Goal: Complete application form

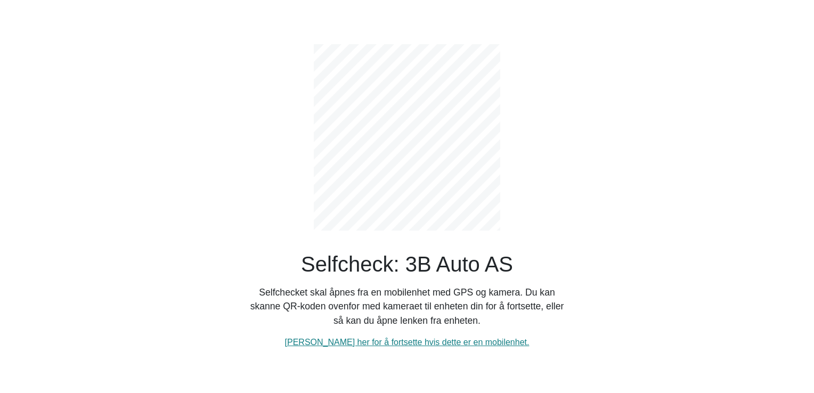
click at [199, 268] on div "Selfcheck: 3B Auto AS Selfchecket skal åpnes fra en mobilenhet med GPS og kamer…" at bounding box center [406, 196] width 703 height 393
click at [405, 344] on link "[PERSON_NAME] her for å fortsette hvis dette er en mobilenhet." at bounding box center [407, 342] width 245 height 9
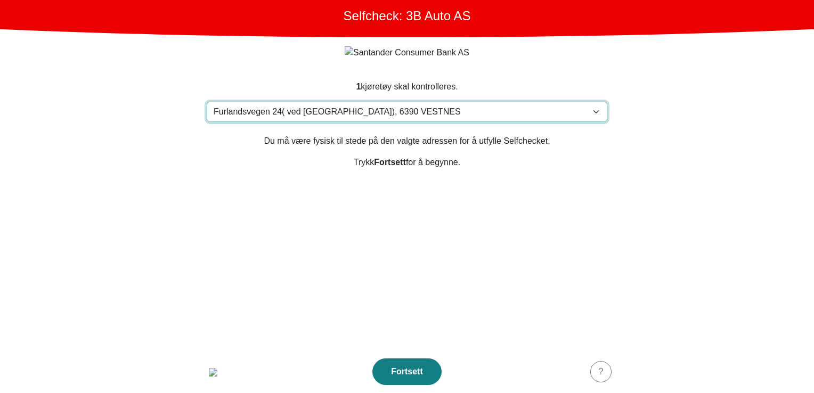
click at [274, 106] on select "Velg din adresse Furlandsvegen 24( ved Bunkeroil), 6390 VESTNES Furland ved Bun…" at bounding box center [407, 112] width 401 height 20
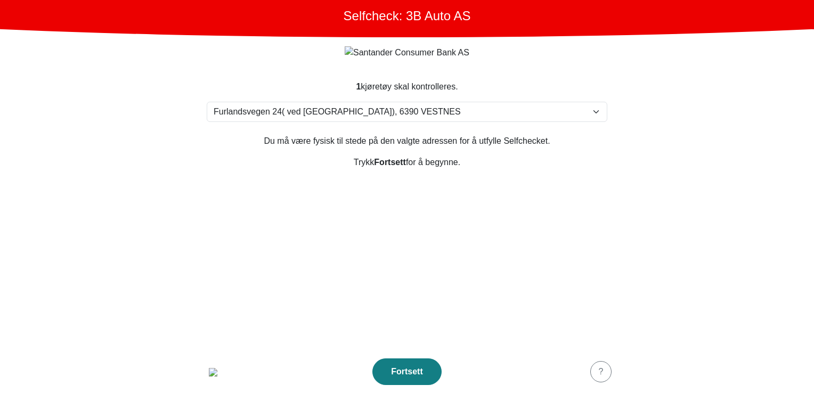
click at [241, 68] on section "1 kjøretøy skal kontrolleres. Velg din adresse Furlandsvegen 24( ved Bunkeroil)…" at bounding box center [407, 209] width 426 height 283
drag, startPoint x: 344, startPoint y: 86, endPoint x: 505, endPoint y: 95, distance: 161.1
click at [505, 95] on section "1 kjøretøy skal kontrolleres. Velg din adresse Furlandsvegen 24( ved Bunkeroil)…" at bounding box center [407, 209] width 426 height 283
drag, startPoint x: 505, startPoint y: 95, endPoint x: 465, endPoint y: 210, distance: 121.8
click at [465, 210] on section "1 kjøretøy skal kontrolleres. Velg din adresse Furlandsvegen 24( ved Bunkeroil)…" at bounding box center [407, 209] width 426 height 283
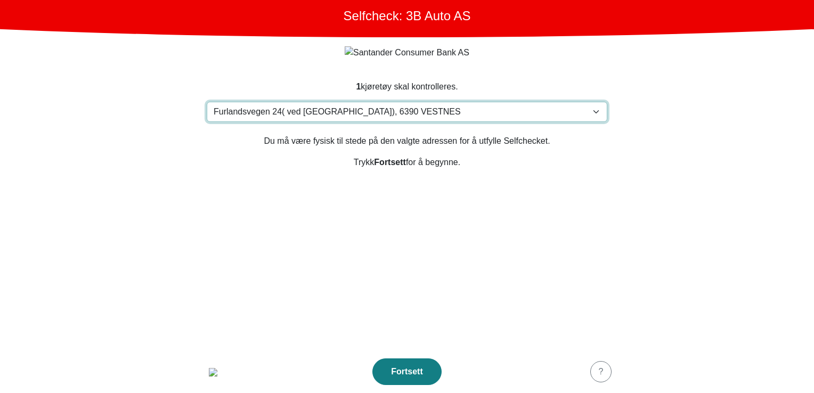
click at [297, 110] on select "Velg din adresse Furlandsvegen 24( ved Bunkeroil), 6390 VESTNES Furland ved Bun…" at bounding box center [407, 112] width 401 height 20
click at [207, 102] on select "Velg din adresse [STREET_ADDRESS] Furland ved [GEOGRAPHIC_DATA], 6390 VESTNES M…" at bounding box center [407, 112] width 401 height 20
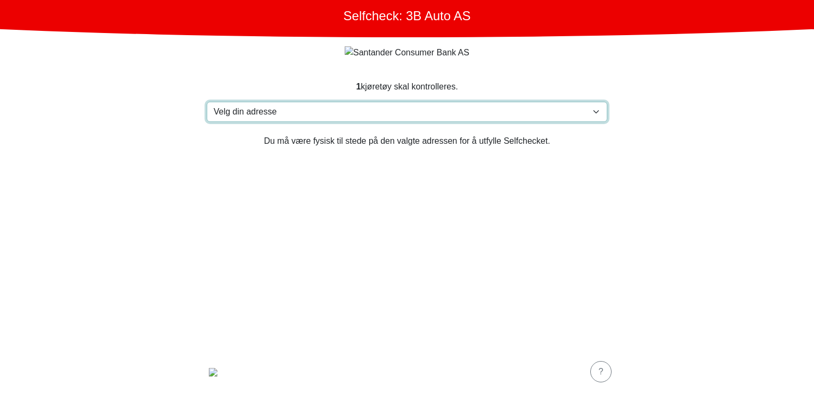
click at [283, 105] on select "Velg din adresse [STREET_ADDRESS] Furland ved [GEOGRAPHIC_DATA], 6390 VESTNES M…" at bounding box center [407, 112] width 401 height 20
select select "3303"
click at [207, 102] on select "Velg din adresse [STREET_ADDRESS] Furland ved [GEOGRAPHIC_DATA], 6390 VESTNES M…" at bounding box center [407, 112] width 401 height 20
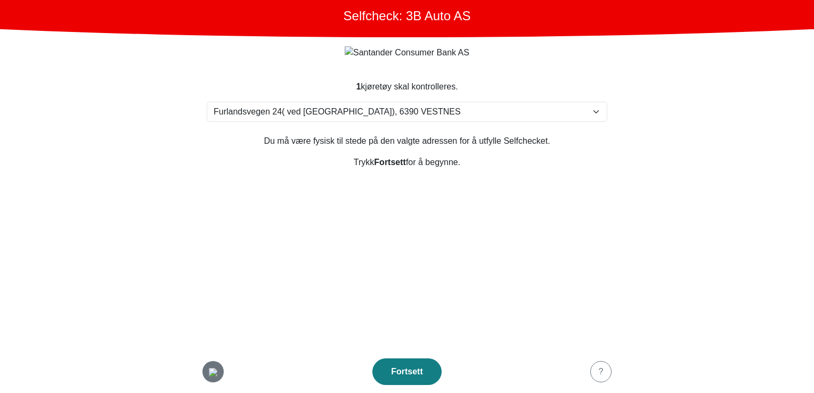
click at [215, 381] on button "button" at bounding box center [212, 371] width 21 height 21
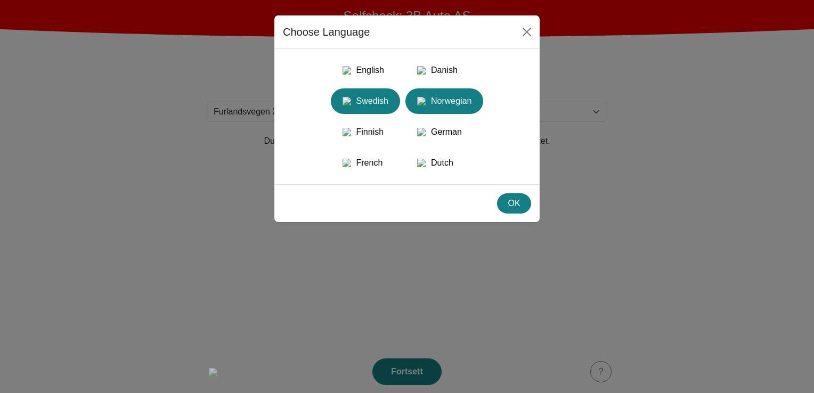
click at [377, 104] on div "Swedish" at bounding box center [365, 101] width 56 height 19
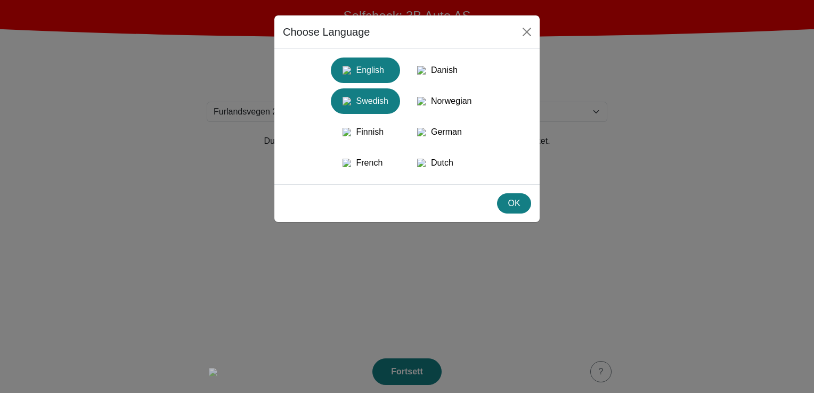
click at [372, 75] on div "English" at bounding box center [365, 70] width 56 height 19
click at [508, 210] on div "OK" at bounding box center [514, 203] width 20 height 13
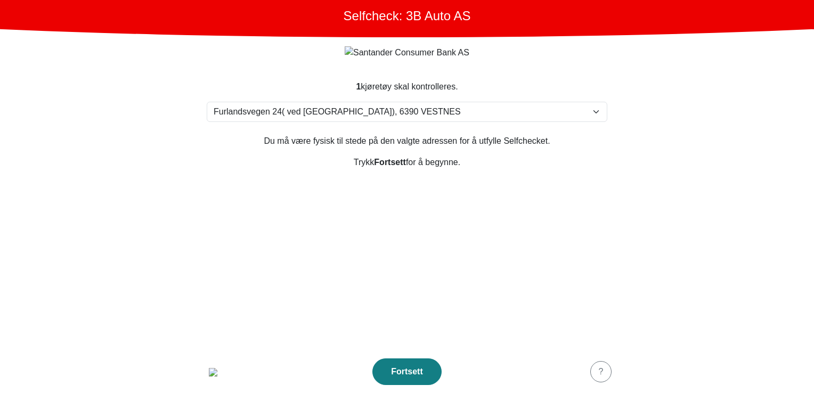
click at [417, 102] on section "1 kjøretøy skal kontrolleres. Velg din adresse Furlandsvegen 24( ved Bunkeroil)…" at bounding box center [407, 209] width 426 height 283
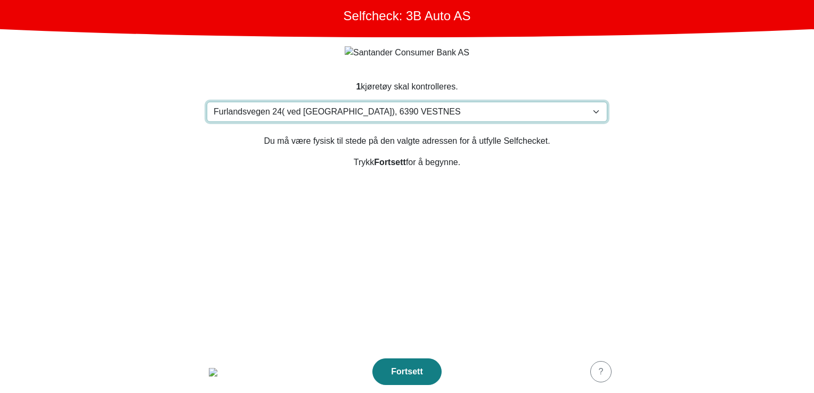
click at [416, 108] on select "Velg din adresse Furlandsvegen 24( ved Bunkeroil), 6390 VESTNES Furland ved Bun…" at bounding box center [407, 112] width 401 height 20
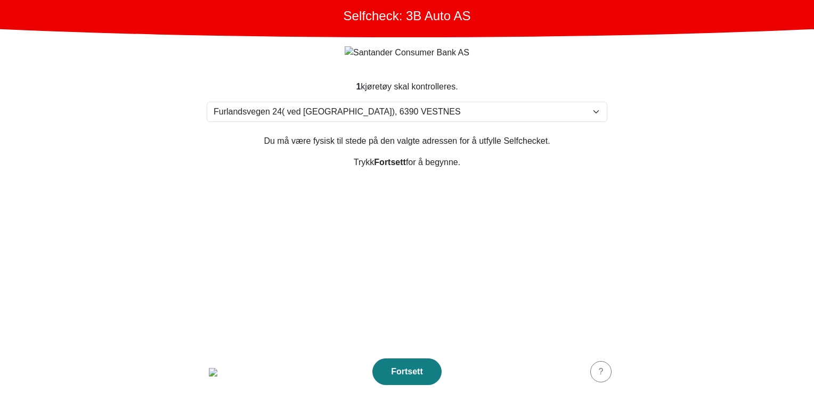
click at [419, 259] on section "1 kjøretøy skal kontrolleres. Velg din adresse Furlandsvegen 24( ved Bunkeroil)…" at bounding box center [407, 209] width 426 height 283
click at [110, 102] on main "Selfcheck: 3B Auto AS 1 kjøretøy skal kontrolleres. Velg din adresse Furlandsve…" at bounding box center [407, 196] width 814 height 393
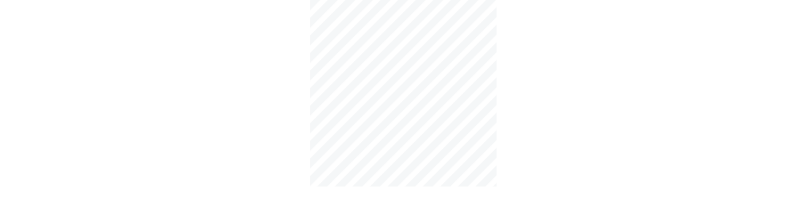
click at [79, 44] on div "Selfcheck: 3B Auto AS Selfchecket skal åpnes fra en mobilenhet med GPS og kamer…" at bounding box center [403, 152] width 703 height 305
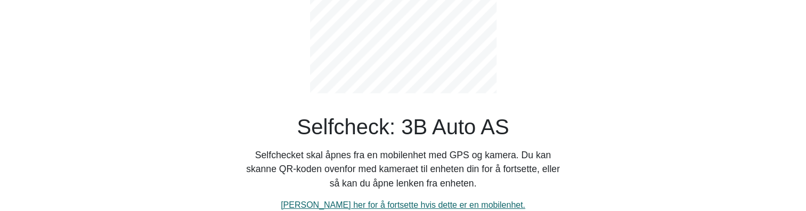
click at [377, 204] on link "[PERSON_NAME] her for å fortsette hvis dette er en mobilenhet." at bounding box center [403, 204] width 245 height 9
select select "3303"
click at [411, 205] on link "[PERSON_NAME] her for å fortsette hvis dette er en mobilenhet." at bounding box center [403, 204] width 245 height 9
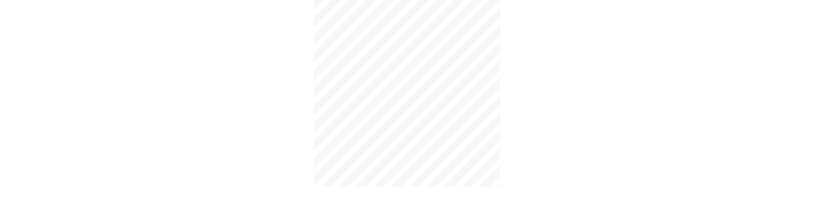
select select "3303"
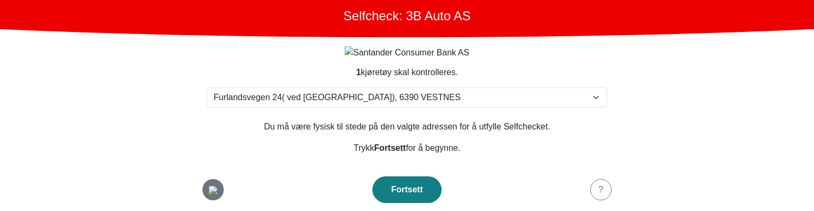
scroll to position [22, 0]
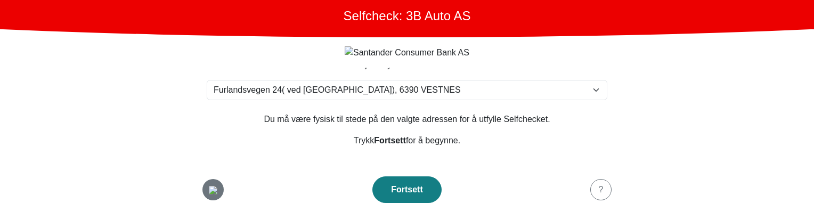
click at [217, 188] on img "button" at bounding box center [213, 190] width 9 height 9
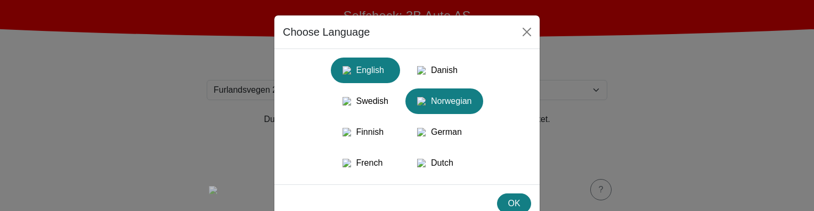
click at [371, 74] on div "English" at bounding box center [365, 70] width 56 height 19
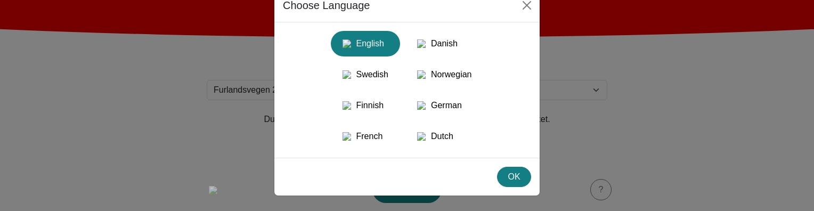
scroll to position [43, 0]
click at [504, 174] on div "OK" at bounding box center [514, 177] width 20 height 13
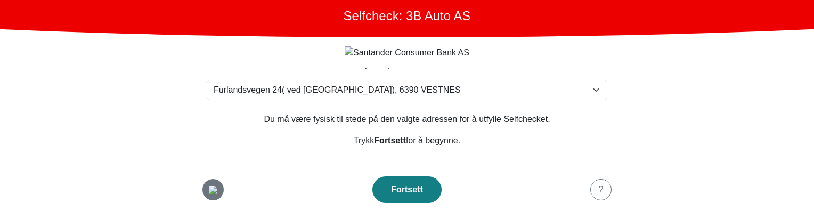
click at [212, 186] on img "button" at bounding box center [213, 190] width 9 height 9
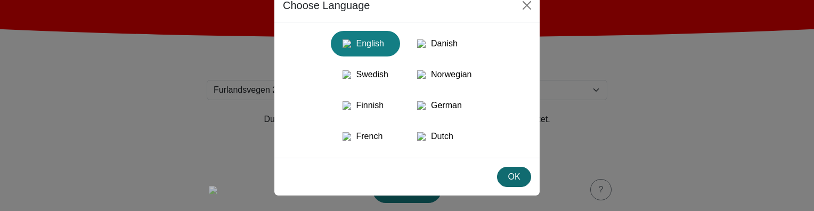
click at [508, 181] on div "OK" at bounding box center [514, 177] width 20 height 13
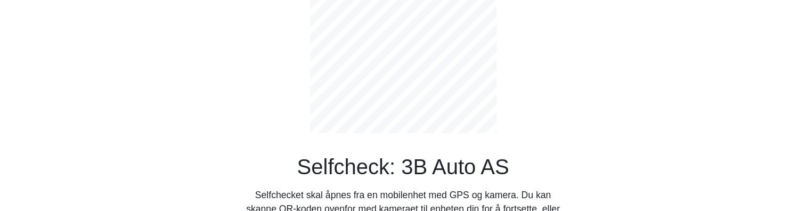
scroll to position [93, 0]
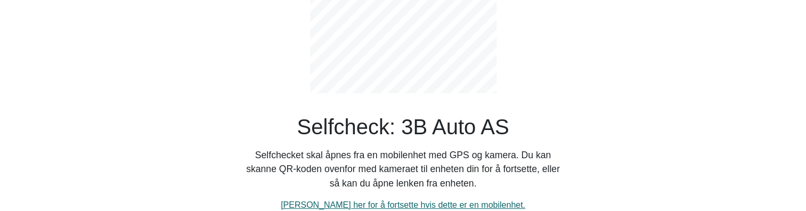
click at [371, 204] on link "[PERSON_NAME] her for å fortsette hvis dette er en mobilenhet." at bounding box center [403, 204] width 245 height 9
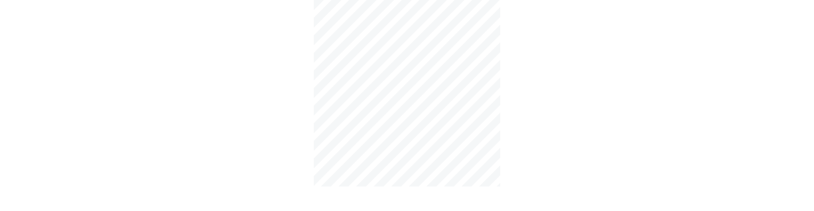
select select "3303"
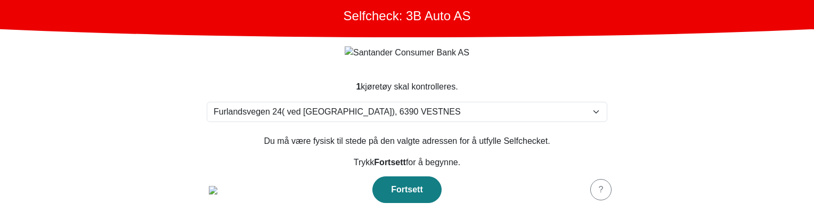
click at [270, 47] on div at bounding box center [407, 52] width 384 height 13
click at [144, 128] on main "Selfcheck: 3B Auto AS 1 kjøretøy skal kontrolleres. Velg din adresse Furlandsve…" at bounding box center [407, 105] width 814 height 211
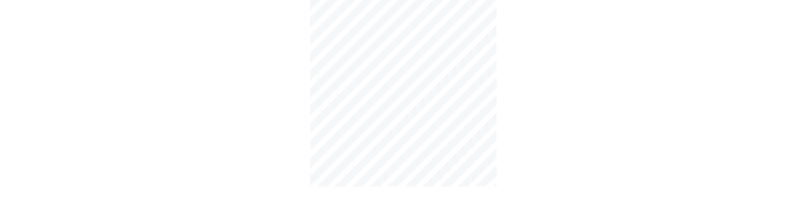
click at [192, 120] on div "Selfcheck: 3B Auto AS Selfchecket skal åpnes fra en mobilenhet med GPS og kamer…" at bounding box center [403, 152] width 703 height 305
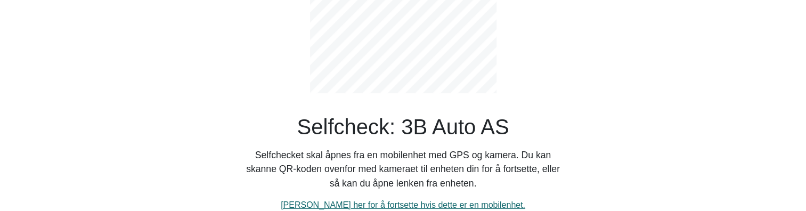
click at [383, 200] on link "Klikk her for å fortsette hvis dette er en mobilenhet." at bounding box center [403, 204] width 245 height 9
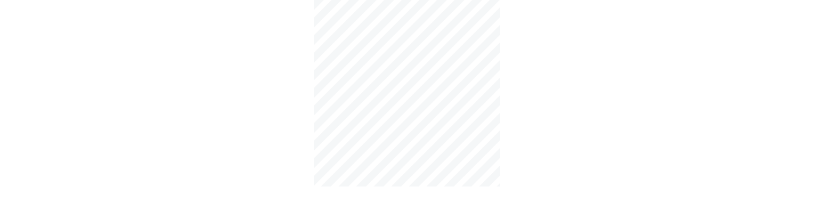
select select "3303"
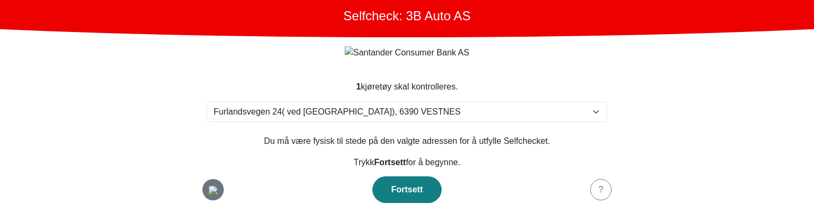
click at [217, 186] on img "button" at bounding box center [213, 190] width 9 height 9
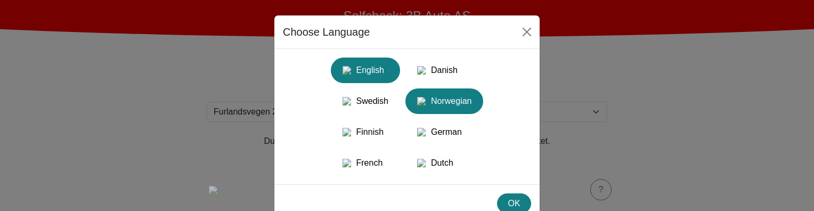
click at [364, 70] on div "English" at bounding box center [365, 70] width 56 height 19
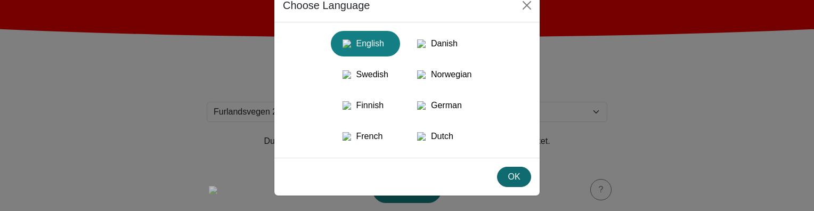
scroll to position [43, 0]
click at [516, 180] on div "OK" at bounding box center [514, 177] width 20 height 13
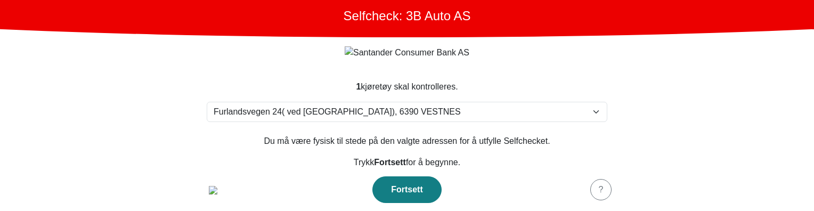
click at [305, 159] on p "Trykk Fortsett for å begynne." at bounding box center [407, 162] width 401 height 13
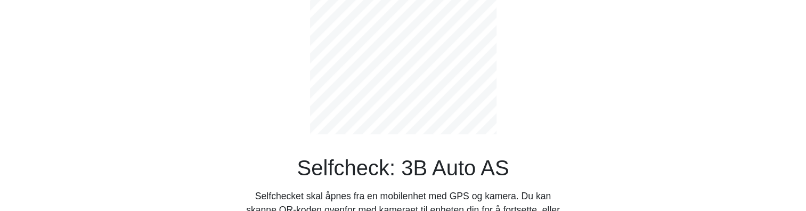
scroll to position [93, 0]
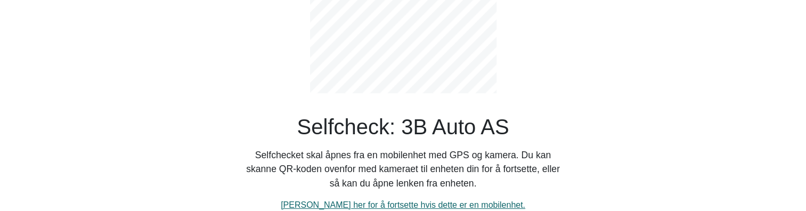
click at [376, 204] on link "[PERSON_NAME] her for å fortsette hvis dette er en mobilenhet." at bounding box center [403, 204] width 245 height 9
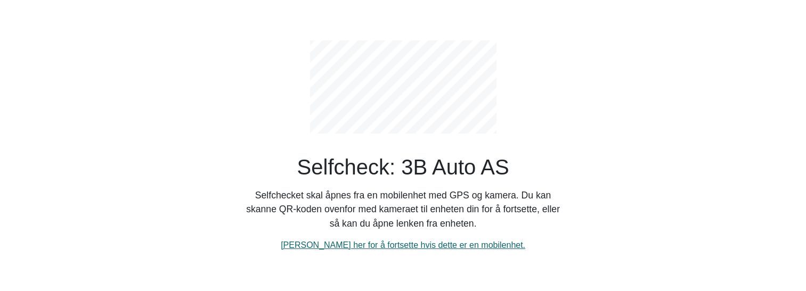
scroll to position [0, 0]
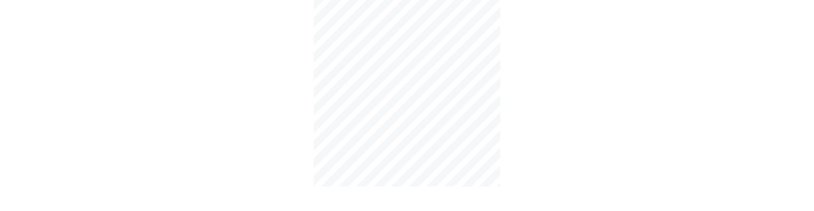
select select "3303"
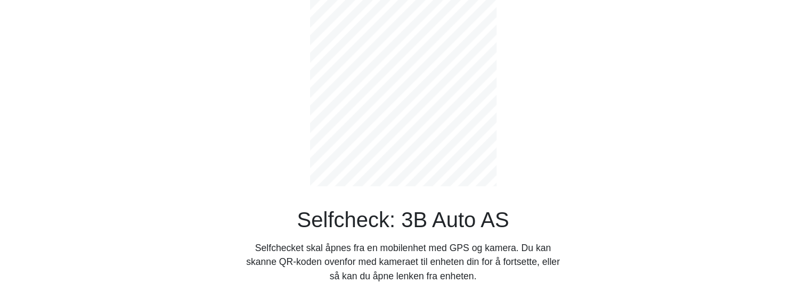
click at [146, 137] on div "Selfcheck: 3B Auto AS Selfchecket skal åpnes fra en mobilenhet med GPS og kamer…" at bounding box center [403, 152] width 703 height 305
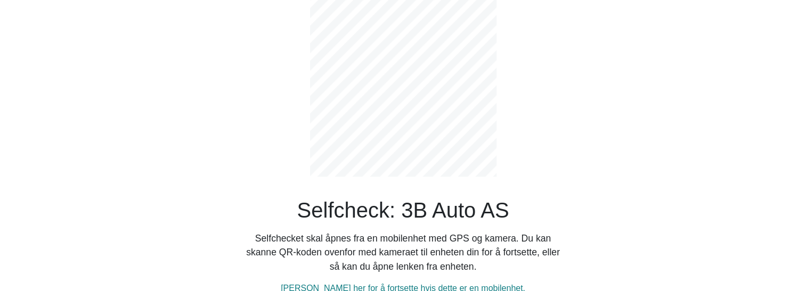
scroll to position [13, 0]
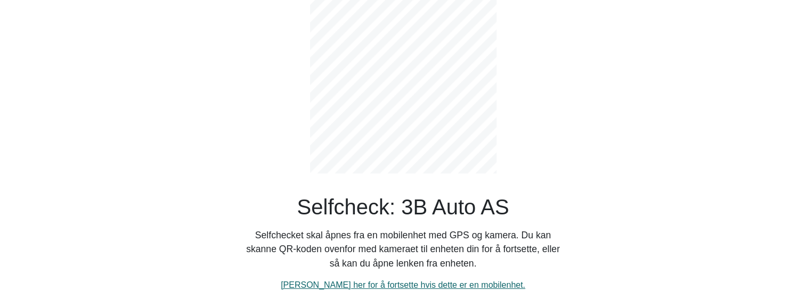
click at [377, 286] on link "[PERSON_NAME] her for å fortsette hvis dette er en mobilenhet." at bounding box center [403, 285] width 245 height 9
select select "3303"
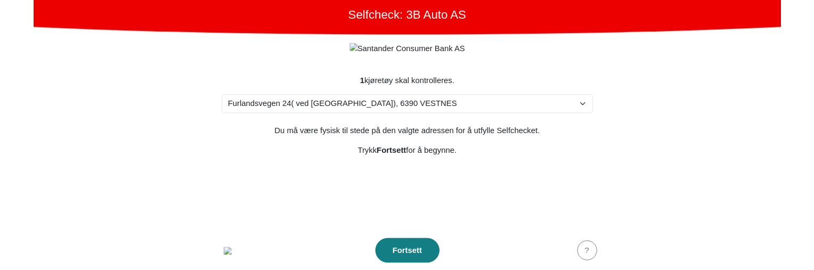
scroll to position [0, 0]
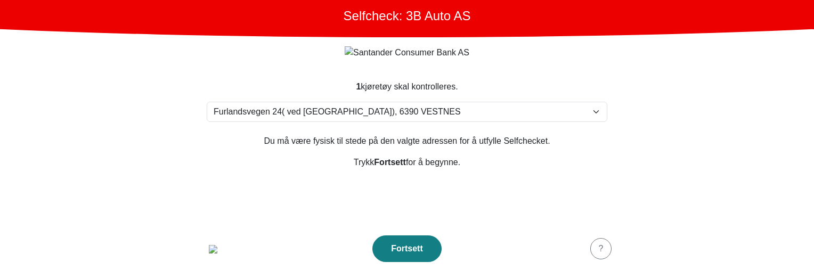
click at [265, 163] on p "Trykk Fortsett for å begynne." at bounding box center [407, 162] width 401 height 13
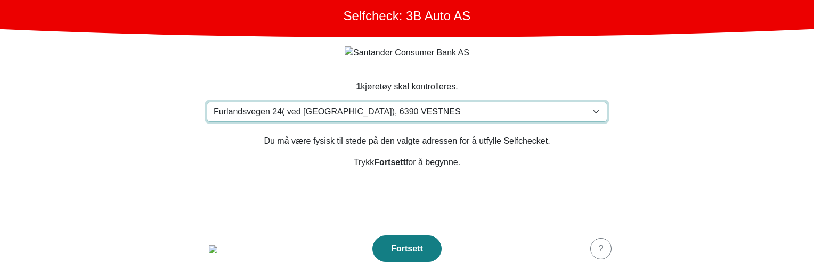
click at [281, 117] on select "Velg din adresse Furlandsvegen 24( ved Bunkeroil), 6390 VESTNES Furland ved Bun…" at bounding box center [407, 112] width 401 height 20
click at [285, 114] on select "Velg din adresse Furlandsvegen 24( ved Bunkeroil), 6390 VESTNES Furland ved Bun…" at bounding box center [407, 112] width 401 height 20
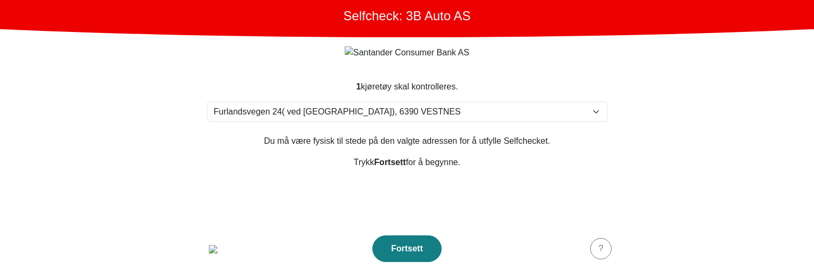
click at [398, 172] on section "1 kjøretøy skal kontrolleres. Velg din adresse Furlandsvegen 24( ved Bunkeroil)…" at bounding box center [407, 148] width 426 height 160
click at [414, 241] on button "Fortsett" at bounding box center [406, 249] width 69 height 27
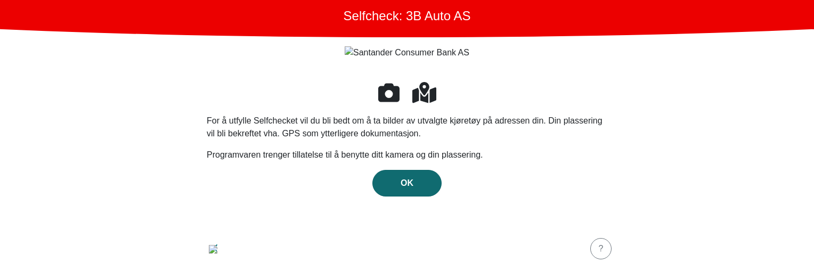
click at [413, 182] on div "OK" at bounding box center [407, 183] width 47 height 13
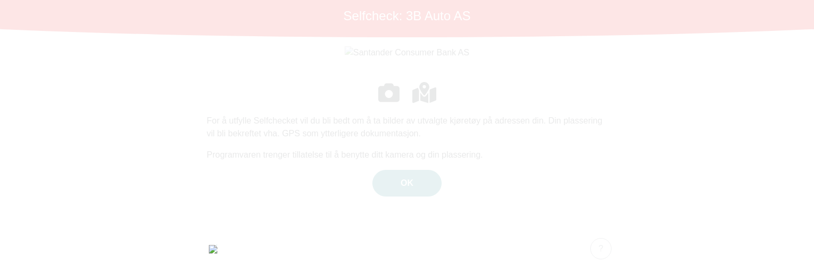
click at [448, 91] on div at bounding box center [407, 135] width 814 height 270
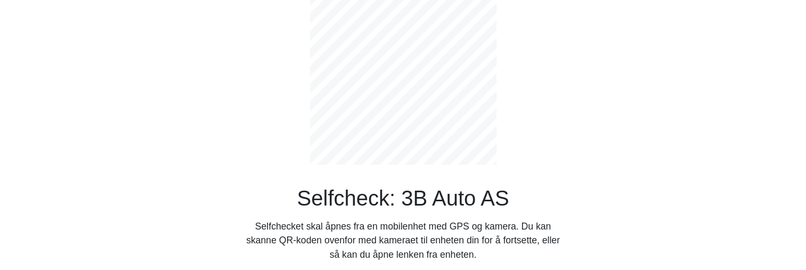
scroll to position [34, 0]
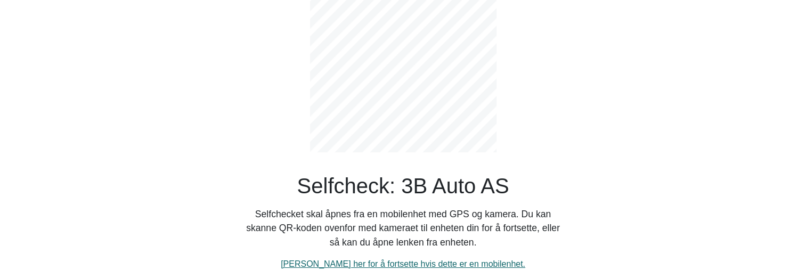
click at [402, 263] on link "[PERSON_NAME] her for å fortsette hvis dette er en mobilenhet." at bounding box center [403, 263] width 245 height 9
select select "3303"
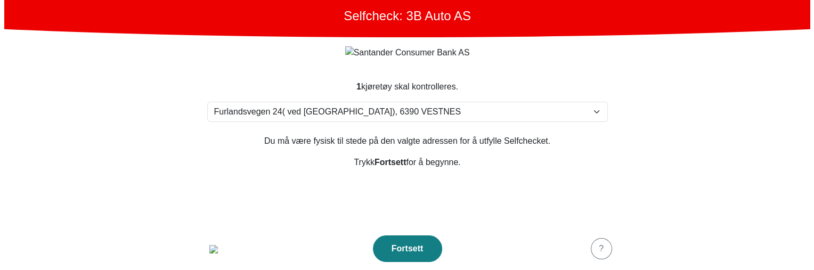
scroll to position [0, 0]
drag, startPoint x: 509, startPoint y: 66, endPoint x: 508, endPoint y: 58, distance: 8.2
click at [509, 66] on form "1 kjøretøy skal kontrolleres. Velg din adresse Furlandsvegen 24( ved Bunkeroil)…" at bounding box center [407, 153] width 426 height 233
drag, startPoint x: 363, startPoint y: 88, endPoint x: 393, endPoint y: 87, distance: 29.3
click at [393, 87] on div "1 kjøretøy skal kontrolleres." at bounding box center [407, 86] width 401 height 13
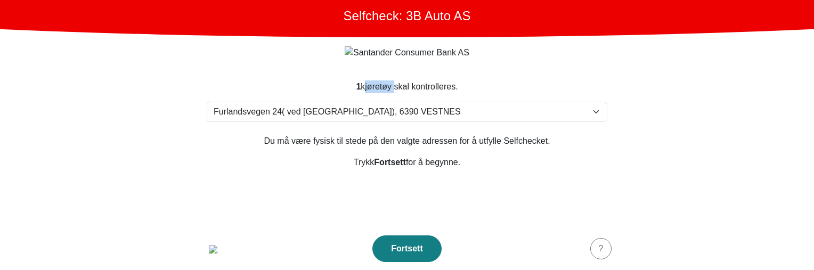
copy div "kjøretøy"
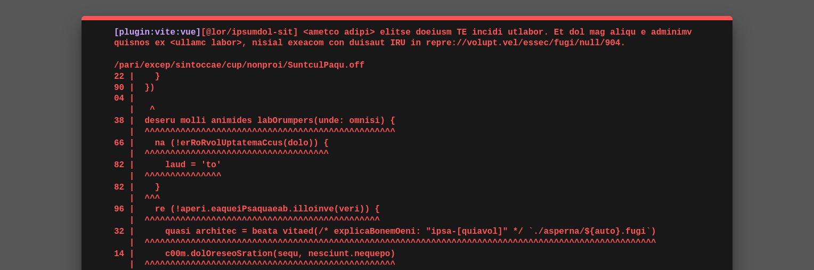
click at [467, 71] on pre "[plugin:vite:vue]" at bounding box center [407, 226] width 586 height 399
drag, startPoint x: 288, startPoint y: 33, endPoint x: 512, endPoint y: 30, distance: 223.8
click at [512, 30] on span at bounding box center [405, 226] width 583 height 397
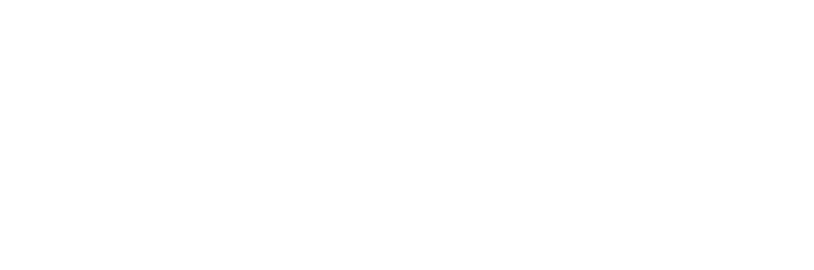
click at [518, 4] on html at bounding box center [407, 2] width 814 height 4
click at [332, 4] on html at bounding box center [407, 2] width 814 height 4
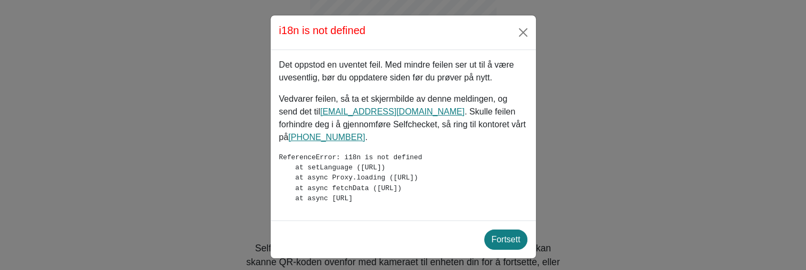
click at [350, 135] on div "Det oppstod en uventet feil. Med mindre feilen ser ut til å være uvesentlig, bø…" at bounding box center [403, 135] width 265 height 171
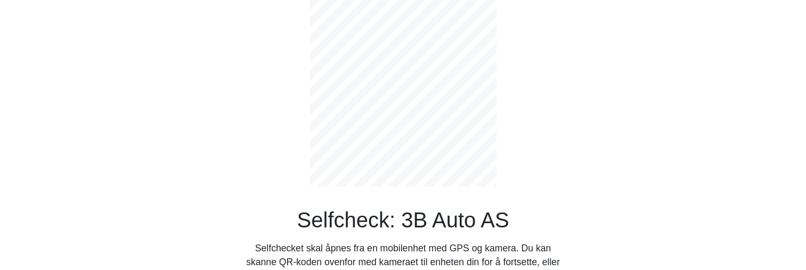
scroll to position [34, 0]
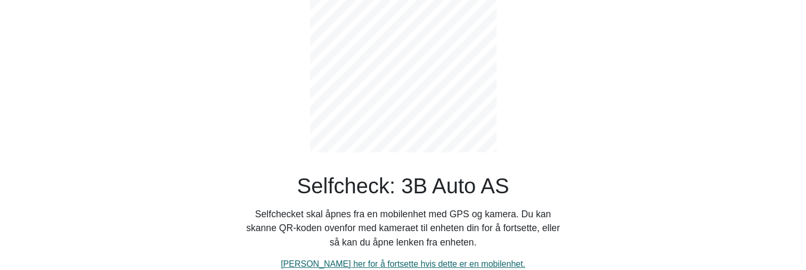
click at [382, 265] on link "[PERSON_NAME] her for å fortsette hvis dette er en mobilenhet." at bounding box center [403, 263] width 245 height 9
select select "3303"
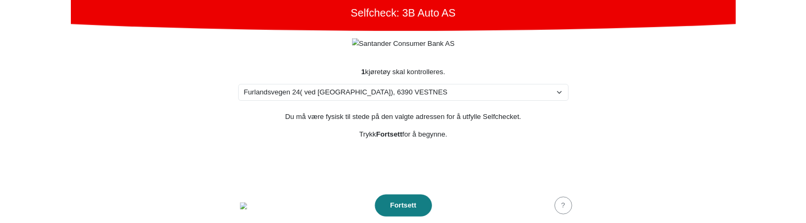
scroll to position [0, 0]
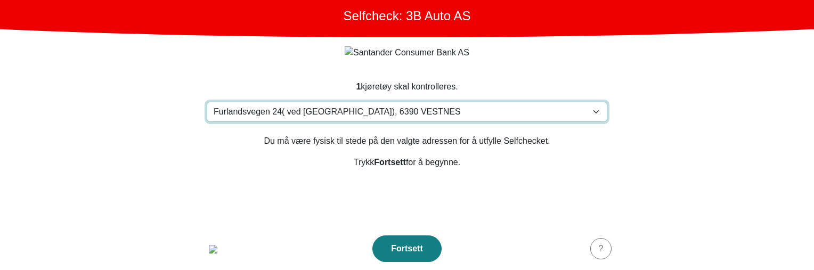
click at [382, 104] on select "Velg din adresse Furlandsvegen 24( ved Bunkeroil), 6390 VESTNES Furland ved Bun…" at bounding box center [407, 112] width 401 height 20
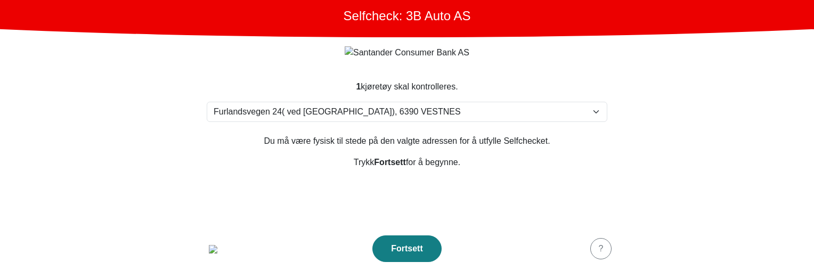
click at [293, 82] on div "1 kjøretøy skal kontrolleres." at bounding box center [407, 86] width 401 height 13
click at [209, 245] on img "button" at bounding box center [213, 249] width 9 height 9
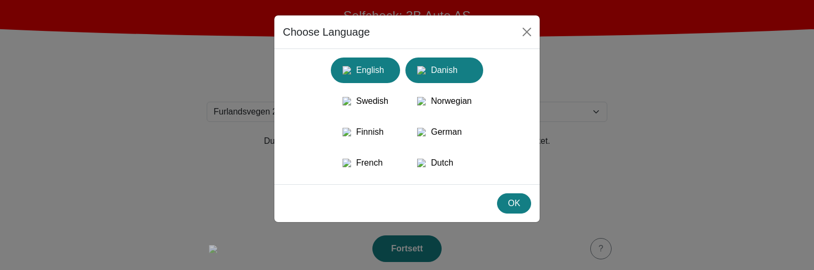
click at [467, 67] on div "Danish" at bounding box center [444, 70] width 65 height 19
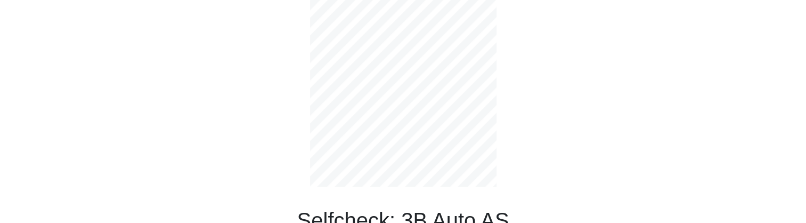
scroll to position [81, 0]
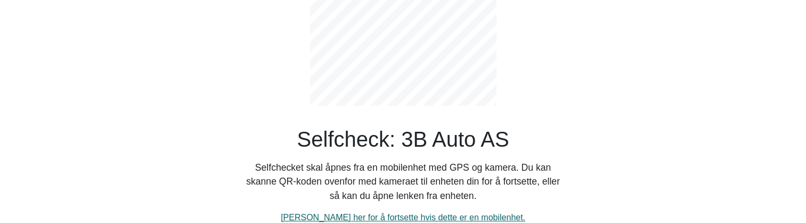
click at [355, 217] on link "[PERSON_NAME] her for å fortsette hvis dette er en mobilenhet." at bounding box center [403, 217] width 245 height 9
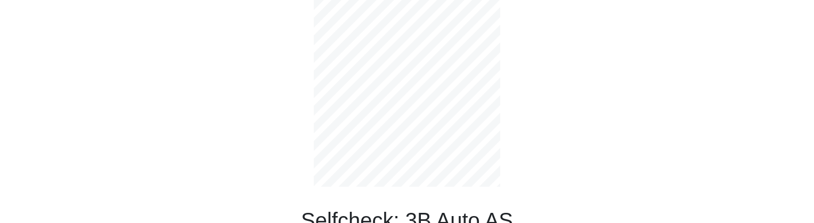
select select "3303"
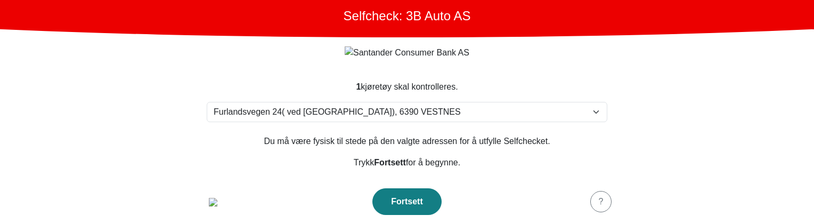
click at [229, 200] on footer "Fortsett ?" at bounding box center [407, 201] width 426 height 43
click at [217, 201] on img "button" at bounding box center [213, 202] width 9 height 9
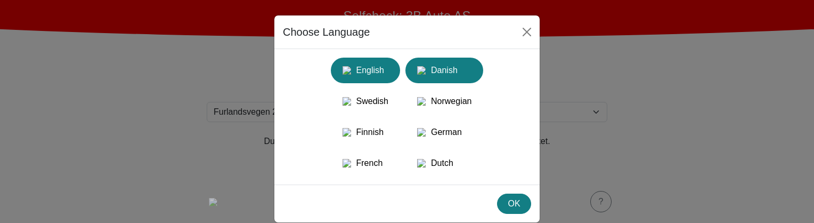
click at [443, 61] on div "Danish" at bounding box center [444, 70] width 65 height 19
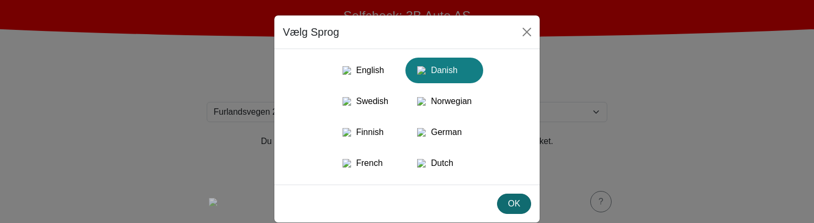
click at [509, 210] on div "OK" at bounding box center [514, 203] width 20 height 13
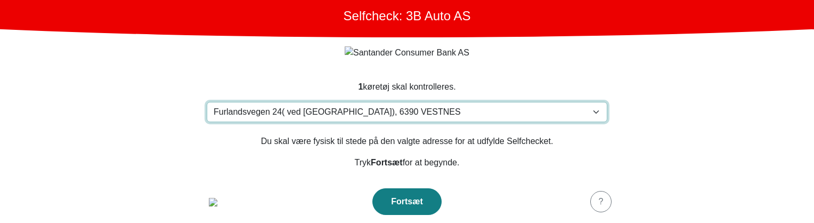
click at [333, 113] on select "Vælg din adresse Furlandsvegen 24( ved Bunkeroil), 6390 VESTNES Furland ved Bun…" at bounding box center [407, 112] width 401 height 20
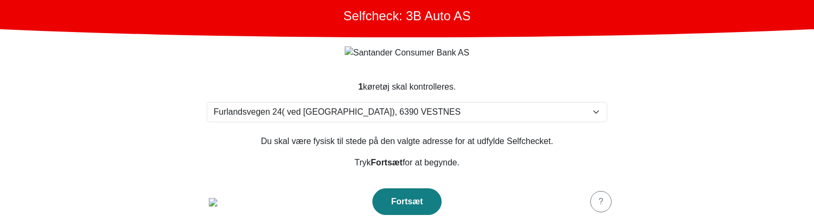
click at [152, 159] on main "Selfcheck: 3B Auto AS 1 køretøj skal kontrolleres. Vælg din adresse [STREET_ADD…" at bounding box center [407, 111] width 814 height 223
click at [209, 198] on img "button" at bounding box center [213, 202] width 9 height 9
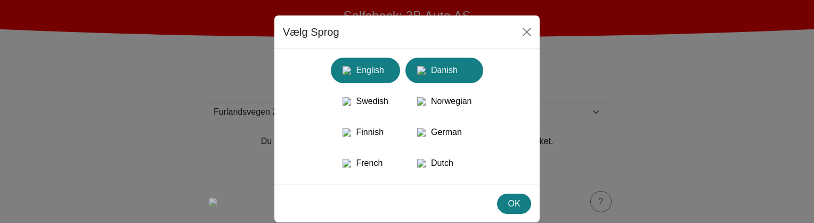
click at [356, 79] on div "English" at bounding box center [365, 70] width 56 height 19
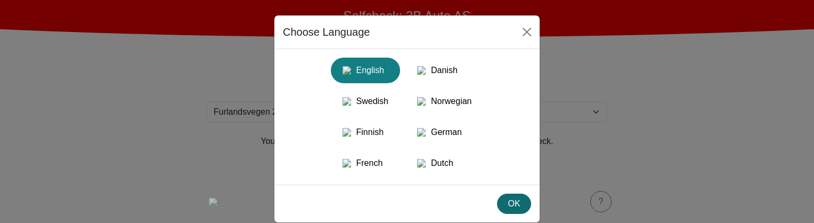
click at [510, 210] on div "OK" at bounding box center [514, 203] width 20 height 13
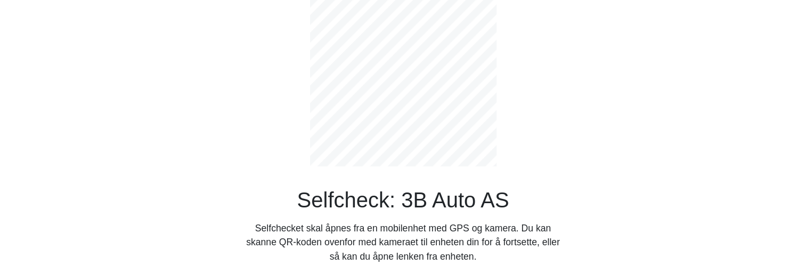
scroll to position [31, 0]
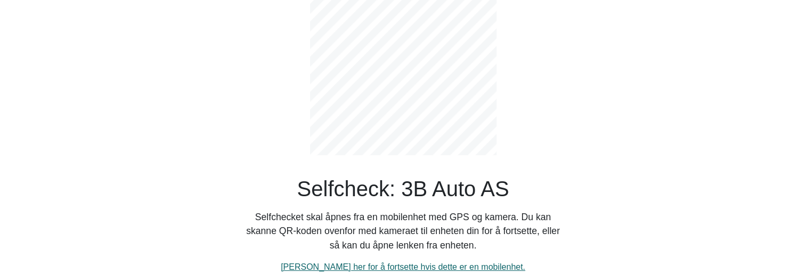
click at [331, 222] on link "Klikk her for å fortsette hvis dette er en mobilenhet." at bounding box center [403, 266] width 245 height 9
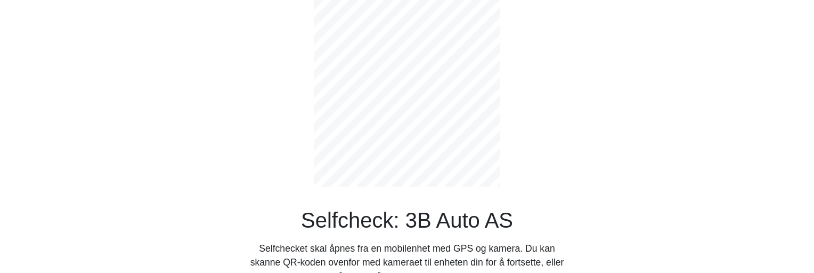
select select "3303"
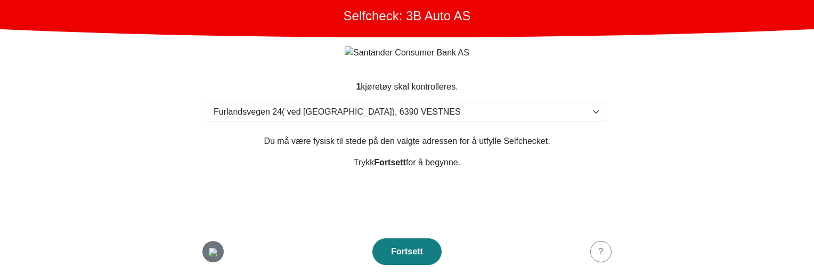
click at [213, 222] on img "button" at bounding box center [213, 252] width 9 height 9
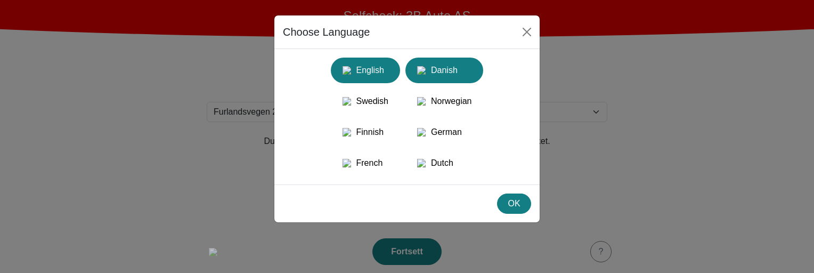
click at [448, 78] on div "Danish" at bounding box center [444, 70] width 65 height 19
click at [377, 80] on div "English" at bounding box center [365, 70] width 56 height 19
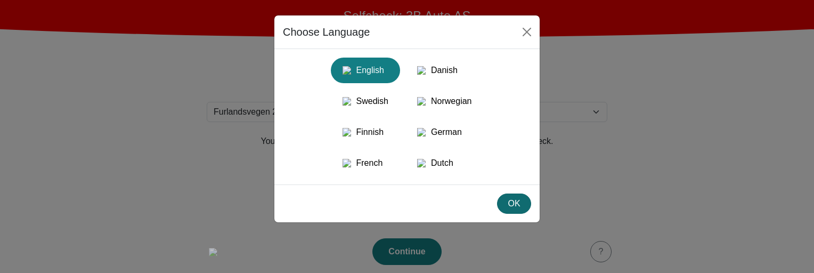
click at [509, 210] on div "OK" at bounding box center [514, 203] width 20 height 13
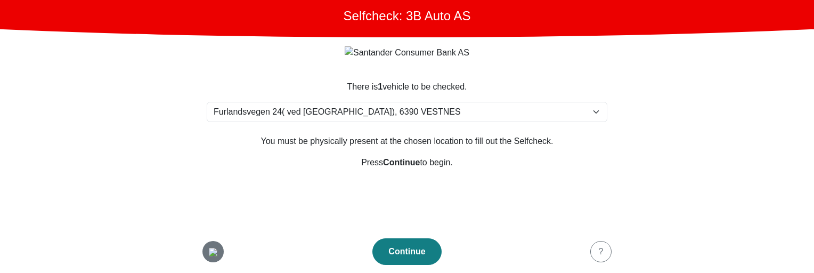
click at [209, 222] on img "button" at bounding box center [213, 252] width 9 height 9
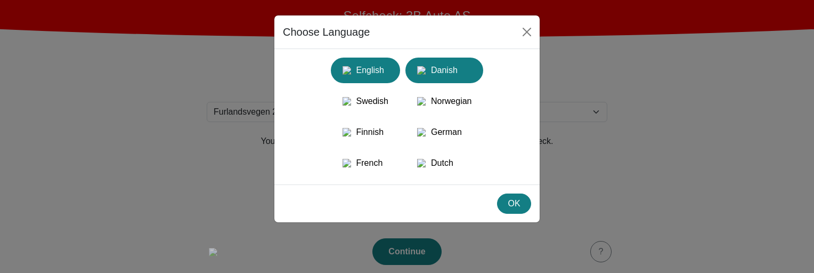
click at [469, 67] on div "Danish" at bounding box center [444, 70] width 65 height 19
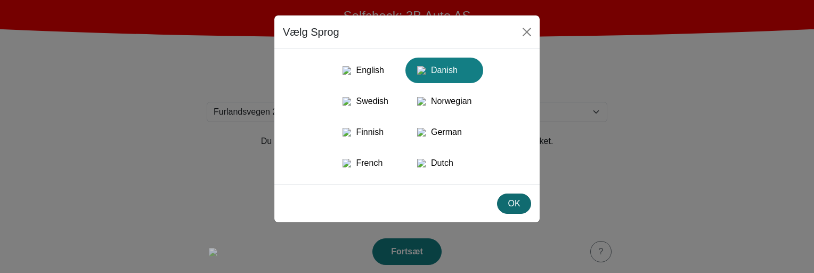
click at [514, 212] on button "OK" at bounding box center [514, 203] width 34 height 20
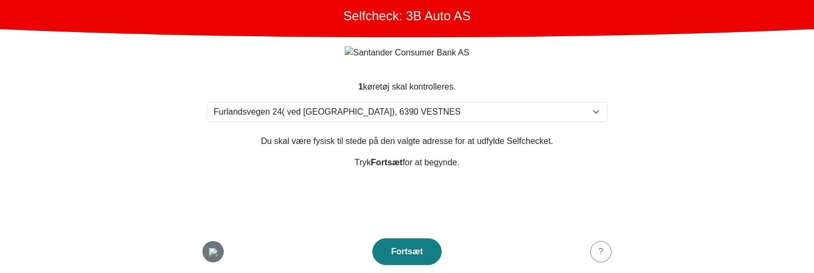
click at [223, 222] on div "button" at bounding box center [212, 251] width 21 height 13
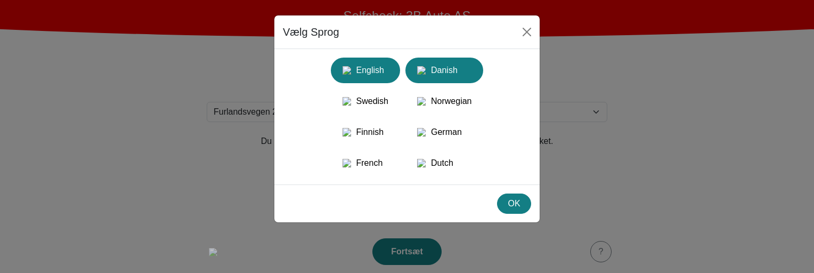
click at [377, 67] on div "English" at bounding box center [365, 70] width 56 height 19
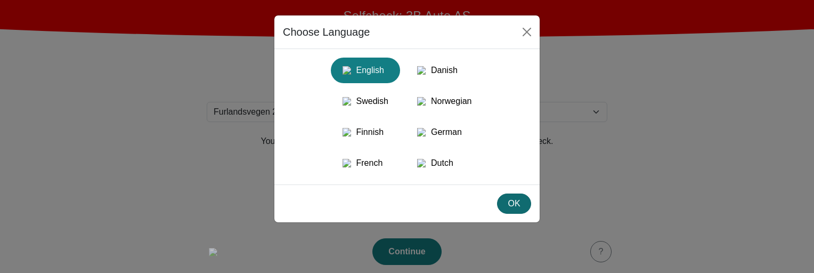
click at [507, 210] on div "OK" at bounding box center [514, 203] width 20 height 13
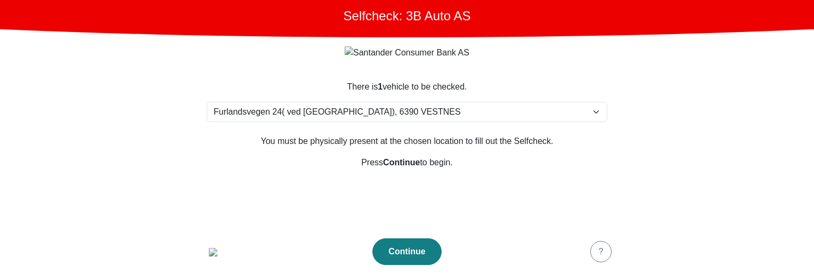
click at [224, 222] on footer "Continue ?" at bounding box center [407, 251] width 426 height 43
click at [217, 222] on img "button" at bounding box center [213, 252] width 9 height 9
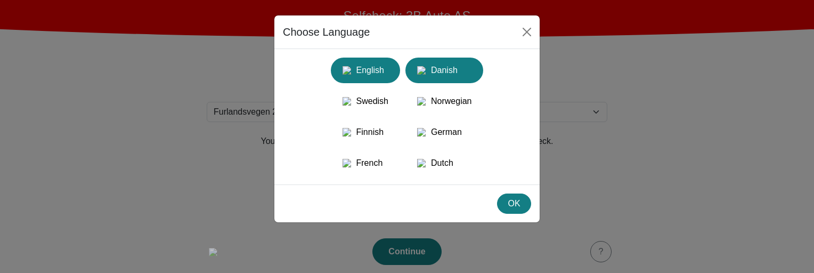
click at [465, 62] on div "Danish" at bounding box center [444, 70] width 65 height 19
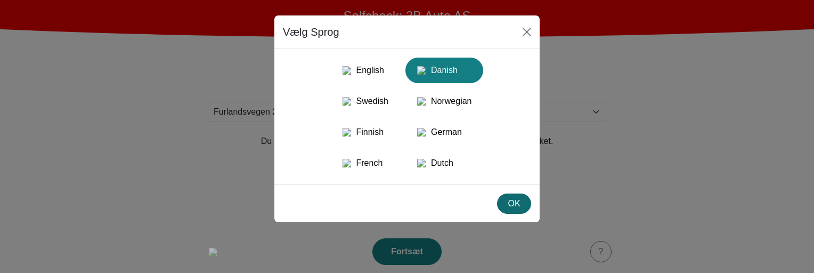
click at [518, 210] on div "OK" at bounding box center [514, 203] width 20 height 13
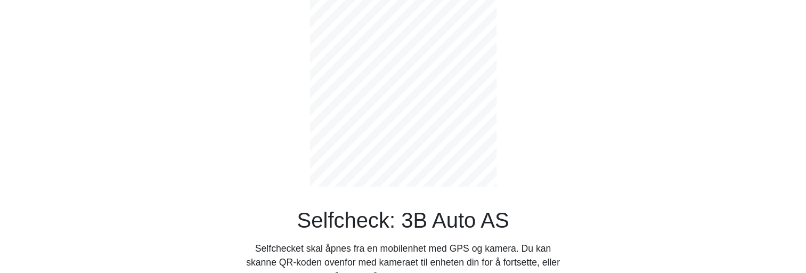
scroll to position [31, 0]
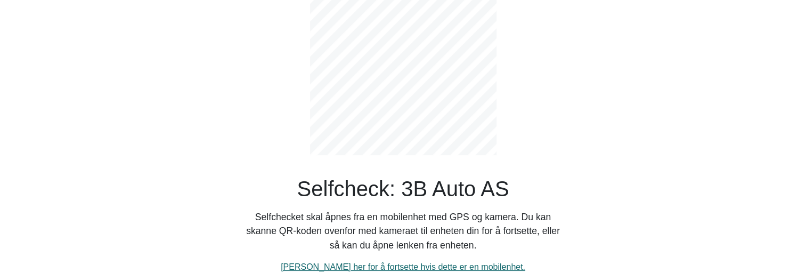
click at [396, 263] on link "[PERSON_NAME] her for å fortsette hvis dette er en mobilenhet." at bounding box center [403, 266] width 245 height 9
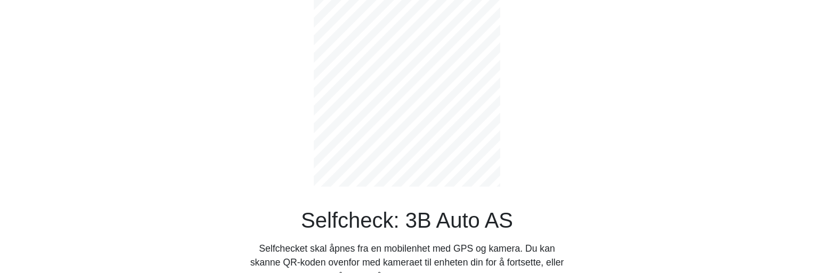
select select "3303"
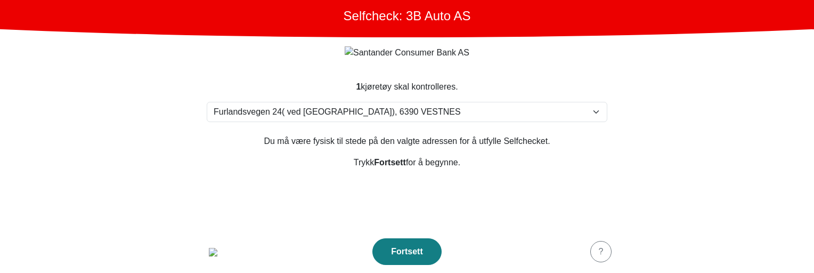
click at [302, 182] on section "1 kjøretøy skal kontrolleres. Velg din adresse Furlandsvegen 24( ved Bunkeroil)…" at bounding box center [407, 149] width 426 height 163
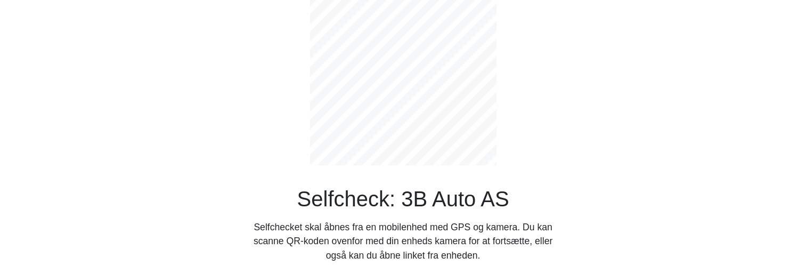
scroll to position [31, 0]
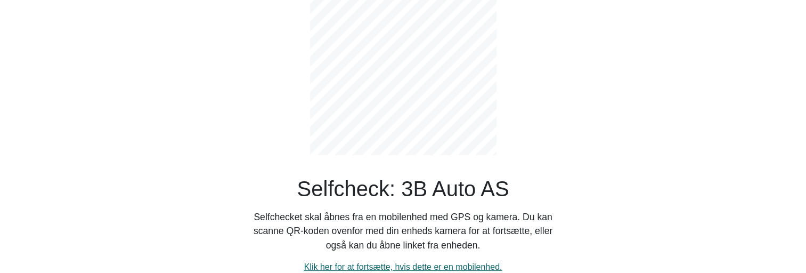
click at [385, 263] on link "Klik her for at fortsætte, hvis dette er en mobilenhed." at bounding box center [403, 266] width 198 height 9
select select "3303"
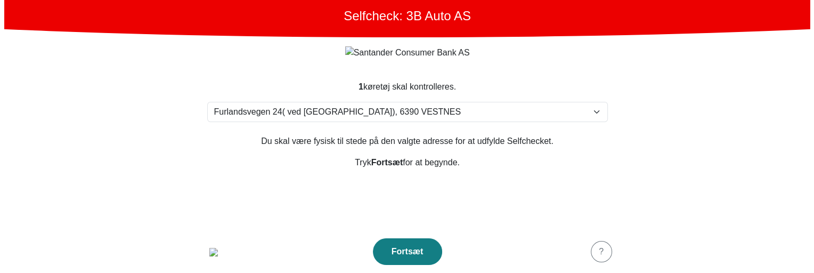
scroll to position [0, 0]
click at [223, 246] on footer "Fortsæt ?" at bounding box center [407, 251] width 426 height 43
click at [217, 250] on img "button" at bounding box center [213, 252] width 9 height 9
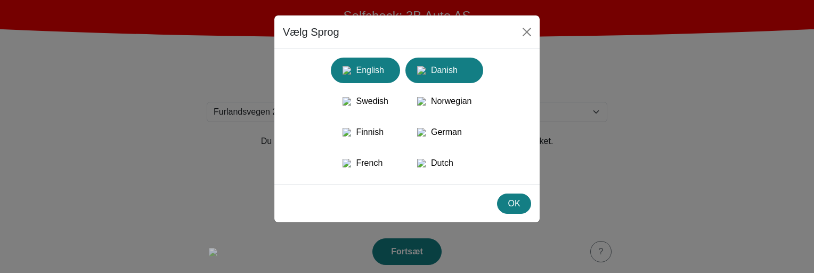
click at [375, 76] on div "English" at bounding box center [365, 70] width 56 height 19
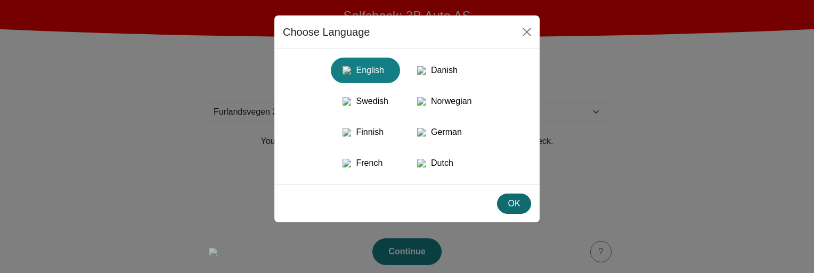
click at [504, 210] on div "OK" at bounding box center [514, 203] width 20 height 13
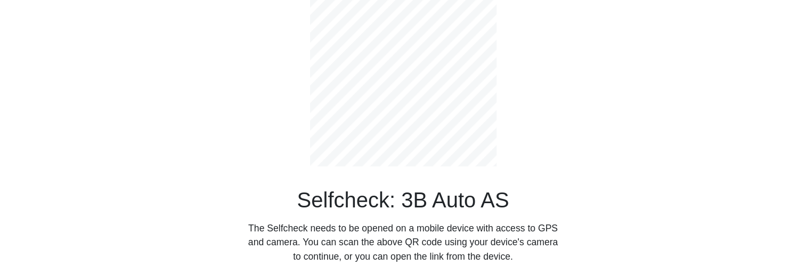
scroll to position [31, 0]
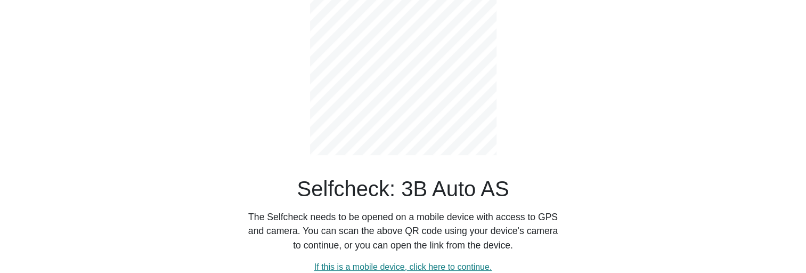
click at [538, 165] on div "Selfcheck: 3B Auto AS The Selfcheck needs to be opened on a mobile device with …" at bounding box center [403, 113] width 320 height 322
click at [437, 263] on link "If this is a mobile device, click here to continue." at bounding box center [403, 266] width 178 height 9
select select "3303"
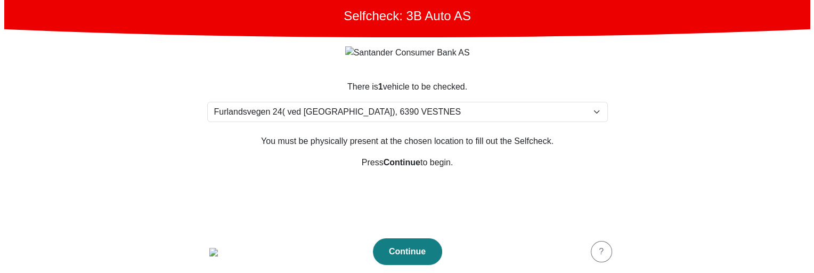
scroll to position [0, 0]
click at [370, 206] on section "There is 1 vehicle to be checked. Please select your location Furlandsvegen 24(…" at bounding box center [407, 149] width 426 height 163
click at [222, 245] on footer "Continue ?" at bounding box center [407, 251] width 426 height 43
click at [209, 248] on img "button" at bounding box center [213, 252] width 9 height 9
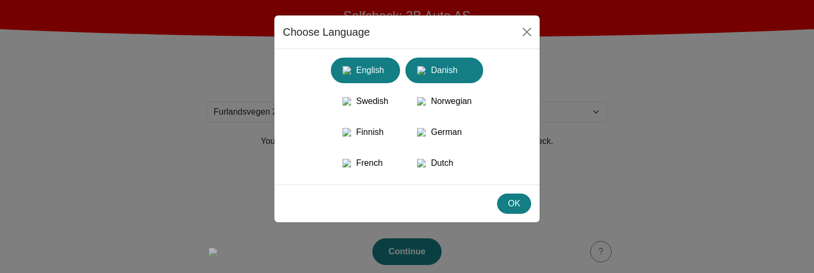
click at [452, 74] on div "Danish" at bounding box center [444, 70] width 65 height 19
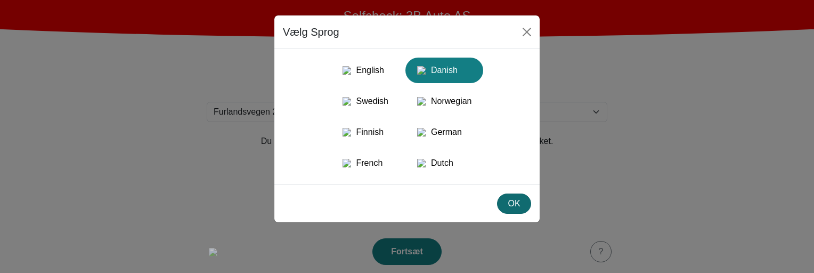
click at [512, 210] on div "OK" at bounding box center [514, 203] width 20 height 13
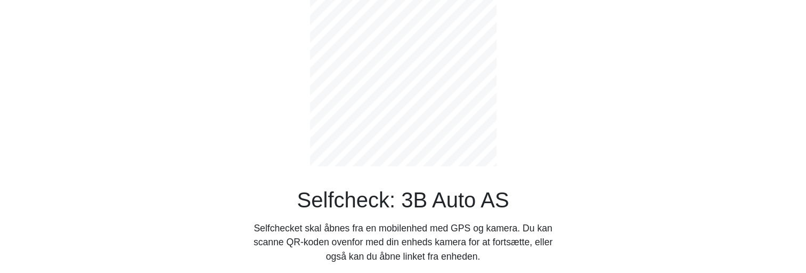
scroll to position [31, 0]
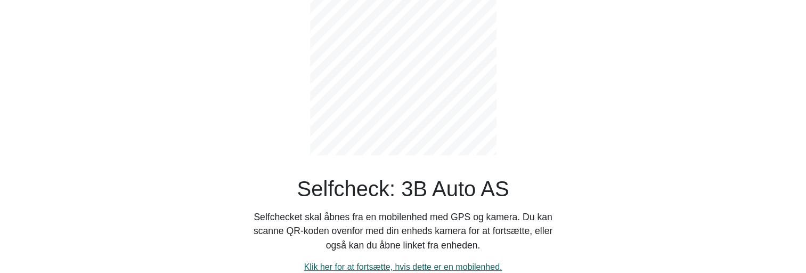
click at [388, 265] on link "Klik her for at fortsætte, hvis dette er en mobilenhed." at bounding box center [403, 266] width 198 height 9
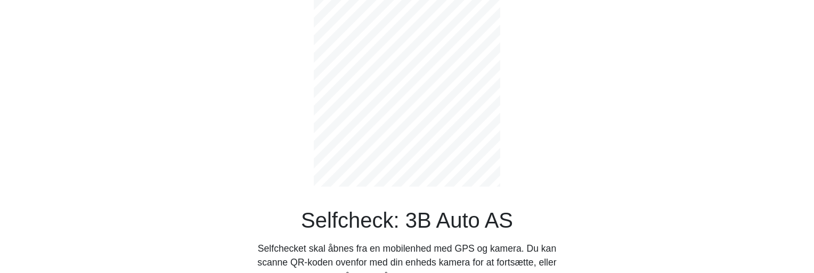
select select "3303"
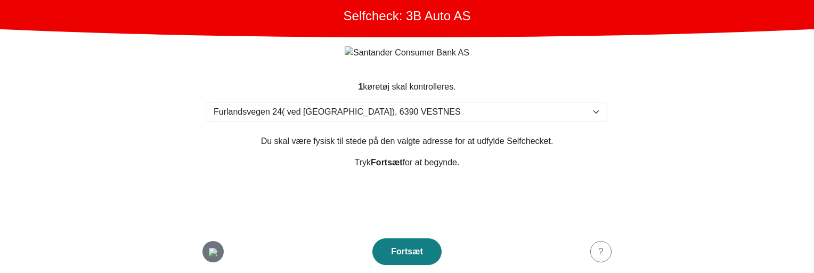
click at [209, 250] on img "button" at bounding box center [213, 252] width 9 height 9
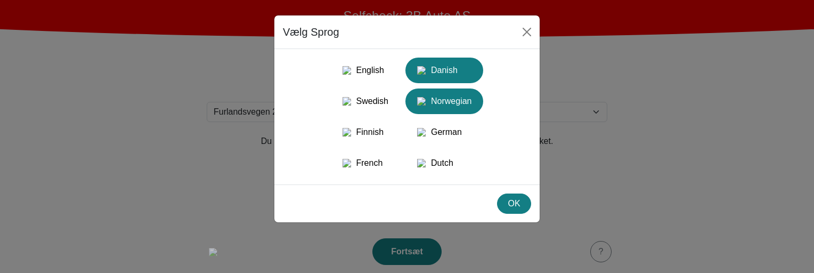
click at [449, 104] on div "Norwegian" at bounding box center [444, 101] width 65 height 19
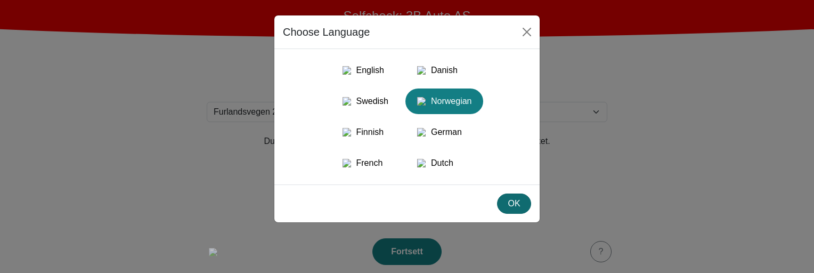
click at [523, 210] on div "OK" at bounding box center [514, 203] width 20 height 13
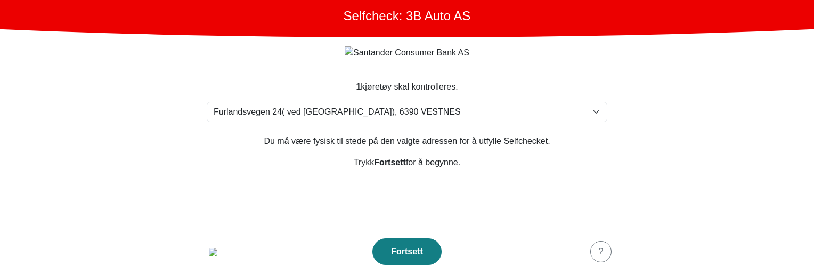
click at [522, 195] on section "1 kjøretøy skal kontrolleres. Velg din adresse Furlandsvegen 24( ved Bunkeroil)…" at bounding box center [407, 149] width 426 height 163
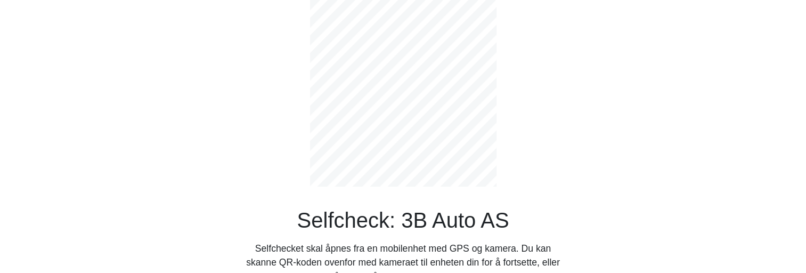
click at [277, 130] on div "Selfcheck: 3B Auto AS Selfchecket skal åpnes fra en mobilenhet med GPS og kamer…" at bounding box center [403, 144] width 320 height 322
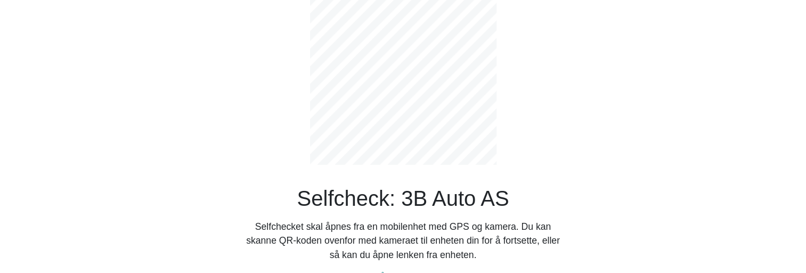
scroll to position [31, 0]
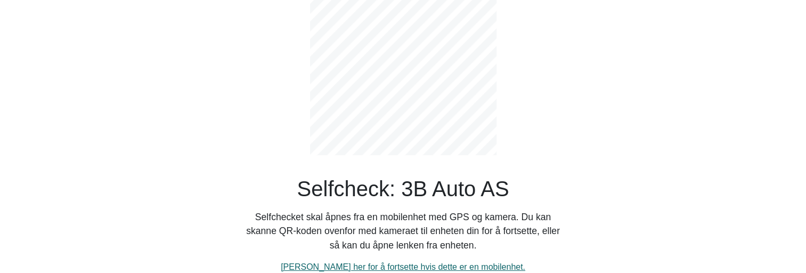
click at [386, 266] on link "Klikk her for å fortsette hvis dette er en mobilenhet." at bounding box center [403, 266] width 245 height 9
select select "3303"
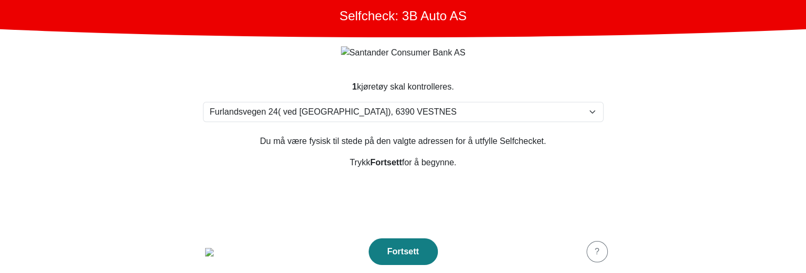
scroll to position [0, 0]
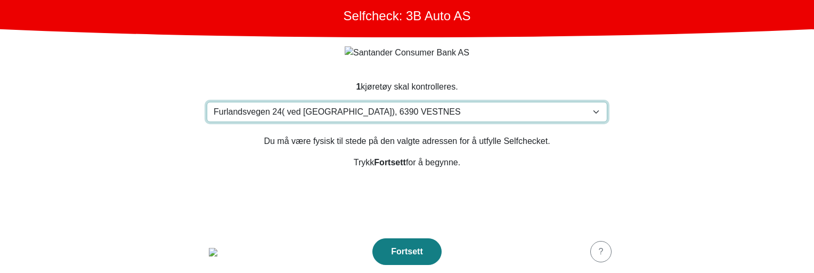
click at [379, 112] on select "Velg din adresse Furlandsvegen 24( ved Bunkeroil), 6390 VESTNES Furland ved Bun…" at bounding box center [407, 112] width 401 height 20
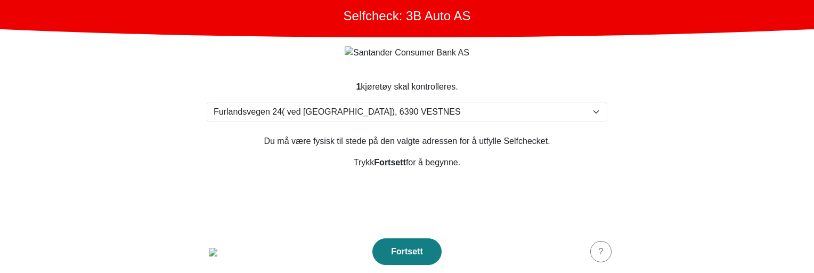
click at [731, 93] on main "Selfcheck: 3B Auto AS 1 kjøretøy skal kontrolleres. Velg din adresse Furlandsve…" at bounding box center [407, 136] width 814 height 273
click at [217, 194] on section "1 kjøretøy skal kontrolleres. Velg din adresse Furlandsvegen 24( ved Bunkeroil)…" at bounding box center [407, 149] width 426 height 163
click at [215, 250] on img "button" at bounding box center [213, 252] width 9 height 9
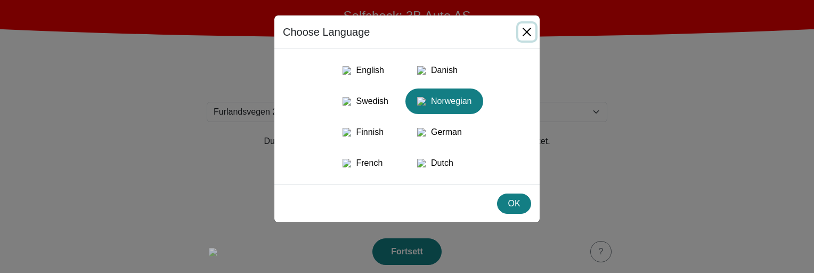
click at [525, 33] on button "Close" at bounding box center [526, 31] width 17 height 17
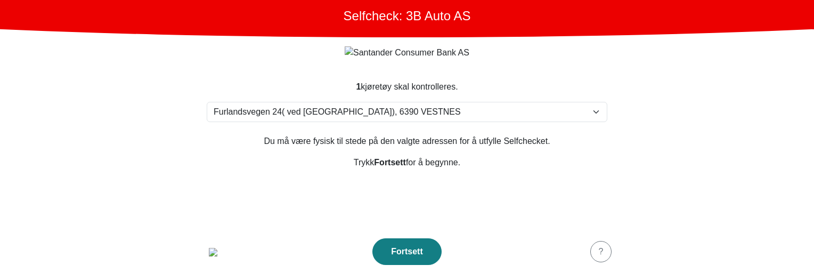
click at [200, 246] on footer "Fortsett ?" at bounding box center [407, 251] width 426 height 43
click at [209, 248] on img "button" at bounding box center [213, 252] width 9 height 9
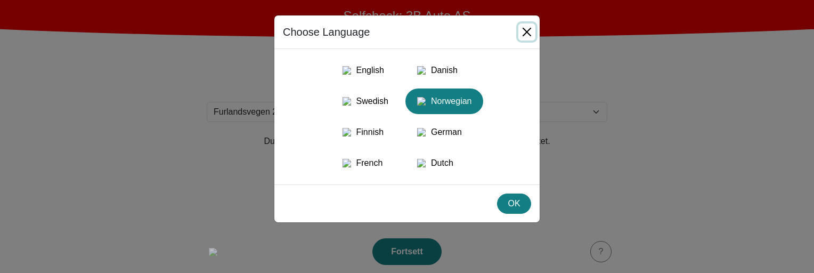
click at [531, 32] on button "Close" at bounding box center [526, 31] width 17 height 17
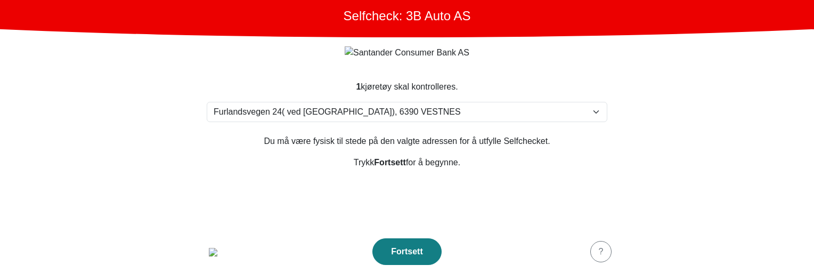
click at [337, 193] on section "1 kjøretøy skal kontrolleres. Velg din adresse Furlandsvegen 24( ved Bunkeroil)…" at bounding box center [407, 149] width 426 height 163
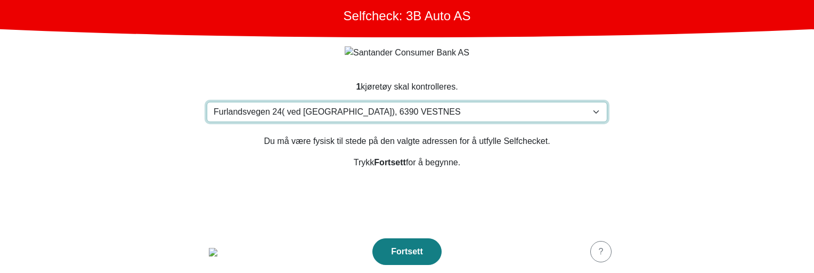
click at [436, 122] on select "Velg din adresse Furlandsvegen 24( ved Bunkeroil), 6390 VESTNES Furland ved Bun…" at bounding box center [407, 112] width 401 height 20
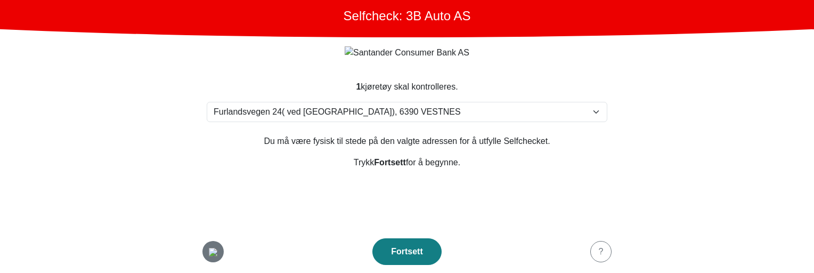
click at [217, 252] on img "button" at bounding box center [213, 252] width 9 height 9
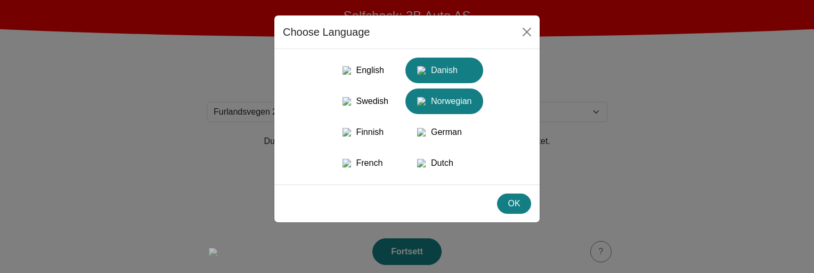
click at [452, 71] on div "Danish" at bounding box center [444, 70] width 65 height 19
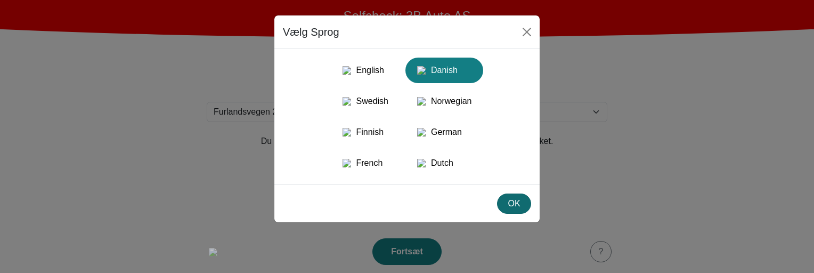
click at [520, 210] on div "OK" at bounding box center [514, 203] width 20 height 13
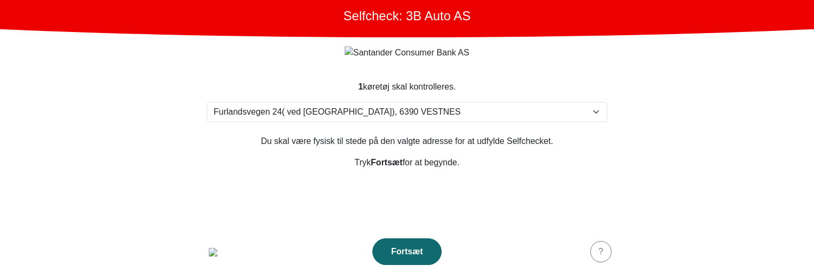
click at [419, 251] on div "Fortsæt" at bounding box center [407, 251] width 47 height 13
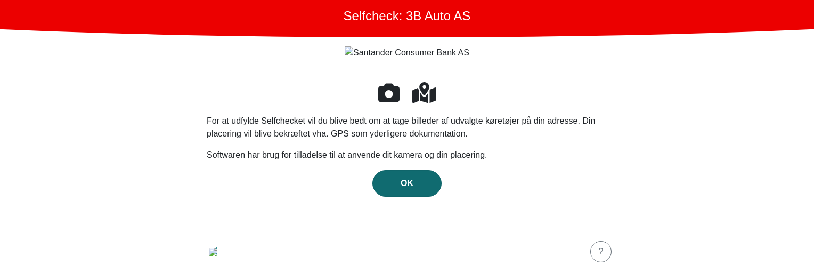
click at [413, 180] on div "OK" at bounding box center [407, 183] width 47 height 13
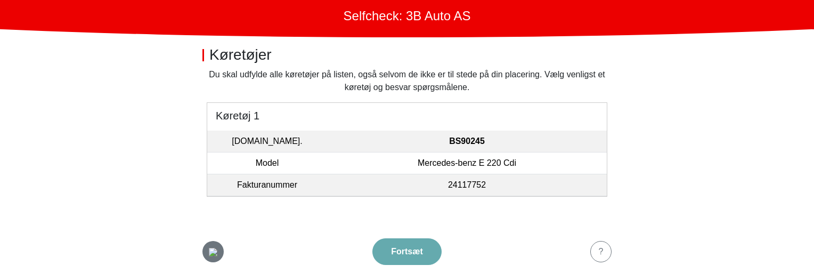
click at [209, 242] on button "button" at bounding box center [212, 251] width 21 height 21
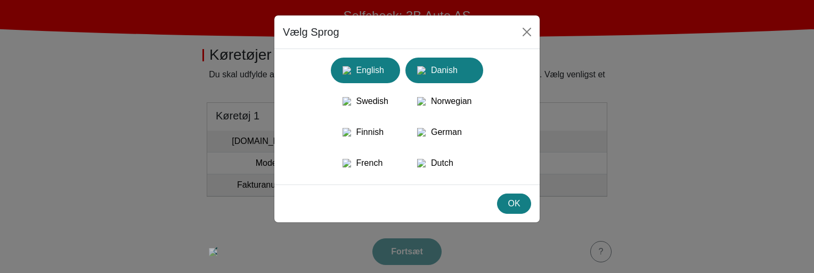
click at [381, 76] on div "English" at bounding box center [365, 70] width 56 height 19
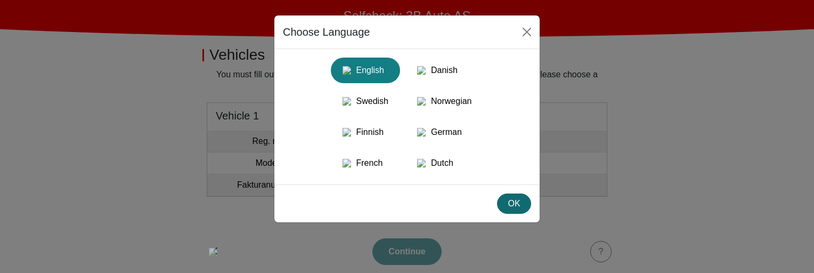
click at [509, 210] on div "OK" at bounding box center [514, 203] width 20 height 13
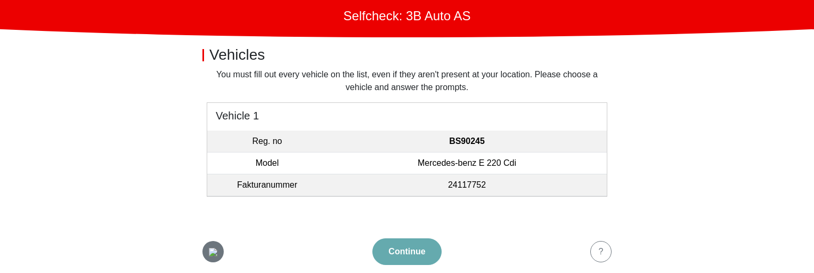
click at [209, 248] on img "button" at bounding box center [213, 252] width 9 height 9
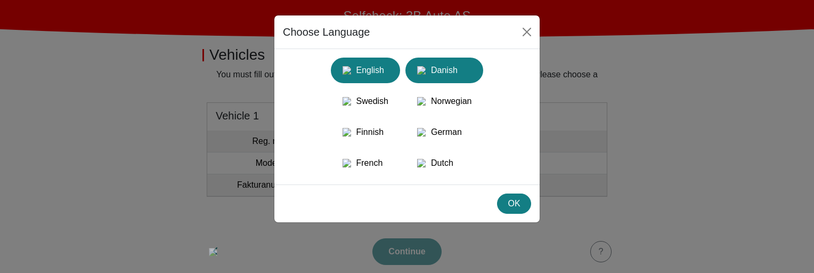
click at [453, 76] on div "Danish" at bounding box center [444, 70] width 65 height 19
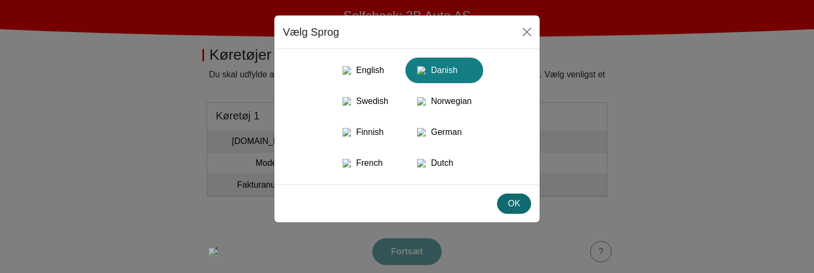
click at [524, 210] on div "OK" at bounding box center [514, 203] width 20 height 13
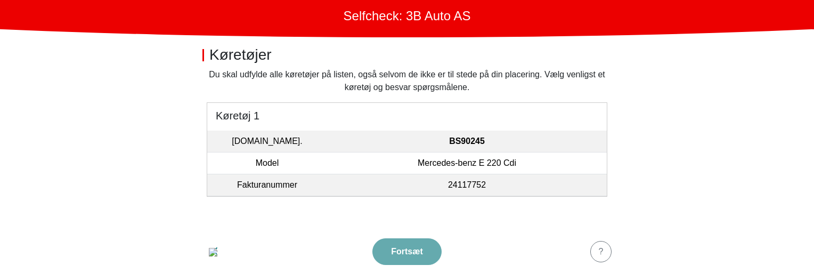
click at [229, 231] on footer "Fortsæt ?" at bounding box center [407, 251] width 426 height 43
click at [222, 233] on footer "Fortsæt ?" at bounding box center [407, 251] width 426 height 43
click at [212, 248] on img "button" at bounding box center [213, 252] width 9 height 9
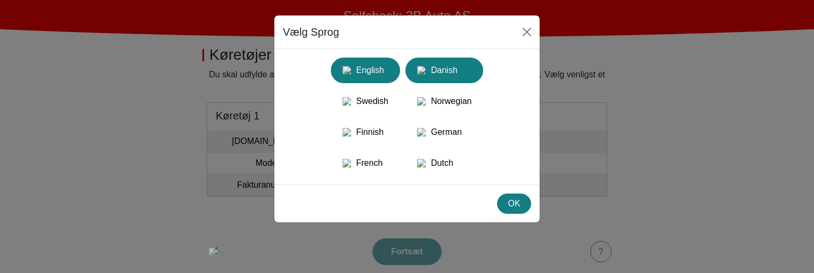
click at [360, 78] on div "English" at bounding box center [365, 70] width 56 height 19
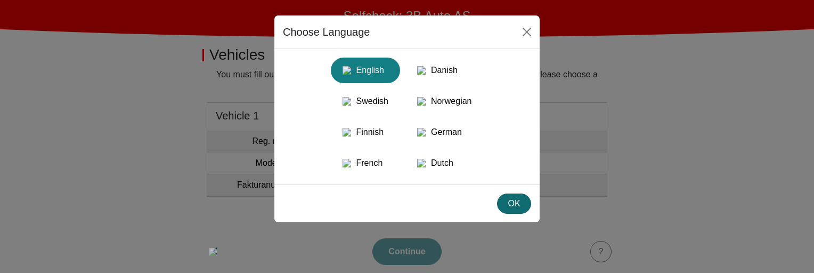
click at [506, 210] on div "OK" at bounding box center [514, 203] width 20 height 13
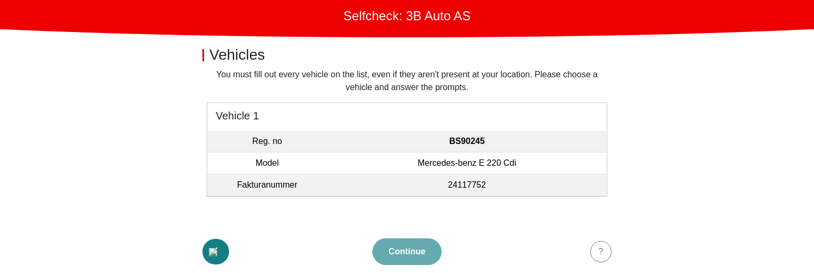
click at [226, 248] on button "button" at bounding box center [215, 252] width 27 height 26
select select "3303"
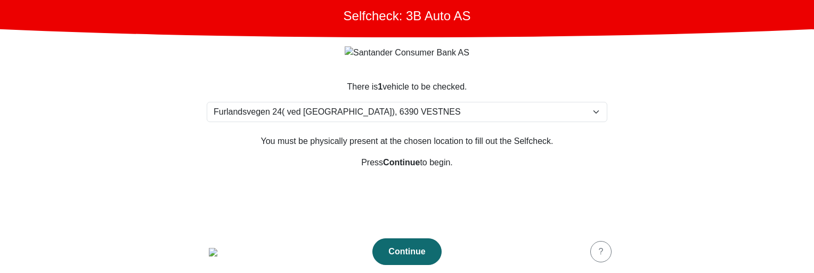
click at [420, 240] on button "Continue" at bounding box center [406, 251] width 69 height 27
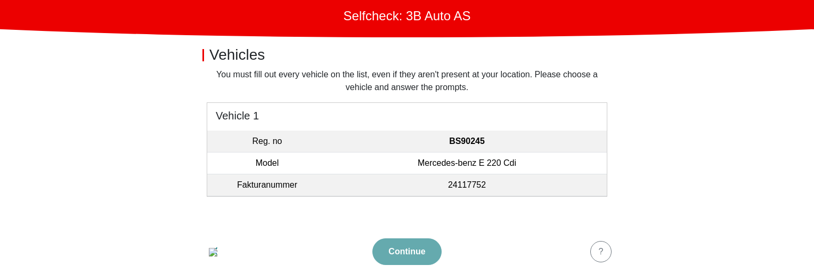
click at [285, 186] on td "Fakturanummer" at bounding box center [267, 185] width 120 height 22
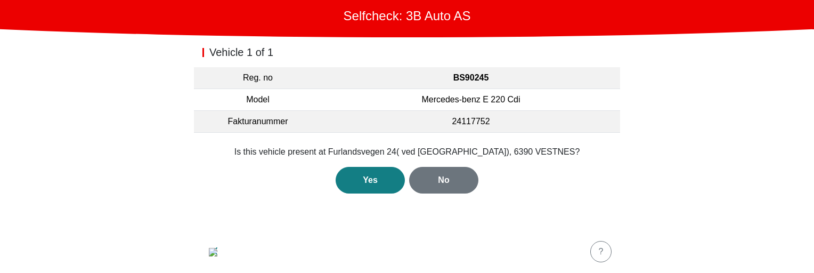
drag, startPoint x: 285, startPoint y: 186, endPoint x: 375, endPoint y: 228, distance: 99.7
click at [375, 228] on div "Vehicle 1 of 1 Reg. no BS90245 Model Mercedes-benz E 220 Cdi Fakturanummer 2411…" at bounding box center [407, 133] width 426 height 193
click at [538, 170] on div "Yes No" at bounding box center [407, 180] width 401 height 27
click at [304, 216] on div "Vehicle 1 of 1 Reg. no BS90245 Model Mercedes-benz E 220 Cdi Fakturanummer 2411…" at bounding box center [407, 133] width 426 height 193
click at [209, 239] on footer "?" at bounding box center [407, 251] width 426 height 43
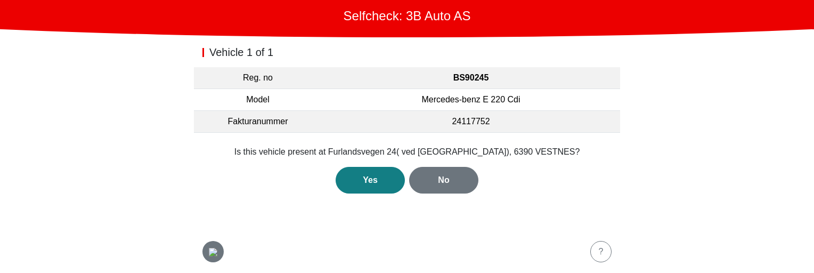
click at [209, 248] on img "button" at bounding box center [213, 252] width 9 height 9
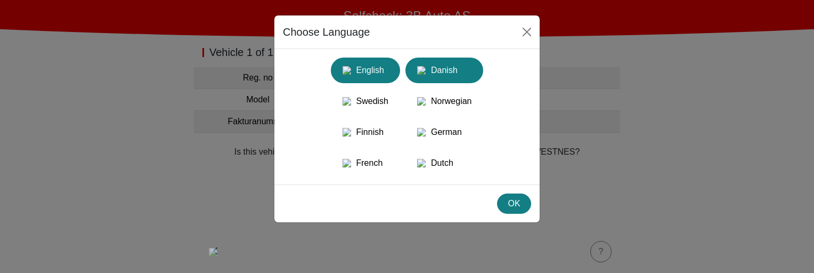
click at [456, 65] on div "Danish" at bounding box center [444, 70] width 65 height 19
click at [361, 72] on div "English" at bounding box center [365, 70] width 56 height 19
click at [426, 69] on img "button" at bounding box center [421, 70] width 9 height 9
click at [378, 76] on div "English" at bounding box center [365, 70] width 56 height 19
click at [456, 73] on div "Danish" at bounding box center [444, 70] width 65 height 19
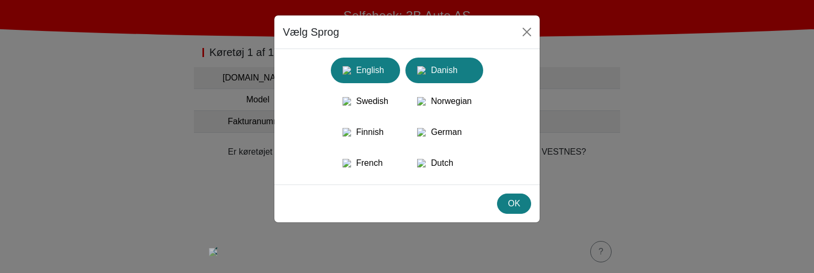
click at [387, 78] on div "English" at bounding box center [365, 70] width 56 height 19
click at [447, 75] on div "Danish" at bounding box center [444, 70] width 65 height 19
click at [382, 78] on div "English" at bounding box center [365, 70] width 56 height 19
click at [450, 75] on div "Danish" at bounding box center [444, 70] width 65 height 19
click at [356, 78] on div "English" at bounding box center [365, 70] width 56 height 19
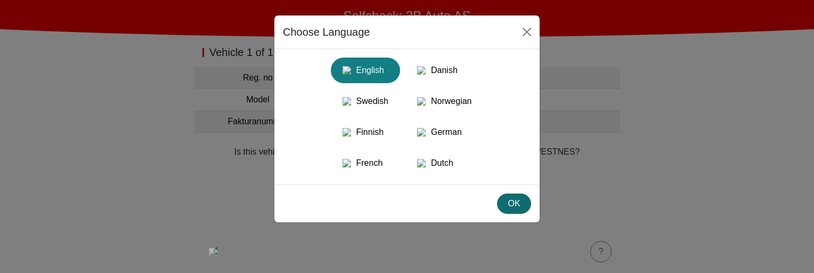
click at [514, 210] on div "OK" at bounding box center [514, 203] width 20 height 13
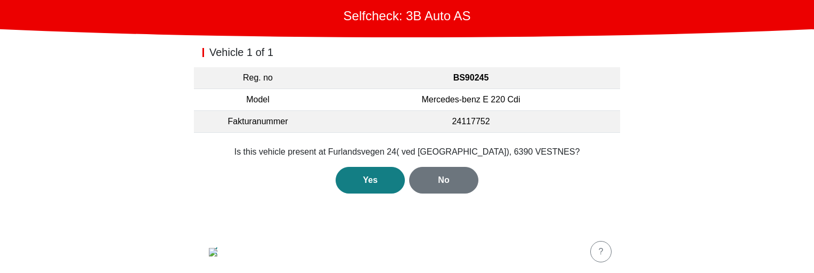
click at [278, 122] on td "Fakturanummer" at bounding box center [258, 122] width 128 height 22
copy td "Fakturanummer"
click at [237, 167] on div "Yes No" at bounding box center [407, 180] width 401 height 27
click at [532, 135] on section "Is this vehicle present at Furlandsvegen 24( ved Bunkeroil), 6390 VESTNES? Yes …" at bounding box center [407, 170] width 426 height 74
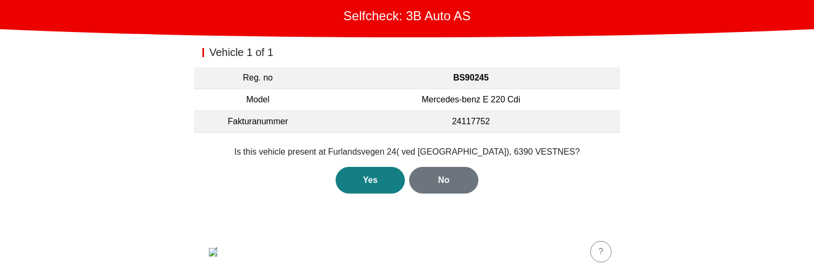
click at [580, 171] on div "Yes No" at bounding box center [407, 180] width 401 height 27
click at [153, 164] on main "Selfcheck: 3B Auto AS Vehicle 1 of 1 Reg. no BS90245 Model Mercedes-benz E 220 …" at bounding box center [407, 136] width 814 height 273
click at [344, 181] on button "Yes" at bounding box center [370, 180] width 69 height 27
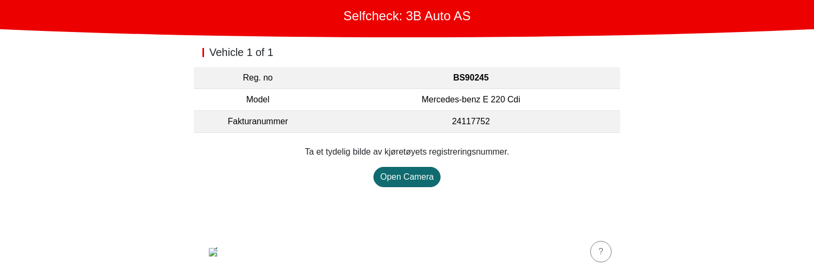
click at [405, 175] on div "Open Camera" at bounding box center [407, 177] width 54 height 13
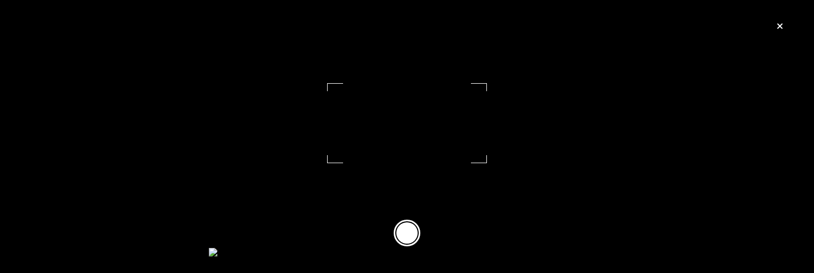
click at [779, 28] on icon "button" at bounding box center [779, 25] width 5 height 5
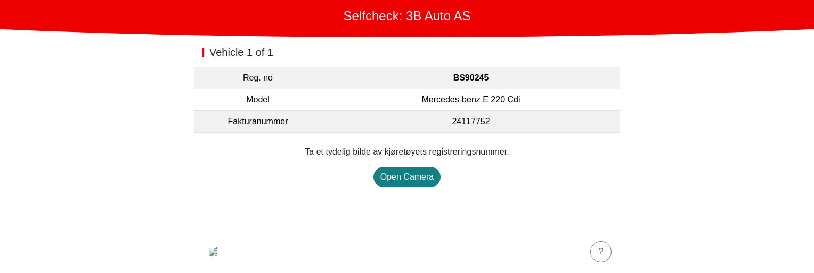
click at [288, 176] on div "Ta et tydelig bilde av kjøretøyets registreringsnummer. Open Camera" at bounding box center [407, 166] width 401 height 42
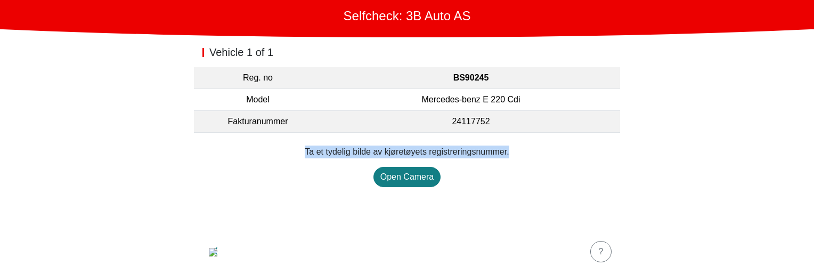
drag, startPoint x: 289, startPoint y: 151, endPoint x: 588, endPoint y: 133, distance: 299.4
click at [588, 133] on section "Ta et tydelig bilde av kjøretøyets registreringsnummer. Open Camera" at bounding box center [407, 166] width 426 height 67
copy p "Ta et tydelig bilde av kjøretøyets registreringsnummer."
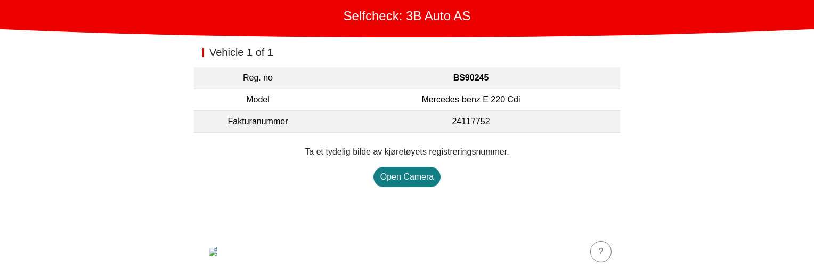
drag, startPoint x: 130, startPoint y: 110, endPoint x: 92, endPoint y: 43, distance: 77.5
click at [92, 43] on main "Selfcheck: 3B Auto AS Vehicle 1 of 1 Reg. no BS90245 Model Mercedes-benz E 220 …" at bounding box center [407, 136] width 814 height 273
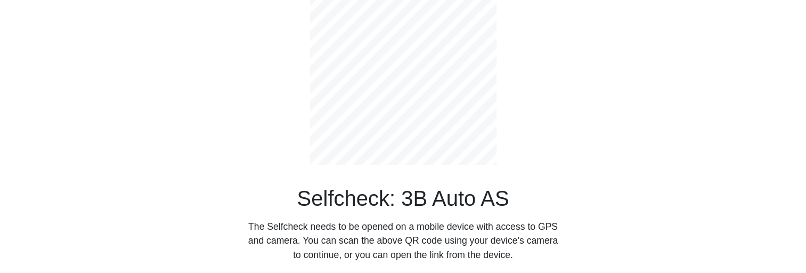
scroll to position [31, 0]
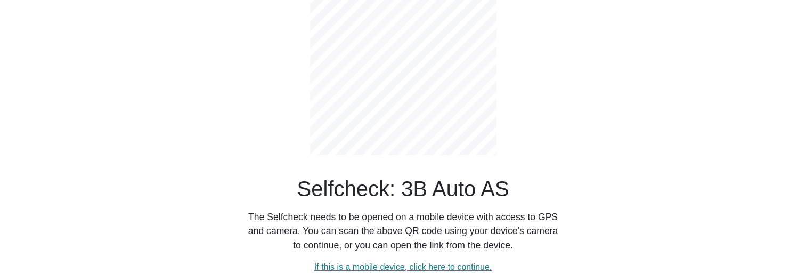
drag, startPoint x: 234, startPoint y: 201, endPoint x: 242, endPoint y: 203, distance: 8.2
click at [234, 201] on div "Selfcheck: 3B Auto AS The Selfcheck needs to be opened on a mobile device with …" at bounding box center [403, 121] width 703 height 305
click at [399, 270] on link "If this is a mobile device, click here to continue." at bounding box center [403, 266] width 178 height 9
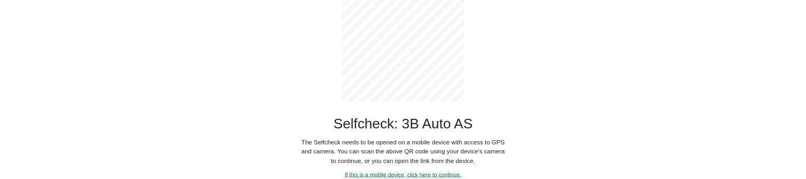
scroll to position [0, 0]
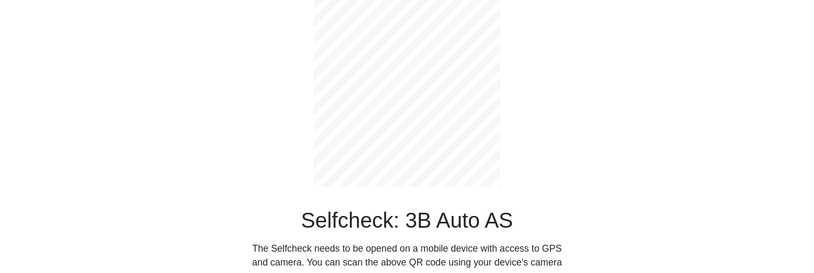
select select "3303"
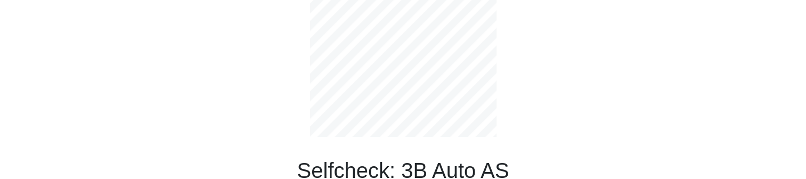
scroll to position [125, 0]
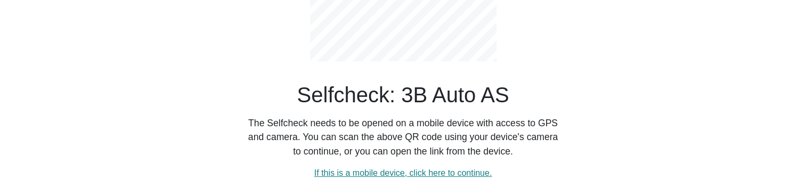
click at [623, 118] on div "Selfcheck: 3B Auto AS The Selfcheck needs to be opened on a mobile device with …" at bounding box center [403, 27] width 703 height 305
click at [373, 169] on link "If this is a mobile device, click here to continue." at bounding box center [403, 172] width 178 height 9
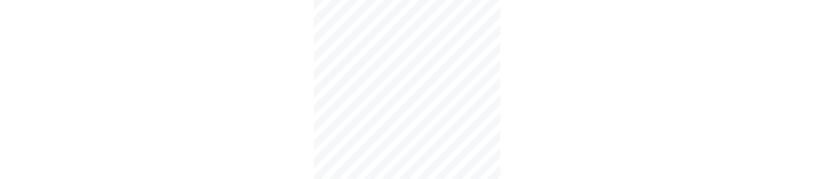
select select "3303"
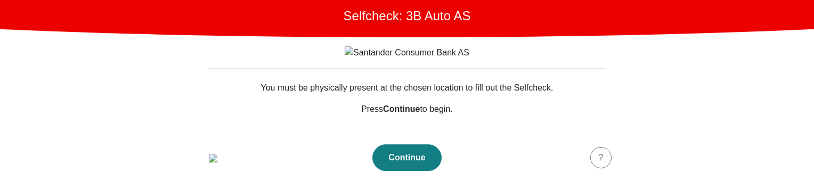
scroll to position [54, 0]
click at [426, 148] on button "Continue" at bounding box center [406, 157] width 69 height 27
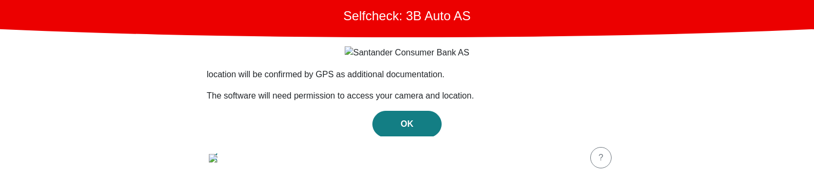
scroll to position [61, 0]
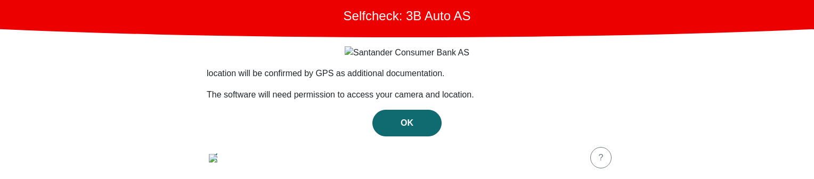
click at [420, 127] on div "OK" at bounding box center [407, 123] width 47 height 13
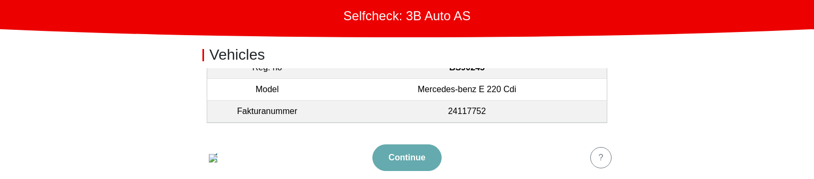
scroll to position [81, 0]
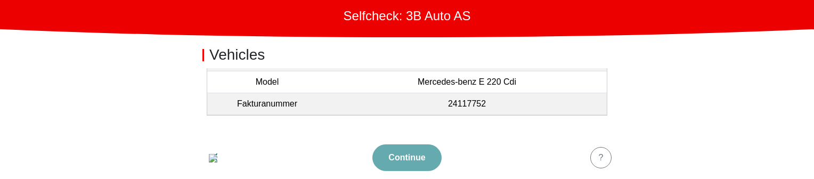
click at [298, 93] on td "Fakturanummer" at bounding box center [267, 104] width 120 height 22
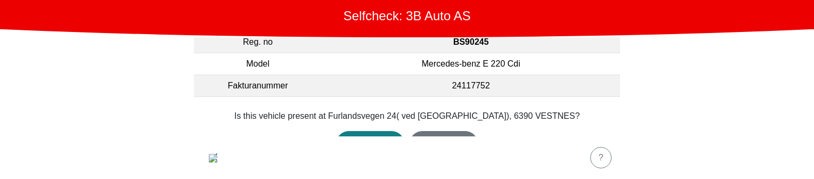
scroll to position [69, 0]
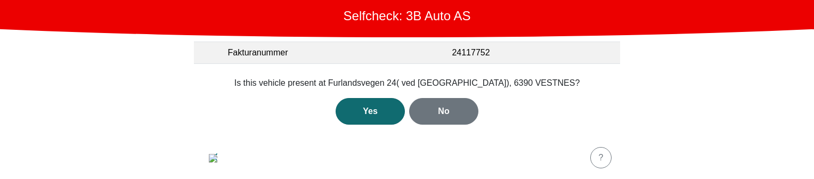
click at [369, 114] on div "Yes" at bounding box center [370, 111] width 47 height 13
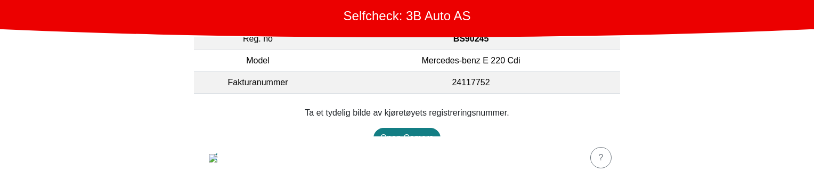
scroll to position [62, 0]
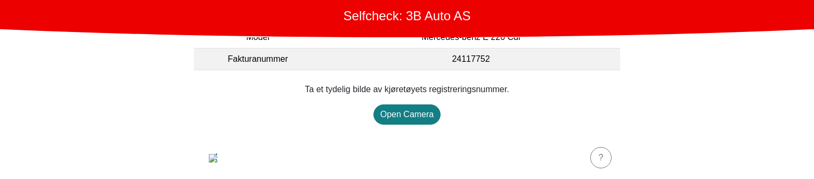
click at [460, 95] on div "Ta et tydelig bilde av kjøretøyets registreringsnummer. Open Camera" at bounding box center [407, 104] width 401 height 42
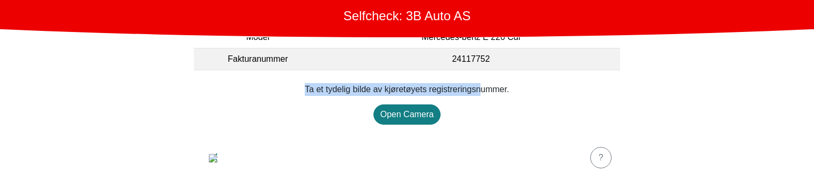
drag, startPoint x: 299, startPoint y: 87, endPoint x: 471, endPoint y: 92, distance: 171.6
click at [471, 92] on p "Ta et tydelig bilde av kjøretøyets registreringsnummer." at bounding box center [407, 89] width 401 height 13
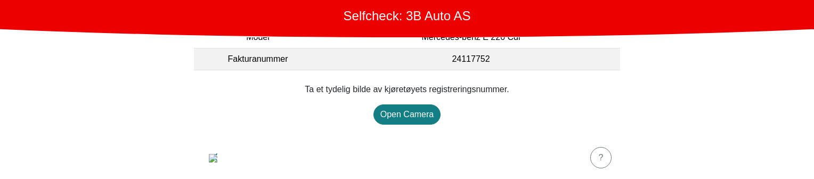
click at [515, 105] on div "Ta et tydelig bilde av kjøretøyets registreringsnummer. Open Camera" at bounding box center [407, 104] width 401 height 42
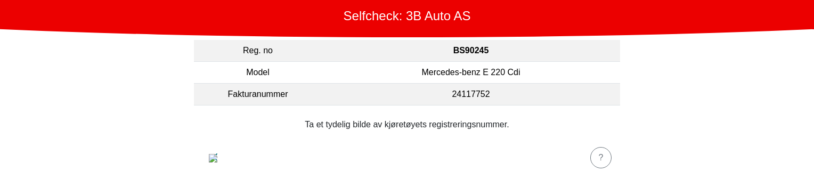
scroll to position [10, 0]
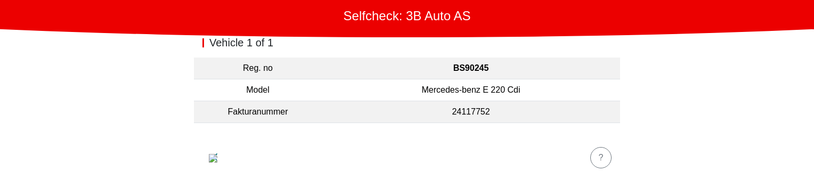
click at [352, 153] on footer "?" at bounding box center [407, 157] width 426 height 43
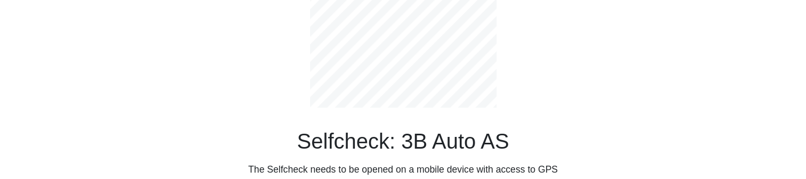
scroll to position [125, 0]
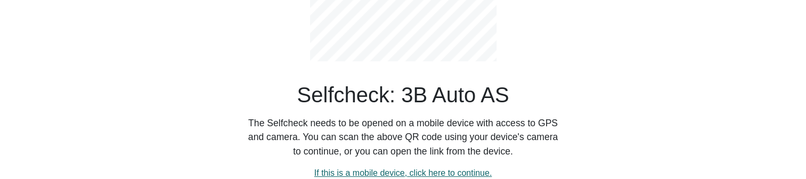
click at [371, 168] on link "If this is a mobile device, click here to continue." at bounding box center [403, 172] width 178 height 9
select select "3303"
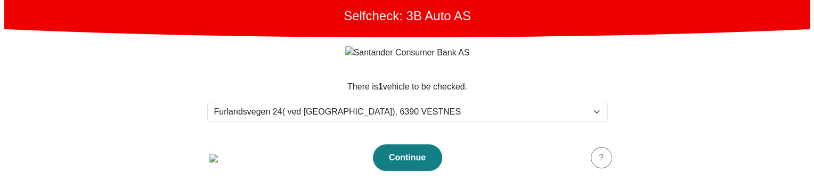
scroll to position [0, 0]
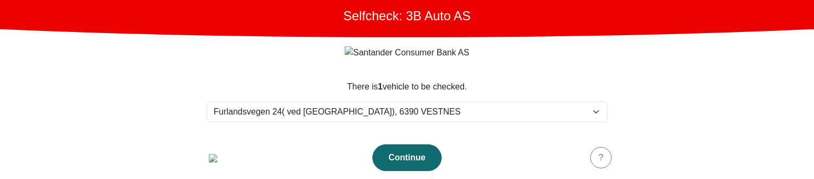
click at [401, 154] on div "Continue" at bounding box center [407, 157] width 47 height 13
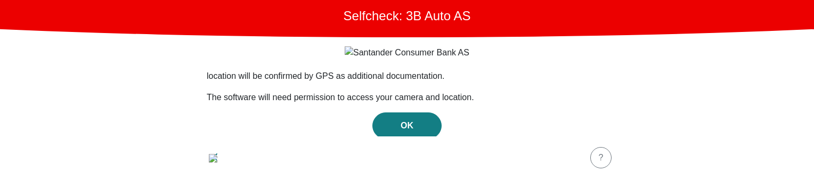
scroll to position [61, 0]
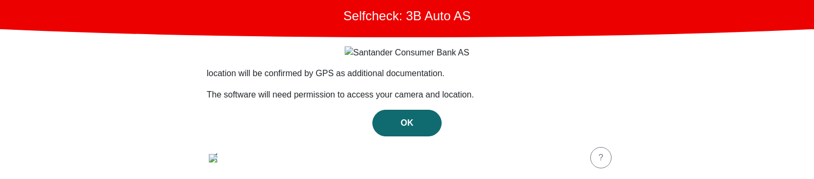
click at [409, 121] on div "OK" at bounding box center [407, 123] width 47 height 13
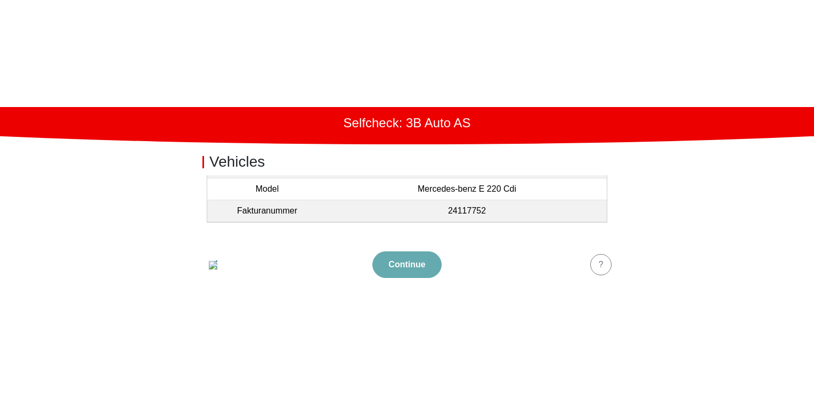
scroll to position [0, 0]
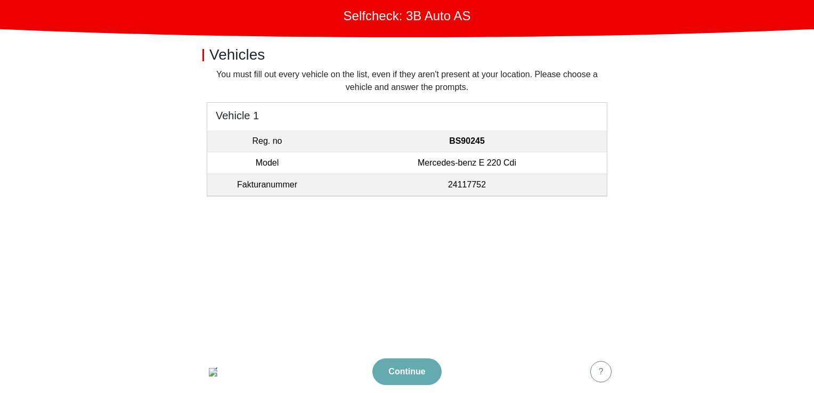
click at [441, 154] on td "Mercedes-benz E 220 Cdi" at bounding box center [467, 163] width 280 height 22
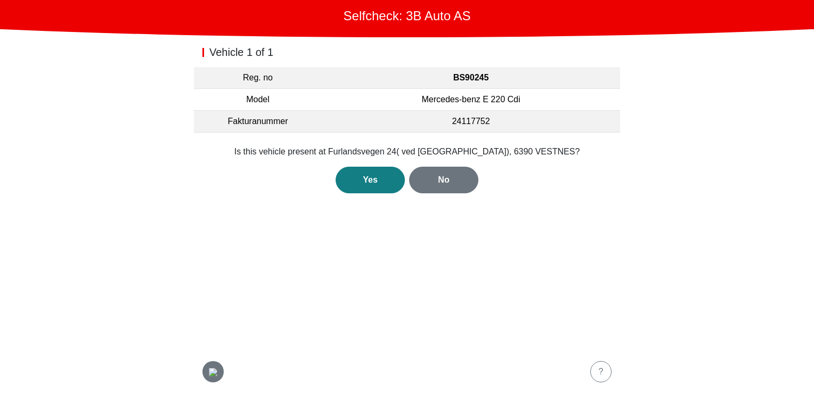
click at [215, 272] on img "button" at bounding box center [213, 372] width 9 height 9
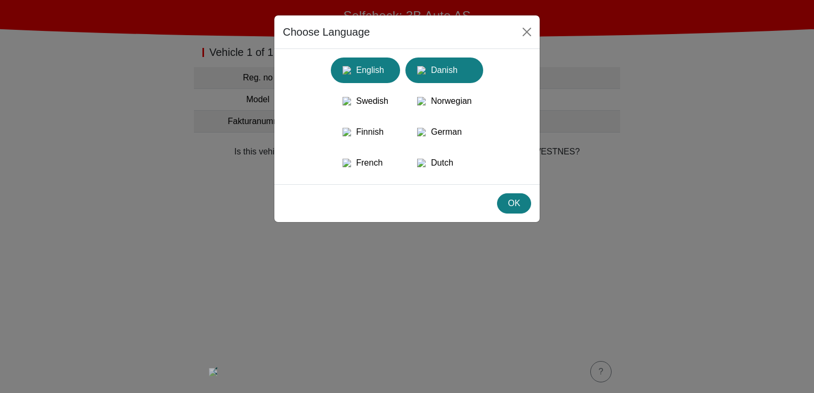
click at [448, 67] on div "Danish" at bounding box center [444, 70] width 65 height 19
click at [510, 210] on div "OK" at bounding box center [514, 203] width 20 height 13
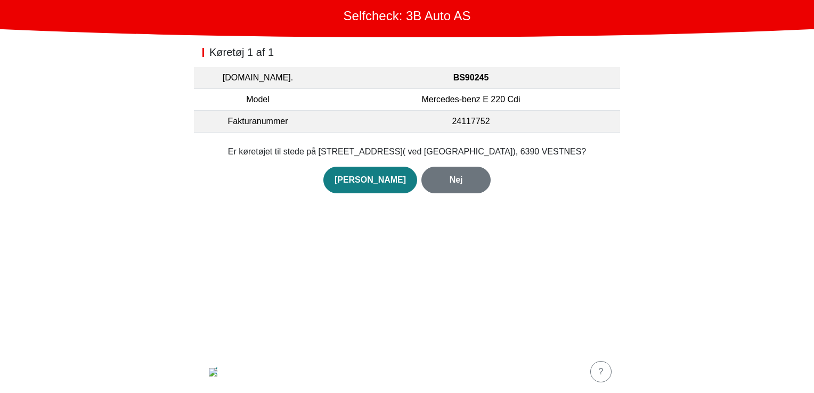
click at [321, 257] on div "Køretøj 1 af 1 Reg.nr. BS90245 Model Mercedes-benz E 220 Cdi Fakturanummer 2411…" at bounding box center [407, 193] width 426 height 313
click at [361, 190] on button "Ja" at bounding box center [370, 180] width 94 height 27
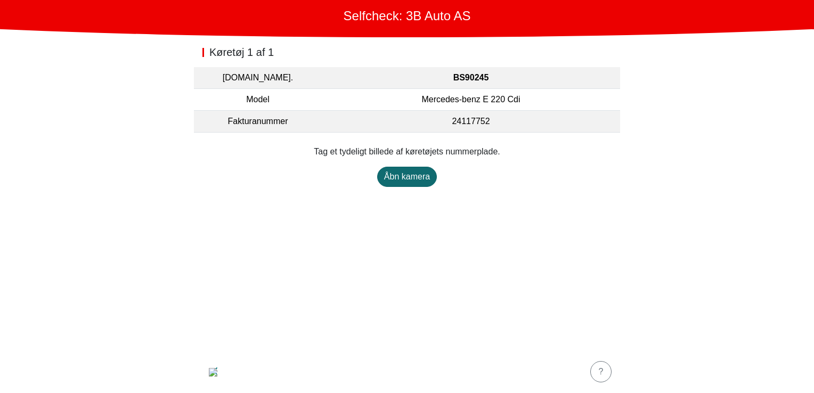
click at [401, 178] on div "Åbn kamera" at bounding box center [407, 177] width 46 height 13
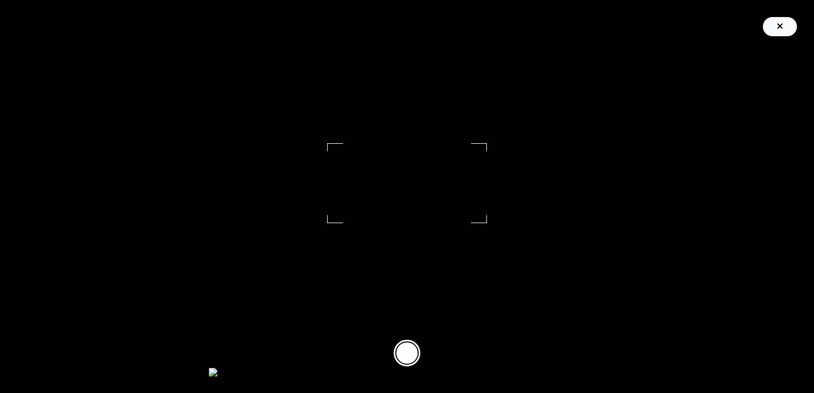
click at [783, 29] on icon "button" at bounding box center [780, 26] width 6 height 9
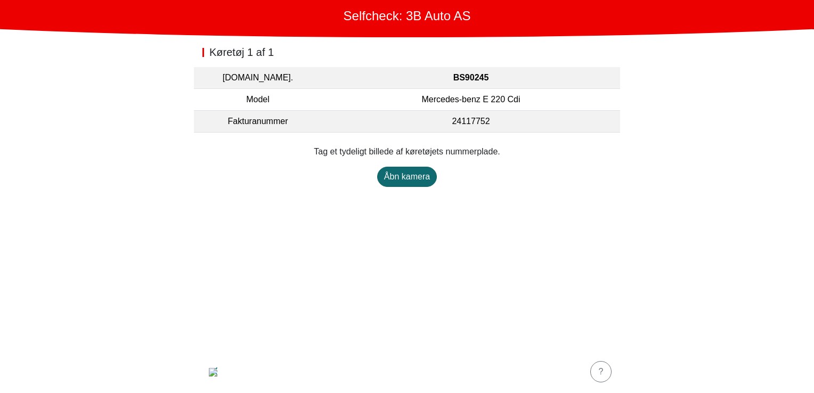
click at [419, 177] on div "Åbn kamera" at bounding box center [407, 177] width 46 height 13
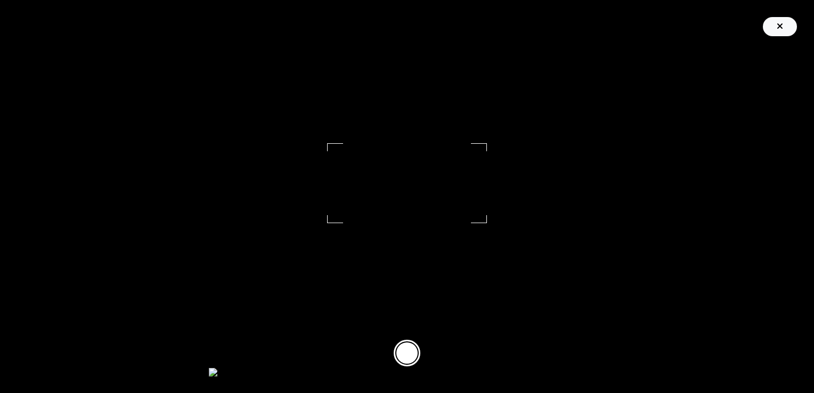
click at [778, 27] on icon "button" at bounding box center [780, 26] width 6 height 9
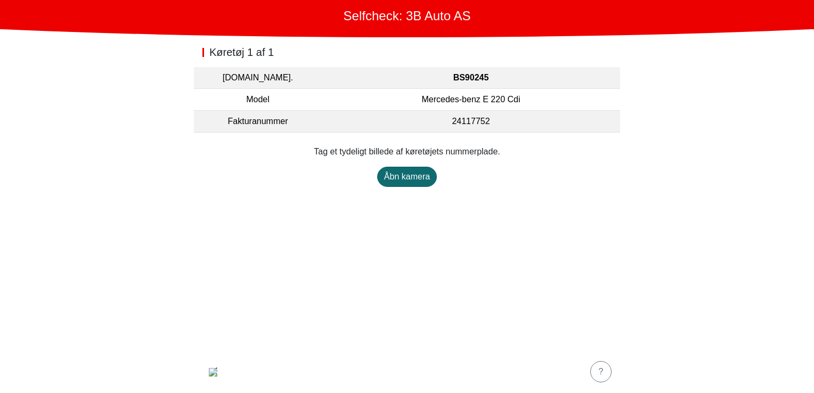
click at [394, 177] on div "Åbn kamera" at bounding box center [407, 177] width 46 height 13
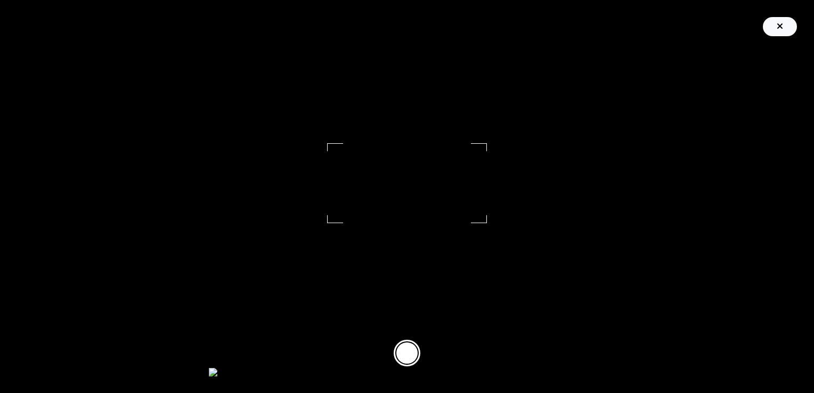
click at [780, 25] on icon "button" at bounding box center [780, 26] width 6 height 9
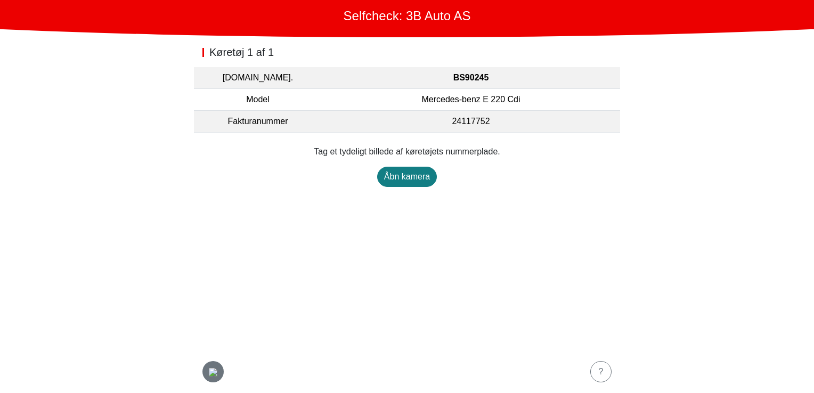
click at [212, 272] on img "button" at bounding box center [213, 372] width 9 height 9
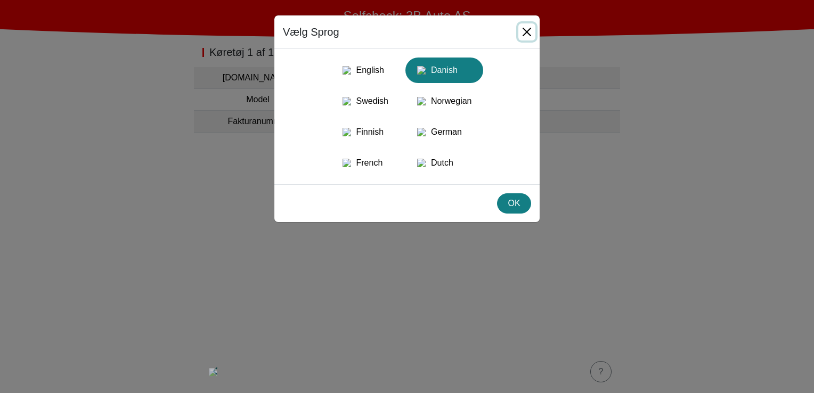
click at [524, 28] on button "Close" at bounding box center [526, 31] width 17 height 17
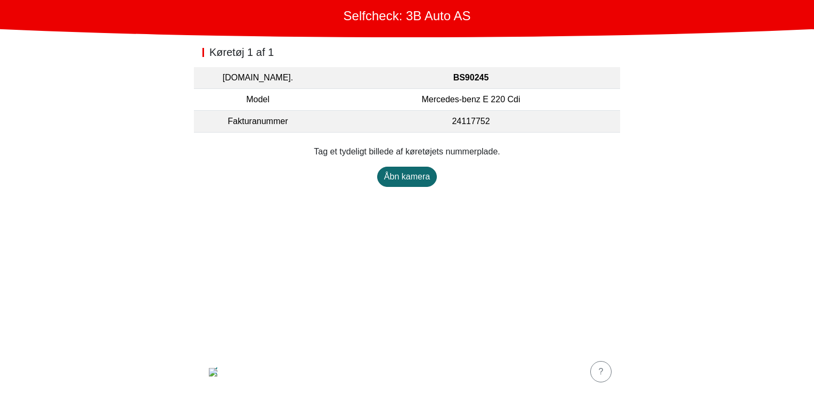
click at [418, 174] on div "Åbn kamera" at bounding box center [407, 177] width 46 height 13
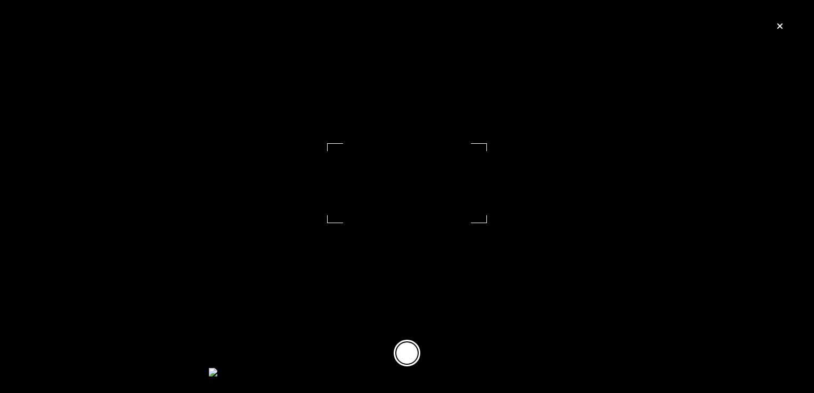
click at [297, 272] on footer at bounding box center [407, 353] width 814 height 80
click at [781, 32] on div "button" at bounding box center [779, 26] width 21 height 13
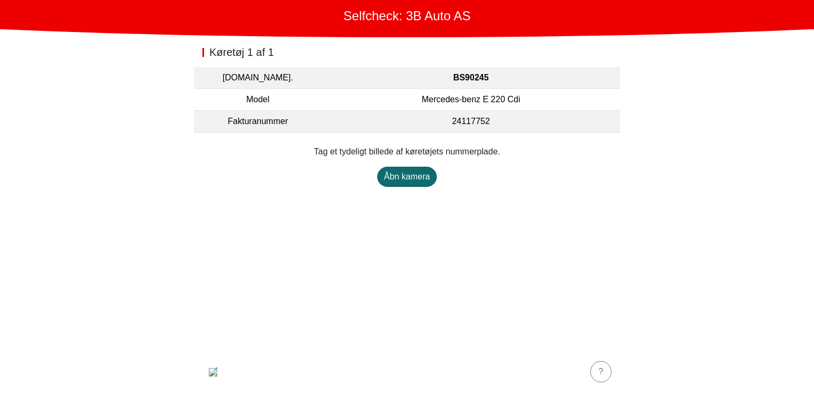
click at [409, 178] on div "Åbn kamera" at bounding box center [407, 177] width 46 height 13
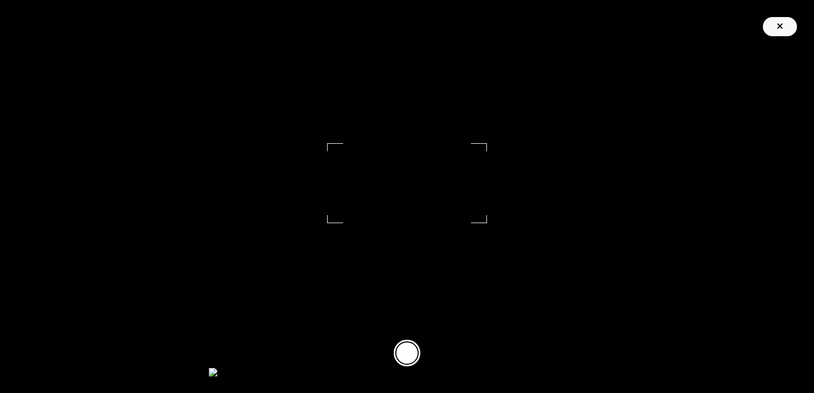
click at [782, 27] on icon "button" at bounding box center [780, 26] width 6 height 9
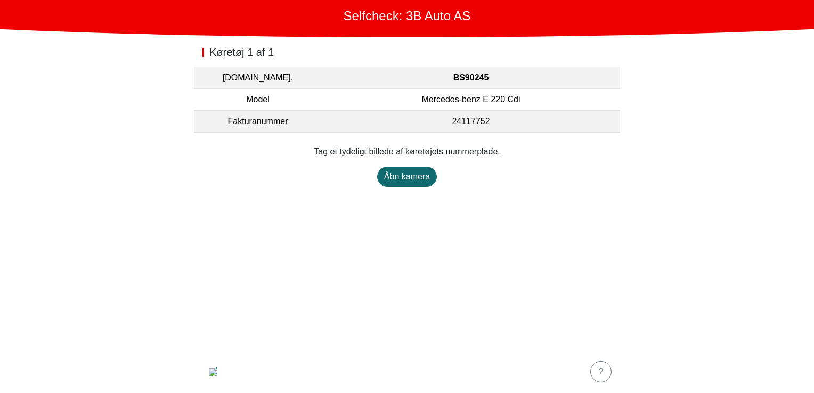
click at [404, 178] on div "Åbn kamera" at bounding box center [407, 177] width 46 height 13
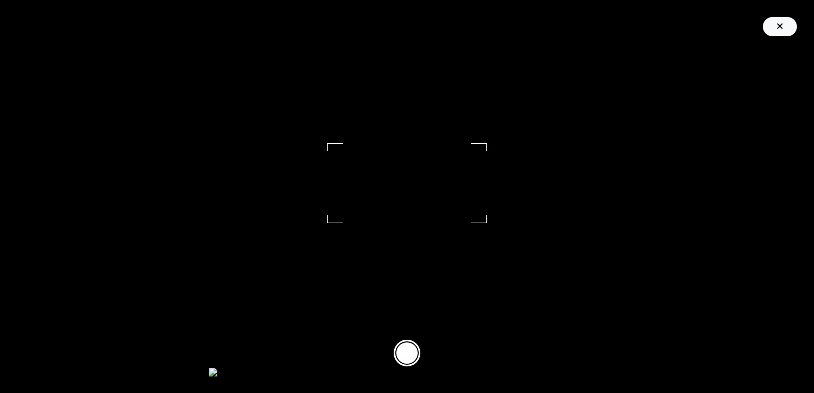
click at [780, 27] on icon "button" at bounding box center [779, 25] width 5 height 5
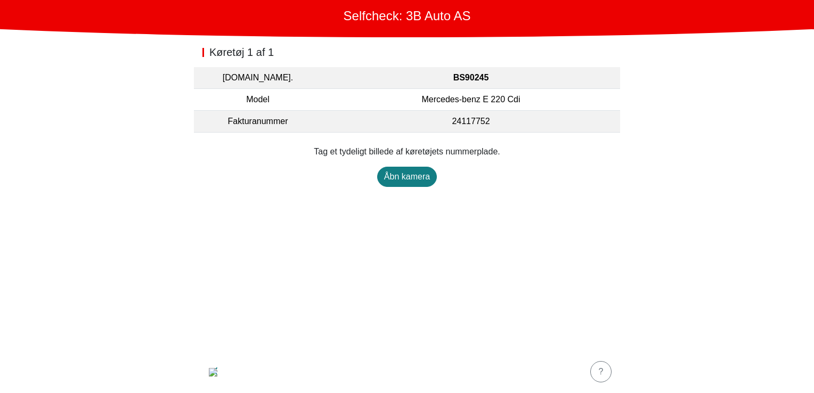
click at [243, 272] on div "Køretøj 1 af 1 Reg.nr. BS90245 Model Mercedes-benz E 220 Cdi Fakturanummer 2411…" at bounding box center [407, 193] width 426 height 313
click at [465, 272] on div "Køretøj 1 af 1 Reg.nr. BS90245 Model Mercedes-benz E 220 Cdi Fakturanummer 2411…" at bounding box center [407, 193] width 426 height 313
click at [423, 181] on div "Åbn kamera" at bounding box center [407, 177] width 46 height 13
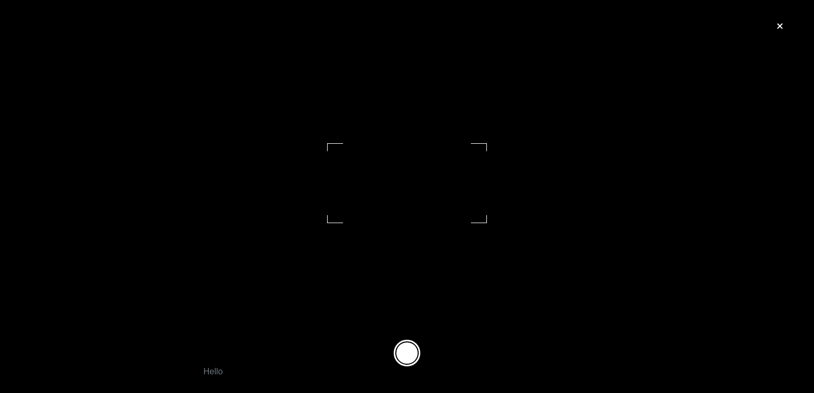
drag, startPoint x: 648, startPoint y: 360, endPoint x: 591, endPoint y: 380, distance: 60.0
click at [591, 272] on footer at bounding box center [407, 353] width 814 height 80
click at [776, 29] on div "button" at bounding box center [779, 26] width 21 height 13
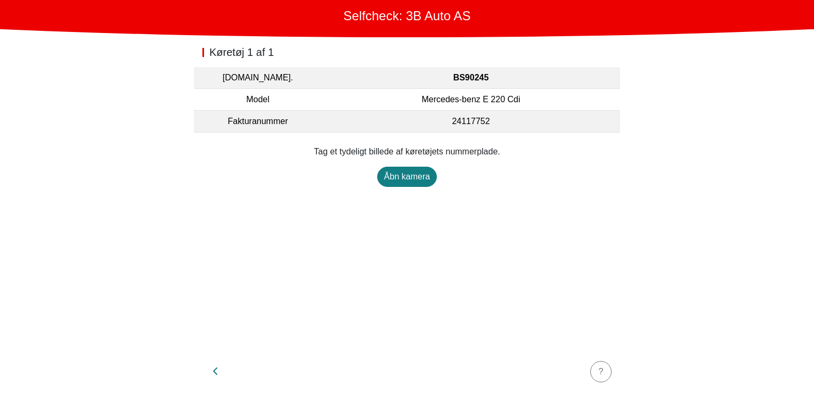
click at [204, 272] on div "Køretøj 1 af 1 Reg.nr. BS90245 Model Mercedes-benz E 220 Cdi Fakturanummer 2411…" at bounding box center [407, 193] width 426 height 313
click at [216, 272] on icon "button" at bounding box center [215, 371] width 5 height 9
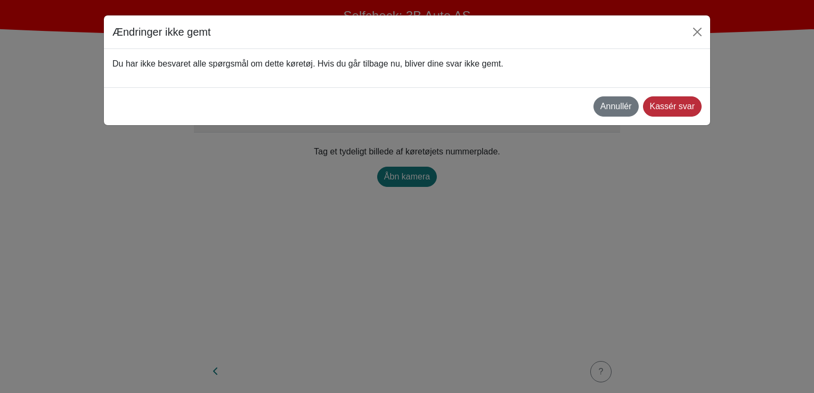
click at [662, 112] on div "Kassér svar" at bounding box center [672, 106] width 45 height 13
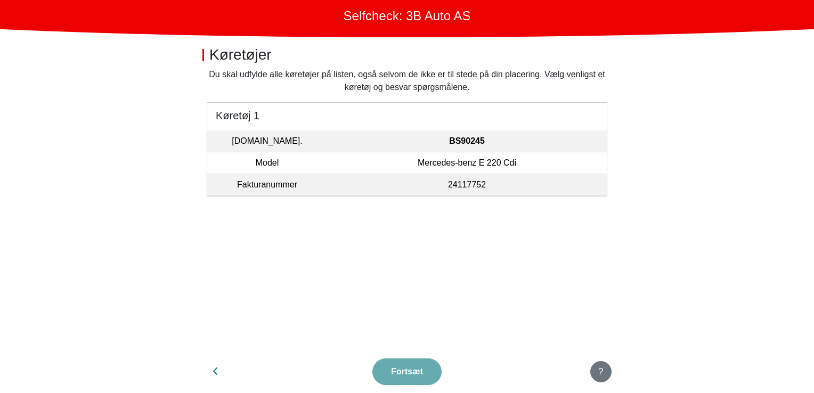
click at [605, 272] on button "?" at bounding box center [600, 371] width 21 height 21
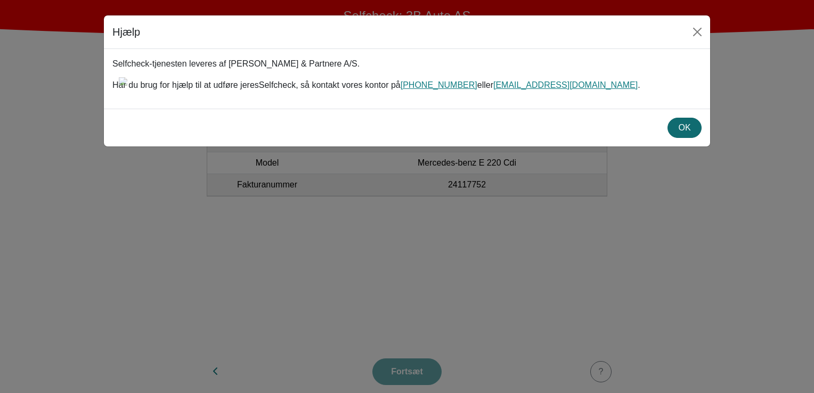
click at [677, 126] on div "OK" at bounding box center [685, 127] width 20 height 13
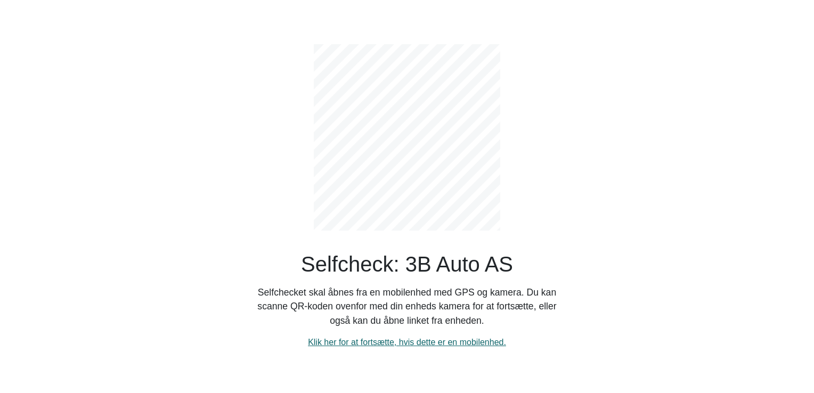
click at [456, 345] on link "Klik her for at fortsætte, hvis dette er en mobilenhed." at bounding box center [407, 342] width 198 height 9
select select "3303"
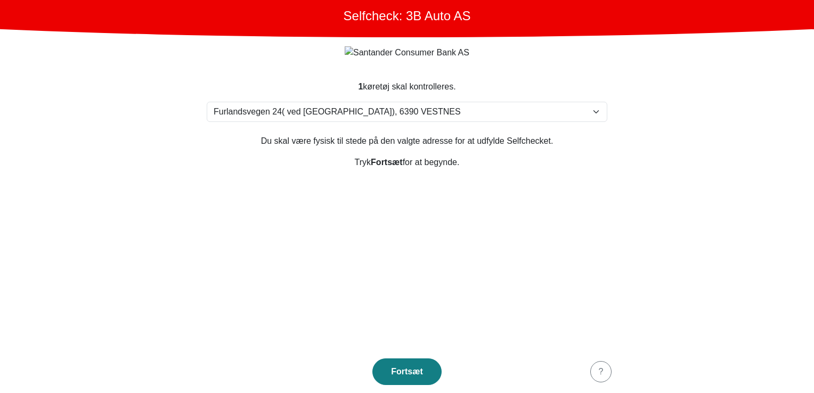
click at [418, 282] on section "1 køretøj skal kontrolleres. Vælg din adresse [STREET_ADDRESS] [PERSON_NAME] [G…" at bounding box center [407, 209] width 426 height 283
click at [401, 380] on button "Fortsæt" at bounding box center [406, 372] width 69 height 27
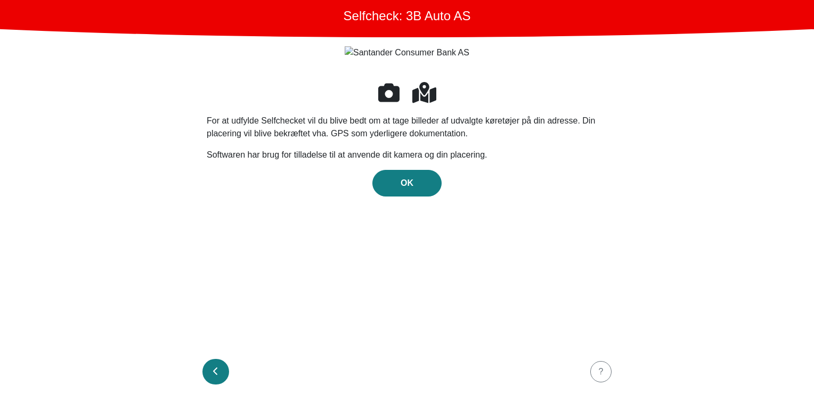
click at [217, 370] on icon "button" at bounding box center [215, 371] width 5 height 9
select select "3303"
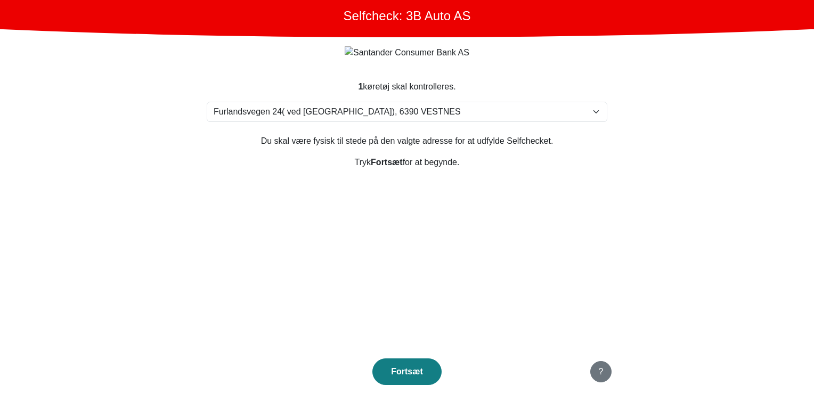
click at [600, 372] on div "?" at bounding box center [600, 372] width 7 height 13
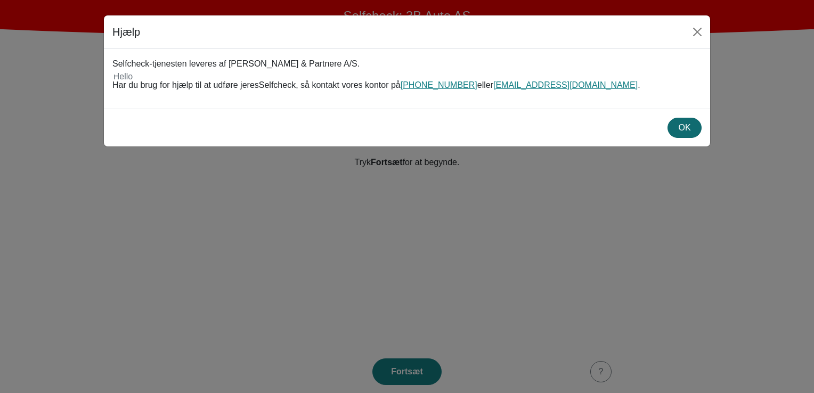
click at [691, 125] on div "OK" at bounding box center [685, 127] width 20 height 13
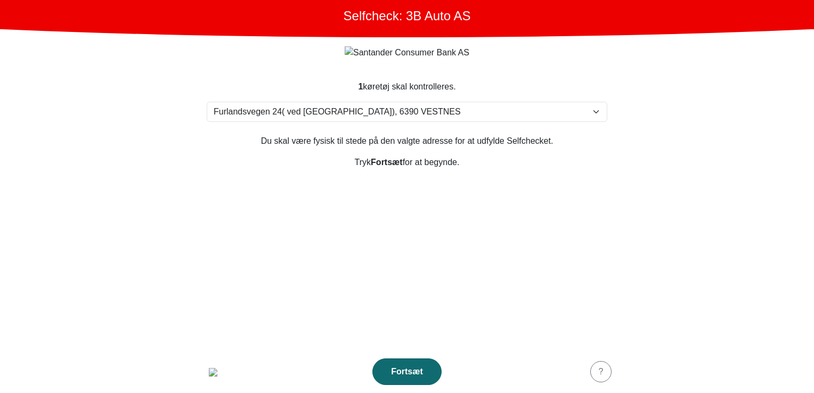
click at [404, 368] on div "Fortsæt" at bounding box center [407, 372] width 47 height 13
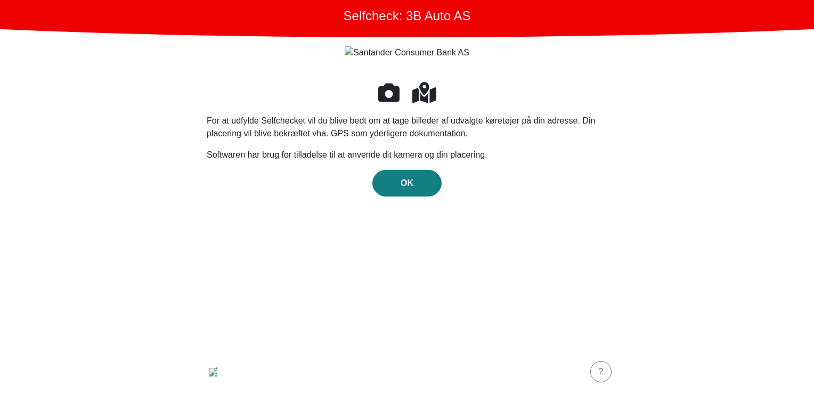
click at [384, 259] on div "For at udfylde Selfchecket vil du blive bedt om at tage billeder af udvalgte kø…" at bounding box center [407, 208] width 401 height 257
click at [226, 367] on button "button" at bounding box center [215, 372] width 27 height 26
select select "3303"
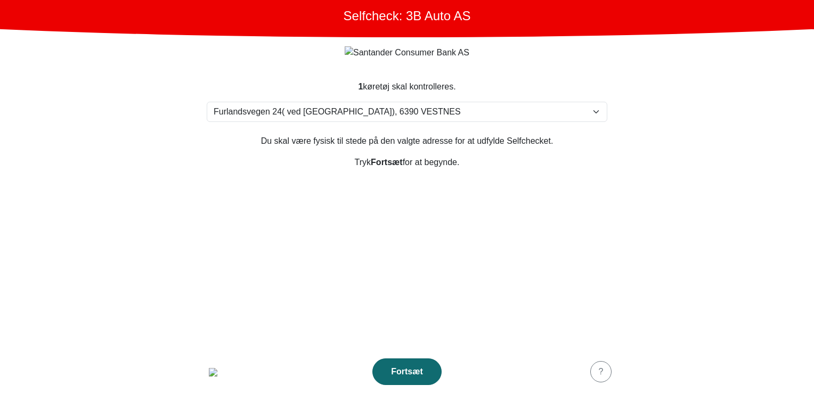
click at [420, 366] on div "Fortsæt" at bounding box center [407, 372] width 47 height 13
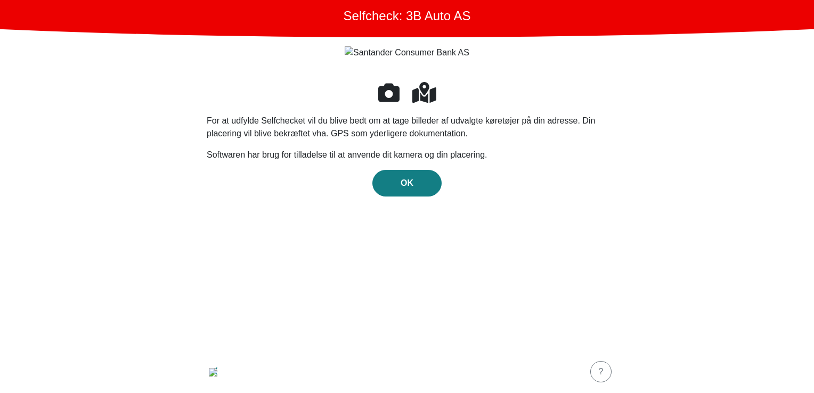
click at [181, 197] on main "Selfcheck: 3B Auto AS For at udfylde Selfchecket vil du blive bedt om at tage b…" at bounding box center [407, 196] width 814 height 393
click at [217, 375] on img "button" at bounding box center [213, 372] width 9 height 9
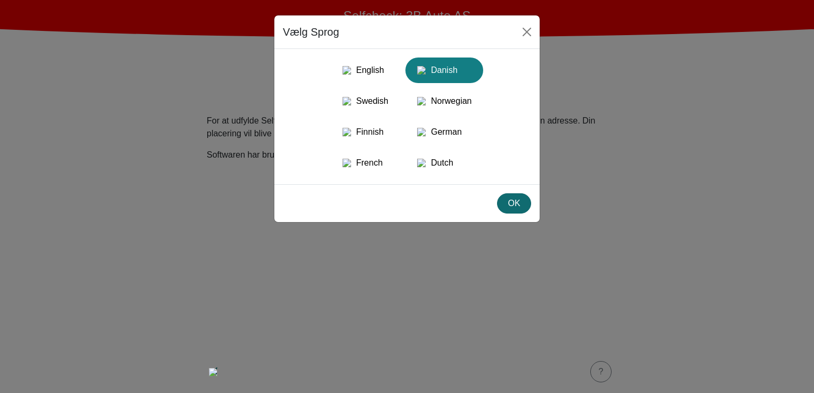
click at [524, 210] on div "OK" at bounding box center [514, 203] width 20 height 13
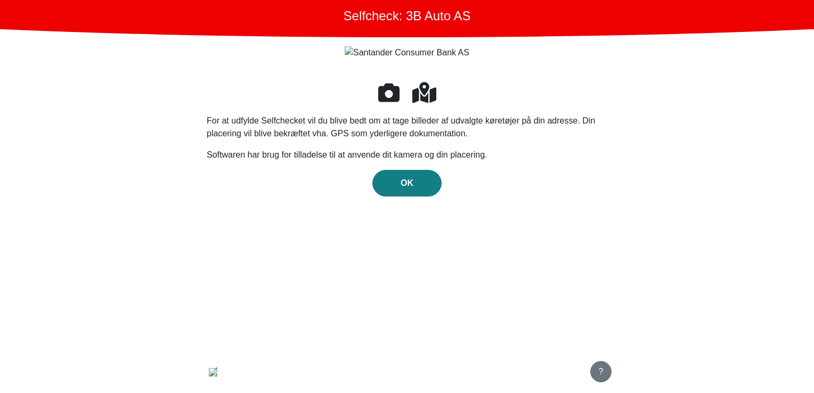
click at [604, 377] on div "?" at bounding box center [600, 372] width 7 height 13
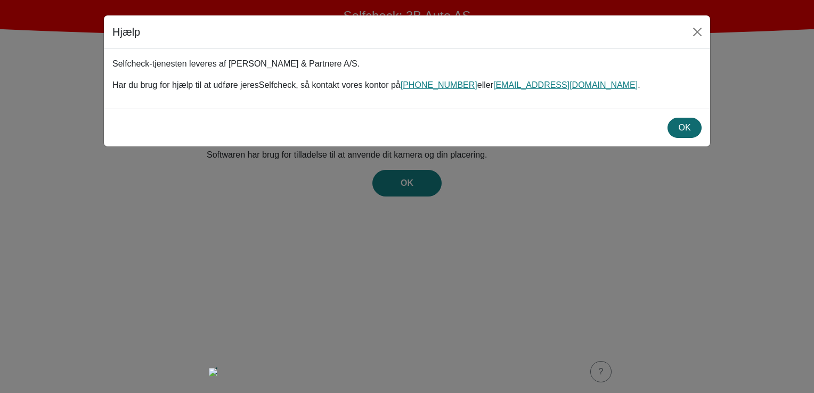
click at [699, 129] on button "OK" at bounding box center [685, 128] width 34 height 20
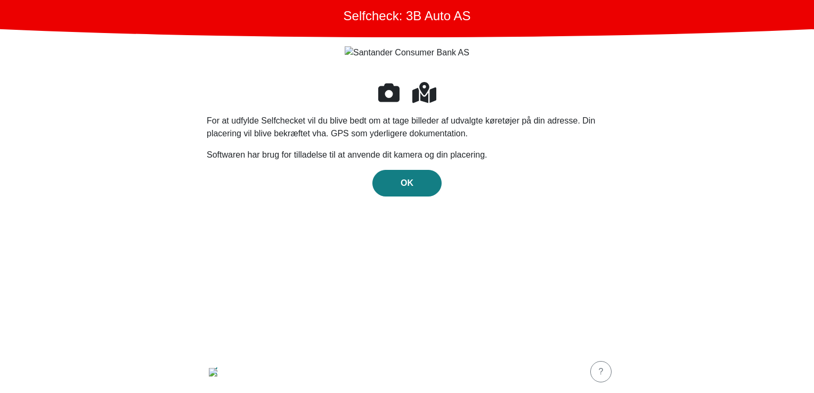
drag, startPoint x: 315, startPoint y: 331, endPoint x: 358, endPoint y: 251, distance: 90.3
click at [315, 331] on div "For at udfylde Selfchecket vil du blive bedt om at tage billeder af udvalgte kø…" at bounding box center [407, 208] width 401 height 257
click at [411, 188] on span "OK" at bounding box center [407, 182] width 13 height 9
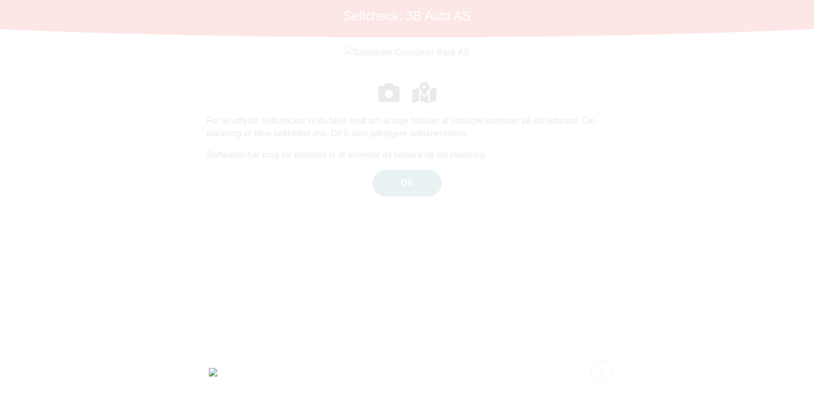
click at [236, 174] on div at bounding box center [407, 196] width 814 height 393
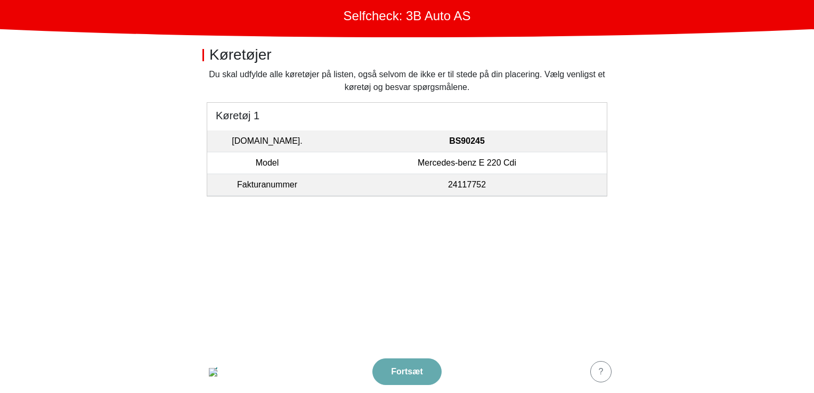
click at [116, 150] on main "Selfcheck: 3B Auto AS Køretøjer Du skal udfylde alle køretøjer på listen, også …" at bounding box center [407, 196] width 814 height 393
click at [214, 374] on img "button" at bounding box center [213, 372] width 9 height 9
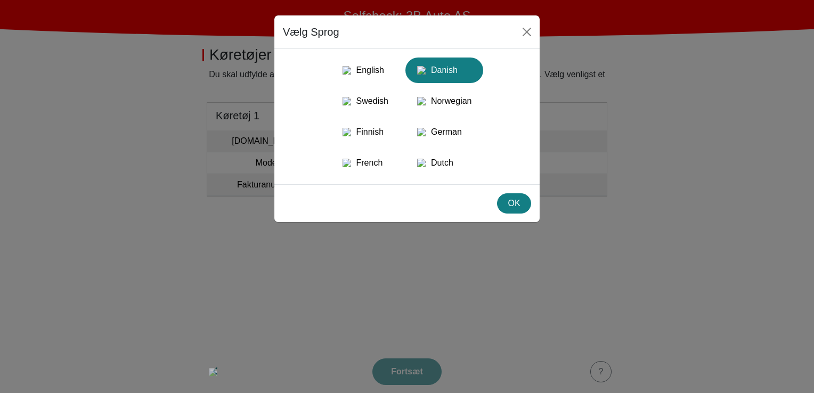
click at [505, 210] on div "OK" at bounding box center [514, 203] width 20 height 13
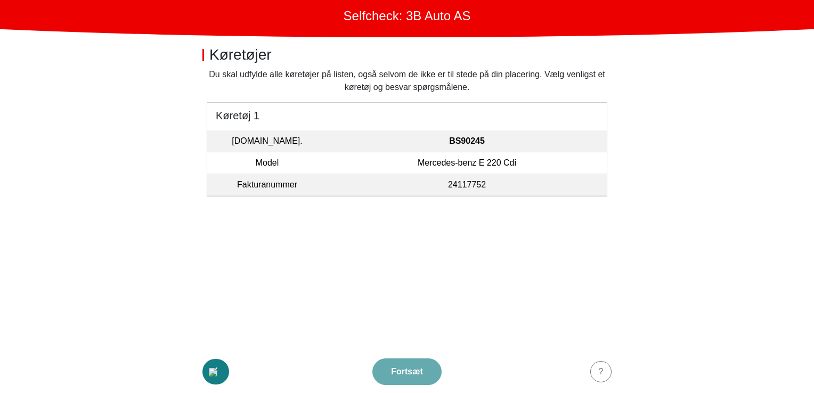
click at [228, 371] on button "button" at bounding box center [215, 372] width 27 height 26
select select "3303"
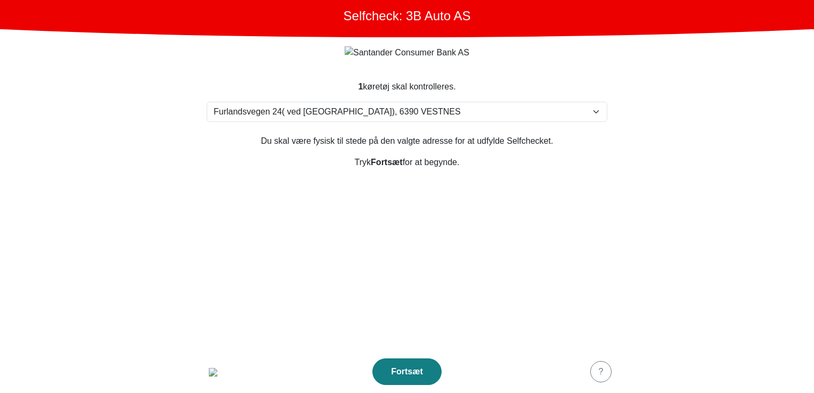
click at [370, 267] on section "1 køretøj skal kontrolleres. Vælg din adresse [STREET_ADDRESS] [PERSON_NAME] [G…" at bounding box center [407, 209] width 426 height 283
click at [283, 247] on section "1 køretøj skal kontrolleres. Vælg din adresse [STREET_ADDRESS] [PERSON_NAME] [G…" at bounding box center [407, 209] width 426 height 283
click at [396, 370] on div "Fortsæt" at bounding box center [390, 372] width 47 height 13
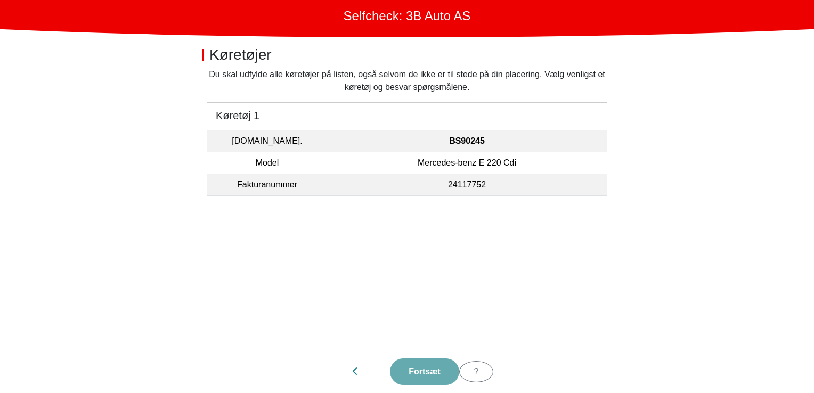
click at [334, 221] on section "Du skal udfylde alle køretøjer på listen, også selvom de ikke er til stede på d…" at bounding box center [407, 209] width 426 height 282
click at [353, 376] on icon "button" at bounding box center [355, 371] width 5 height 9
select select "3303"
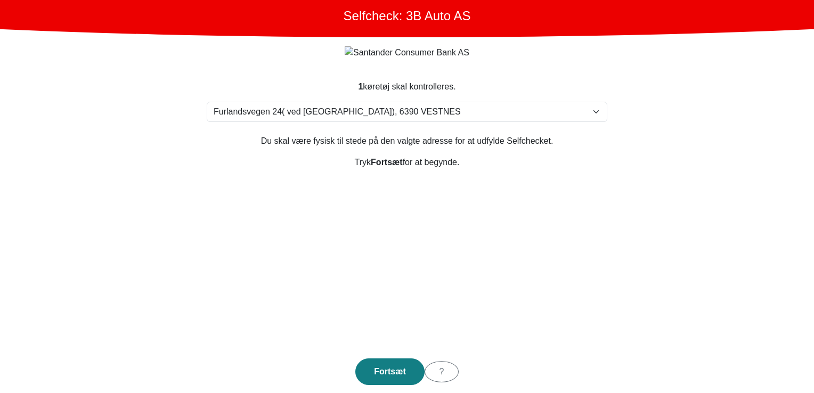
click at [447, 261] on section "1 køretøj skal kontrolleres. Vælg din adresse [STREET_ADDRESS] [PERSON_NAME] [G…" at bounding box center [407, 209] width 426 height 283
click at [419, 381] on button "Fortsæt" at bounding box center [406, 372] width 69 height 27
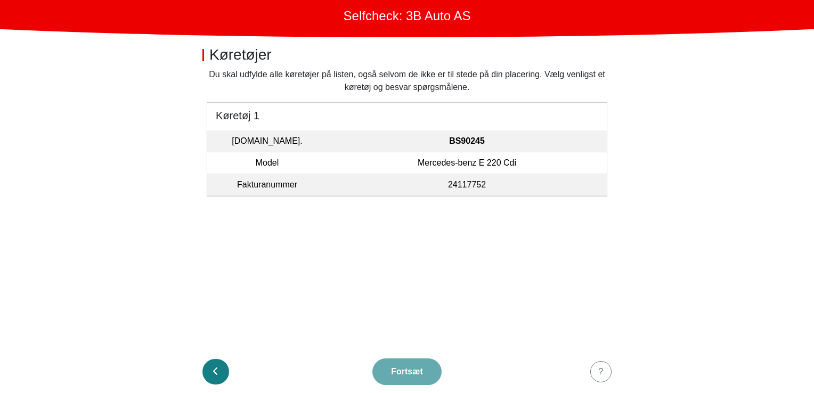
click at [214, 371] on icon "button" at bounding box center [215, 371] width 5 height 9
select select "3303"
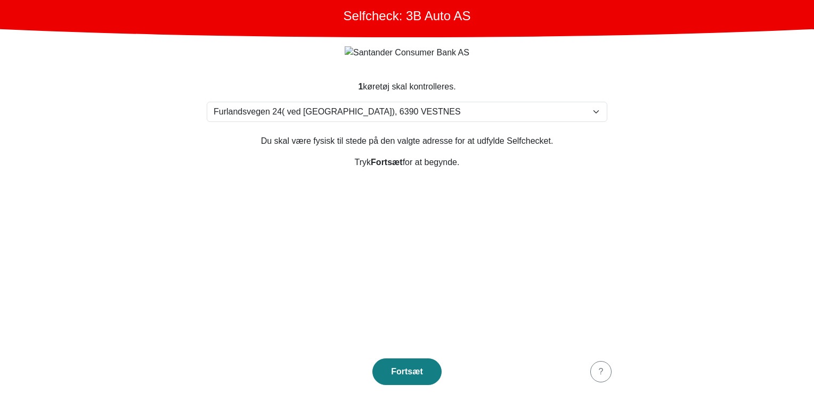
click at [142, 242] on main "Selfcheck: 3B Auto AS 1 køretøj skal kontrolleres. Vælg din adresse [STREET_ADD…" at bounding box center [407, 196] width 814 height 393
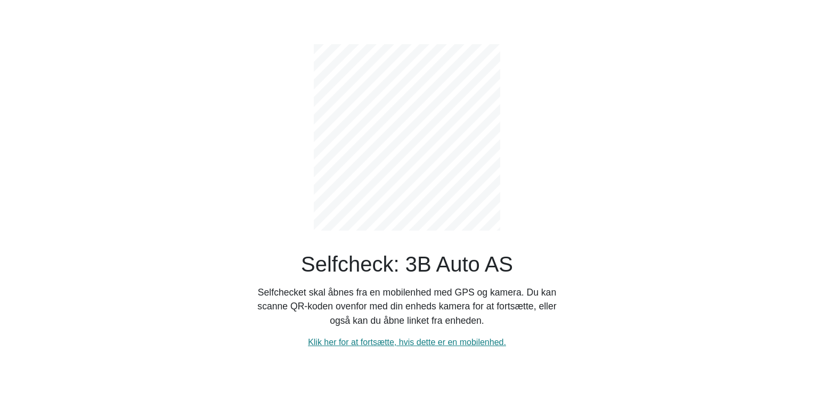
click at [397, 335] on div "Selfcheck: 3B Auto AS Selfchecket skal åbnes fra en mobilenhed med GPS og kamer…" at bounding box center [407, 188] width 320 height 322
click at [397, 339] on link "Klik her for at fortsætte, hvis dette er en mobilenhed." at bounding box center [407, 342] width 198 height 9
select select "3303"
click at [452, 341] on link "Klik her for at fortsætte, hvis dette er en mobilenhed." at bounding box center [407, 342] width 198 height 9
select select "3303"
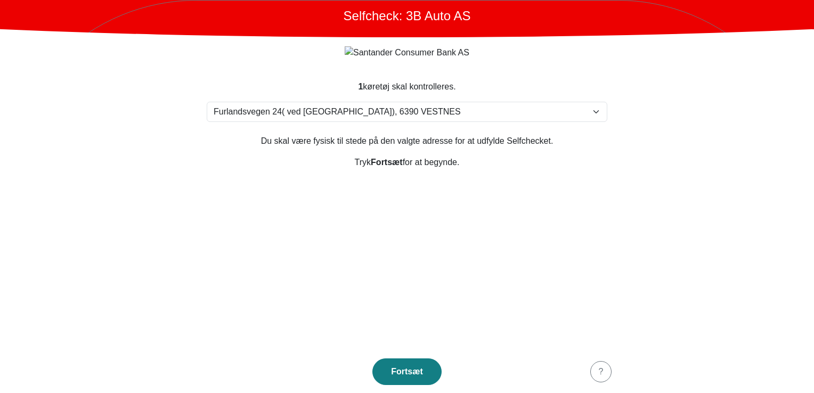
click at [381, 208] on section "1 køretøj skal kontrolleres. Vælg din adresse [STREET_ADDRESS] [PERSON_NAME] [G…" at bounding box center [407, 209] width 426 height 283
click at [466, 14] on header "Selfcheck: 3B Auto AS" at bounding box center [407, 18] width 814 height 37
click at [555, 26] on header "Selfcheck: 3B Auto AS" at bounding box center [407, 18] width 814 height 37
click at [505, 129] on section "1 køretøj skal kontrolleres. Vælg din adresse [STREET_ADDRESS] [PERSON_NAME] [G…" at bounding box center [407, 209] width 426 height 283
click at [487, 26] on header "Selfcheck: 3B Auto AS" at bounding box center [407, 18] width 814 height 37
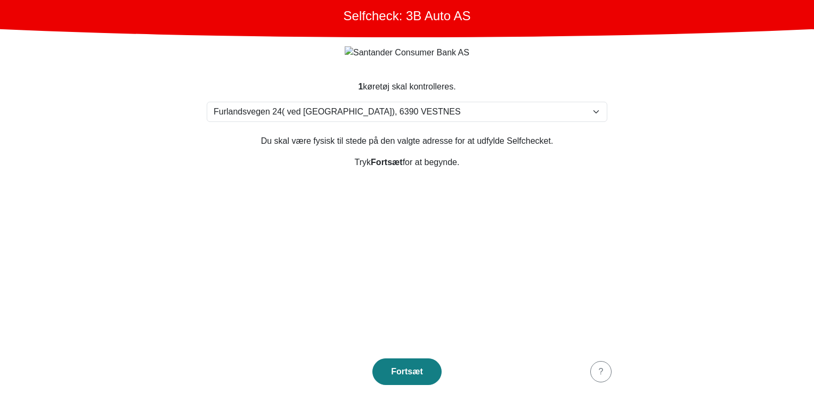
click at [485, 11] on header "Selfcheck: 3B Auto AS" at bounding box center [407, 18] width 814 height 37
drag, startPoint x: 469, startPoint y: 20, endPoint x: 474, endPoint y: 19, distance: 5.4
click at [469, 20] on header "Selfcheck: 3B Auto AS Hello" at bounding box center [407, 18] width 814 height 37
click at [522, 22] on header "Selfcheck: 3B Auto AS Hello" at bounding box center [407, 18] width 814 height 37
click at [558, 29] on header "Selfcheck: 3B Auto AS" at bounding box center [407, 18] width 814 height 37
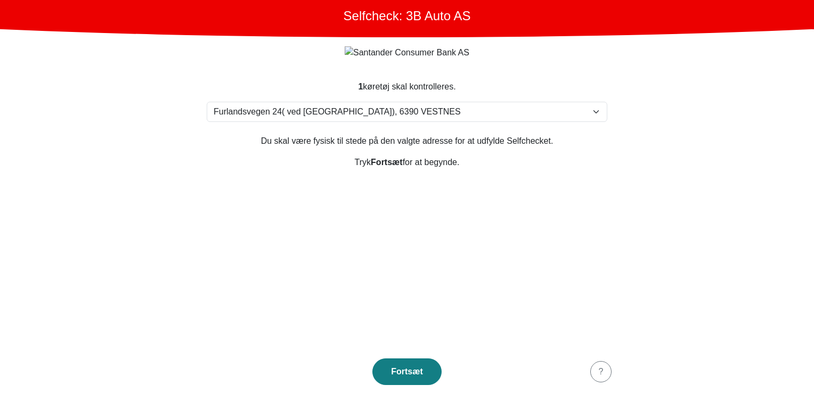
click at [525, 16] on header "Selfcheck: 3B Auto AS" at bounding box center [407, 18] width 814 height 37
click at [473, 21] on header "Selfcheck: 3B Auto AS" at bounding box center [407, 18] width 814 height 37
click at [470, 20] on header "Selfcheck: 3B Auto AS" at bounding box center [407, 18] width 814 height 37
click at [494, 26] on header "Selfcheck: 3B Auto AS" at bounding box center [407, 18] width 814 height 37
click at [497, 21] on header "Selfcheck: 3B Auto AS" at bounding box center [407, 18] width 814 height 37
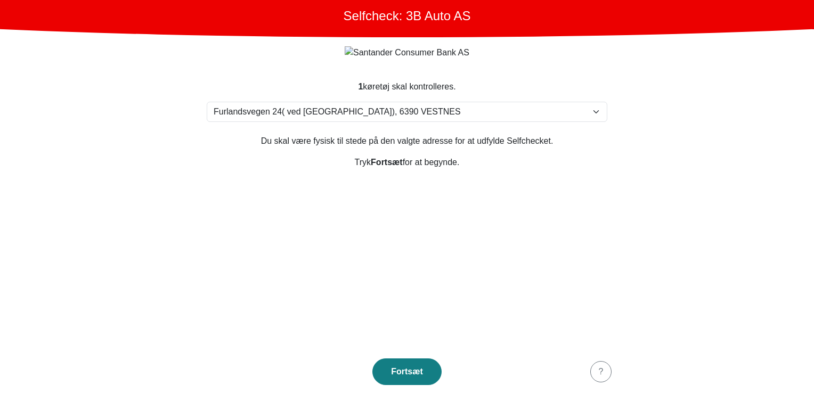
click at [467, 25] on header "Selfcheck: 3B Auto AS" at bounding box center [407, 18] width 814 height 37
drag, startPoint x: 464, startPoint y: 38, endPoint x: 465, endPoint y: 31, distance: 6.5
click at [465, 31] on main "Selfcheck: 3B Auto AS 1 køretøj skal kontrolleres. Vælg din adresse [STREET_ADD…" at bounding box center [407, 196] width 814 height 393
drag, startPoint x: 465, startPoint y: 31, endPoint x: 562, endPoint y: 21, distance: 97.6
click at [562, 21] on header "Selfcheck: 3B Auto AS" at bounding box center [407, 18] width 814 height 37
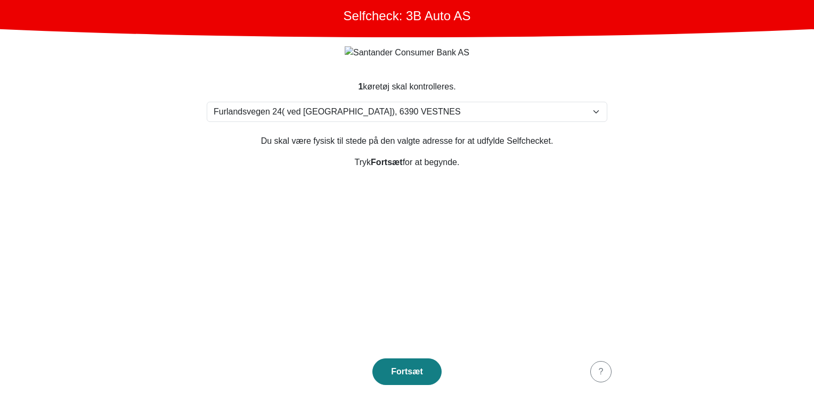
click at [491, 18] on header "Selfcheck: 3B Auto AS" at bounding box center [407, 18] width 814 height 37
click at [416, 17] on h1 "Selfcheck: 3B Auto AS" at bounding box center [407, 16] width 127 height 15
drag, startPoint x: 371, startPoint y: 15, endPoint x: 309, endPoint y: 19, distance: 62.5
click at [309, 19] on header "Selfcheck: 3B Auto AS" at bounding box center [407, 18] width 814 height 37
drag, startPoint x: 309, startPoint y: 19, endPoint x: 230, endPoint y: 17, distance: 78.4
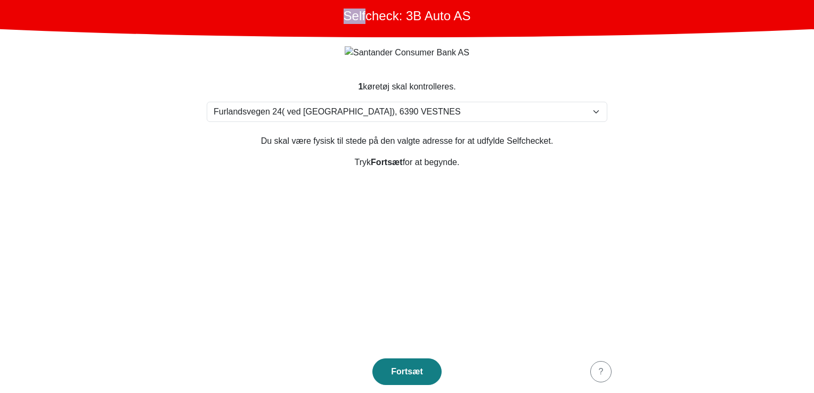
click at [230, 17] on header "Selfcheck: 3B Auto AS" at bounding box center [407, 18] width 814 height 37
click at [745, 159] on main "Selfcheck: 3B Auto AS 1 køretøj skal kontrolleres. Vælg din adresse [STREET_ADD…" at bounding box center [407, 196] width 814 height 393
click at [605, 39] on form "1 køretøj skal kontrolleres. Vælg din adresse [STREET_ADDRESS] [PERSON_NAME] [G…" at bounding box center [407, 215] width 426 height 356
click at [631, 51] on main "Selfcheck: 3B Auto AS 1 køretøj skal kontrolleres. Vælg din adresse [STREET_ADD…" at bounding box center [407, 196] width 814 height 393
drag, startPoint x: 319, startPoint y: 15, endPoint x: 590, endPoint y: 31, distance: 271.6
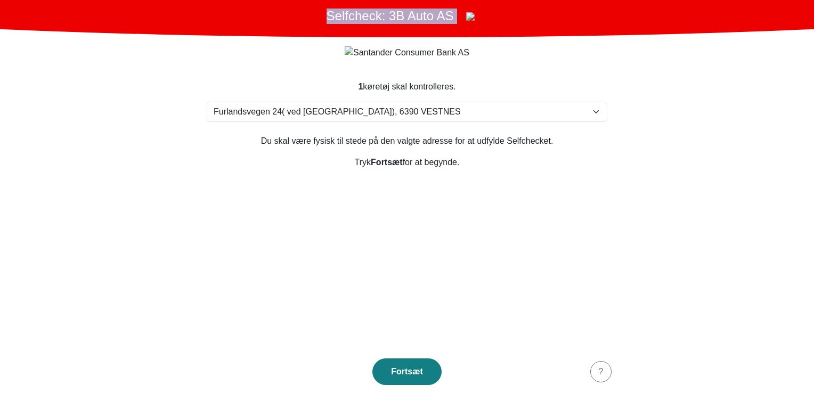
click at [590, 31] on header "Selfcheck: 3B Auto AS" at bounding box center [407, 18] width 814 height 37
drag, startPoint x: 590, startPoint y: 31, endPoint x: 507, endPoint y: 48, distance: 85.0
click at [531, 74] on section "1 køretøj skal kontrolleres. Vælg din adresse [STREET_ADDRESS] [PERSON_NAME] [G…" at bounding box center [407, 209] width 426 height 283
click at [507, 56] on div at bounding box center [407, 52] width 384 height 13
click at [603, 66] on form "1 køretøj skal kontrolleres. Vælg din adresse [STREET_ADDRESS] [PERSON_NAME] [G…" at bounding box center [407, 215] width 426 height 356
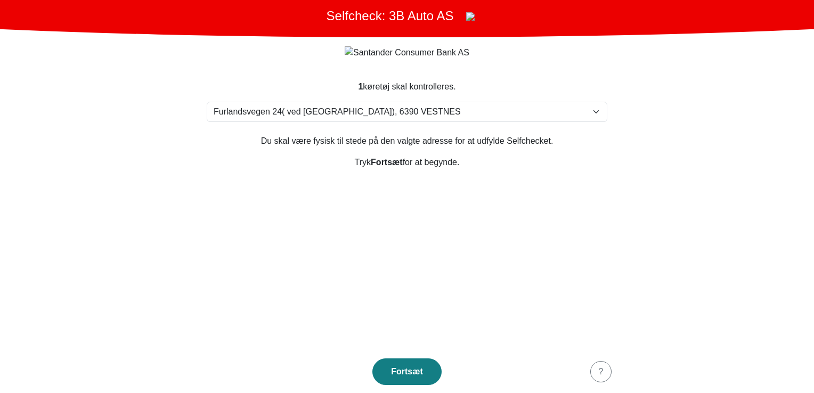
click at [520, 51] on div at bounding box center [407, 52] width 384 height 13
click at [542, 62] on form "1 køretøj skal kontrolleres. Vælg din adresse [STREET_ADDRESS] [PERSON_NAME] [G…" at bounding box center [407, 215] width 426 height 356
click at [471, 281] on section "1 køretøj skal kontrolleres. Vælg din adresse [STREET_ADDRESS] [PERSON_NAME] [G…" at bounding box center [407, 209] width 426 height 283
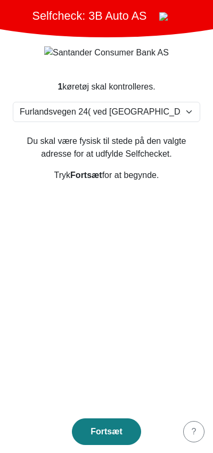
click at [100, 393] on button "Fortsæt" at bounding box center [106, 431] width 69 height 27
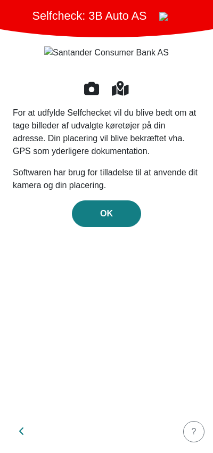
click at [20, 393] on icon "button" at bounding box center [21, 430] width 4 height 7
select select "3303"
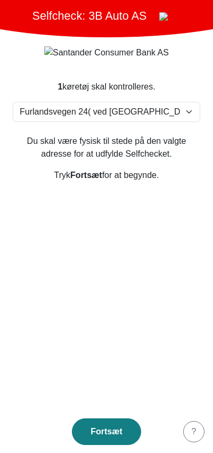
click at [131, 393] on button "Fortsæt" at bounding box center [106, 431] width 69 height 27
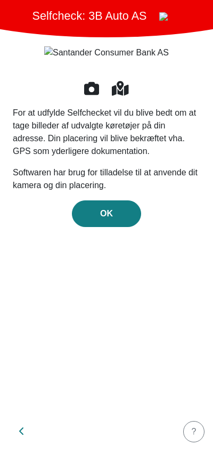
click at [24, 393] on icon "button" at bounding box center [21, 431] width 5 height 9
select select "3303"
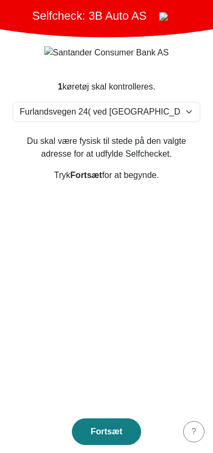
click at [159, 15] on img "button" at bounding box center [163, 16] width 9 height 9
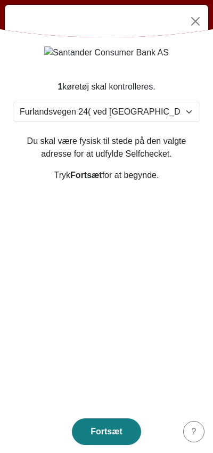
click at [194, 21] on button "Close" at bounding box center [195, 21] width 17 height 17
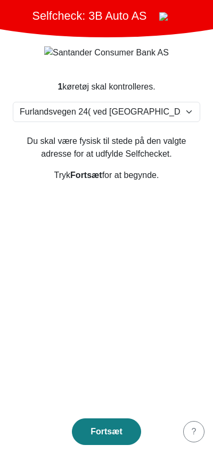
click at [166, 17] on img "button" at bounding box center [163, 16] width 9 height 9
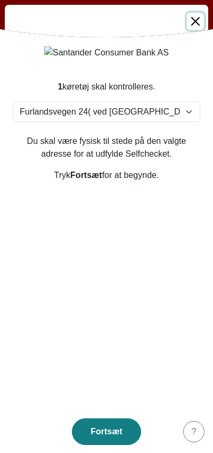
click at [198, 18] on button "Close" at bounding box center [195, 21] width 17 height 17
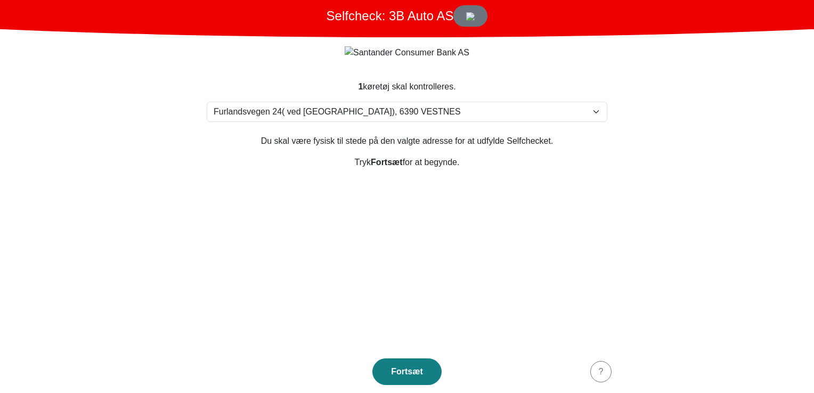
click at [472, 14] on img "button" at bounding box center [470, 16] width 9 height 9
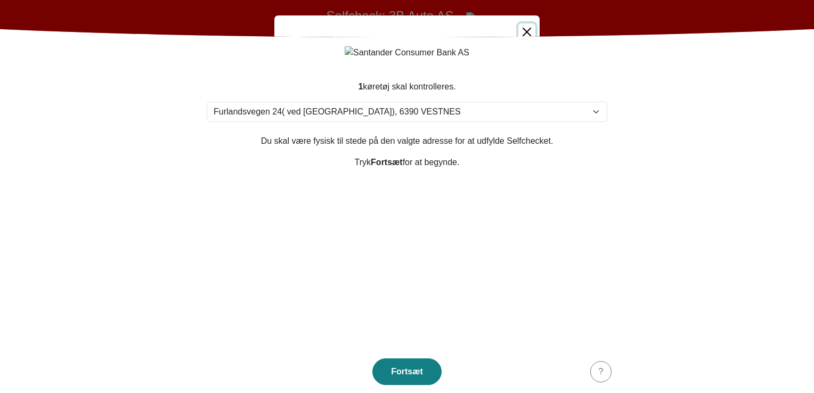
click at [532, 31] on button "Close" at bounding box center [526, 31] width 17 height 17
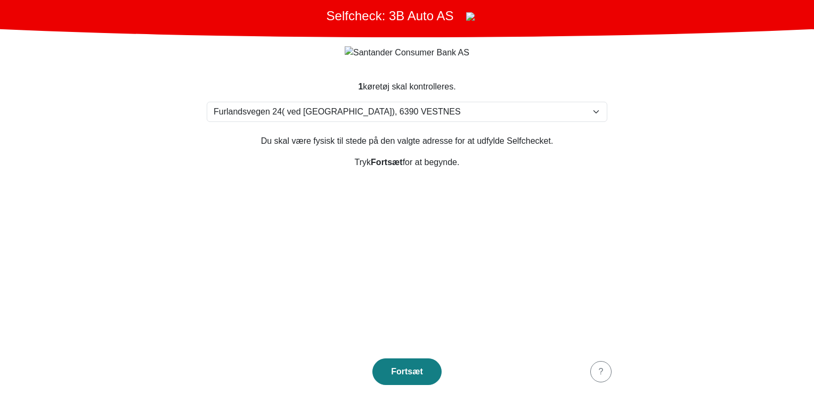
click at [586, 216] on section "1 køretøj skal kontrolleres. Vælg din adresse Furlandsvegen 24( ved Bunkeroil),…" at bounding box center [407, 209] width 426 height 283
click at [429, 373] on div "Fortsæt" at bounding box center [407, 372] width 47 height 13
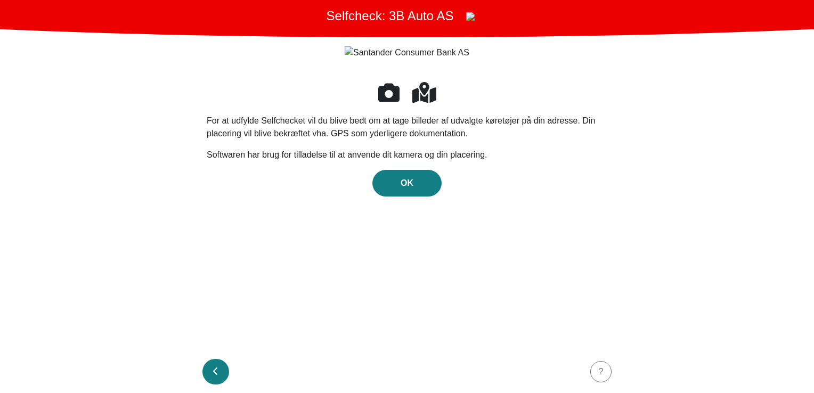
click at [217, 378] on div "button" at bounding box center [215, 372] width 5 height 13
select select "3303"
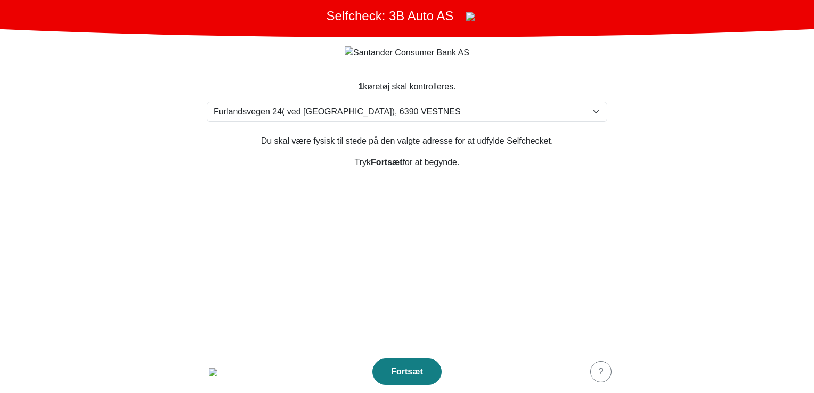
drag, startPoint x: 394, startPoint y: 257, endPoint x: 380, endPoint y: 206, distance: 52.9
click at [394, 257] on section "1 køretøj skal kontrolleres. Vælg din adresse Furlandsvegen 24( ved Bunkeroil),…" at bounding box center [407, 209] width 426 height 283
click at [389, 285] on section "1 køretøj skal kontrolleres. Vælg din adresse Furlandsvegen 24( ved Bunkeroil),…" at bounding box center [407, 209] width 426 height 283
click at [205, 368] on div "button" at bounding box center [212, 372] width 21 height 13
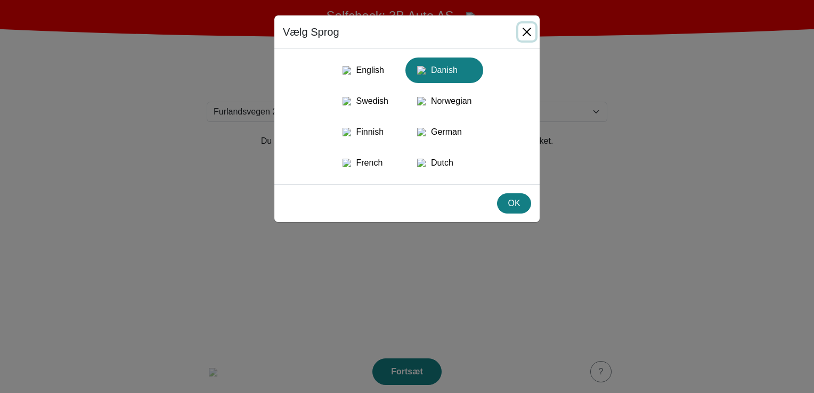
click at [529, 32] on button "Close" at bounding box center [526, 31] width 17 height 17
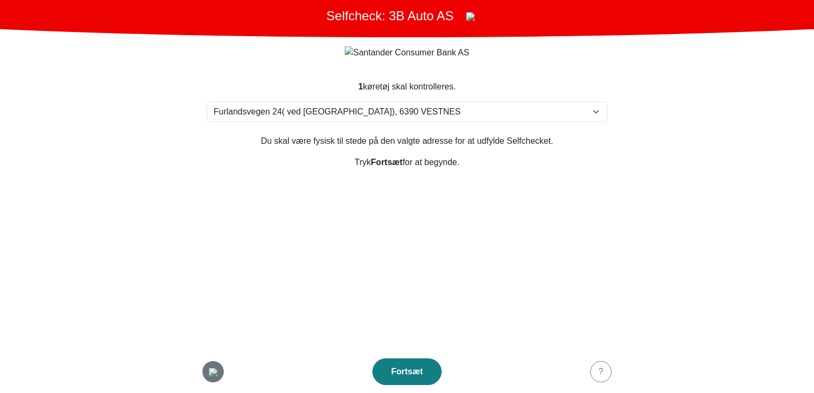
click at [217, 376] on img "button" at bounding box center [213, 372] width 9 height 9
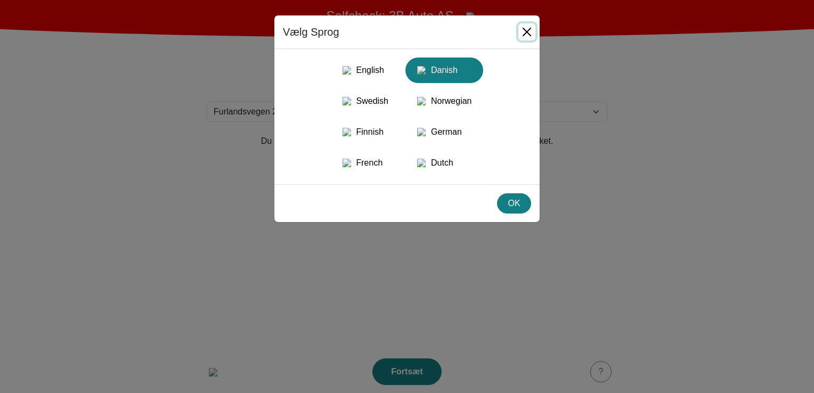
click at [522, 34] on button "Close" at bounding box center [526, 31] width 17 height 17
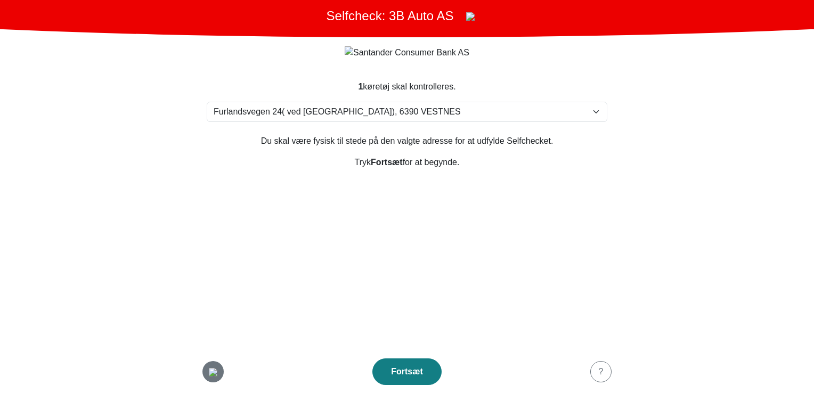
click at [222, 370] on div "button" at bounding box center [212, 372] width 21 height 13
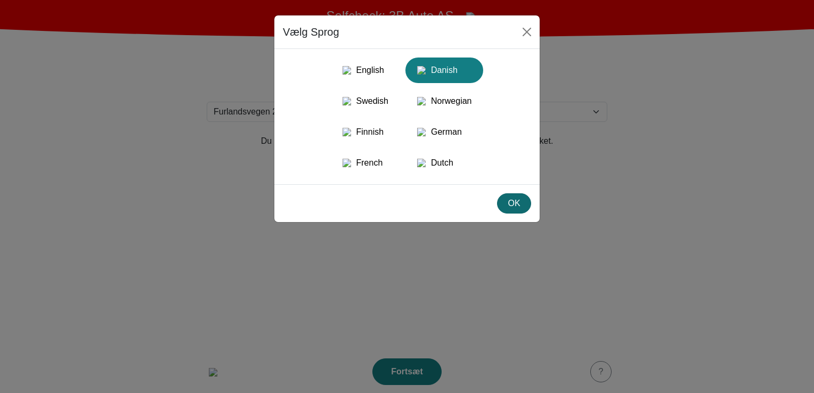
click at [524, 210] on div "OK" at bounding box center [514, 203] width 20 height 13
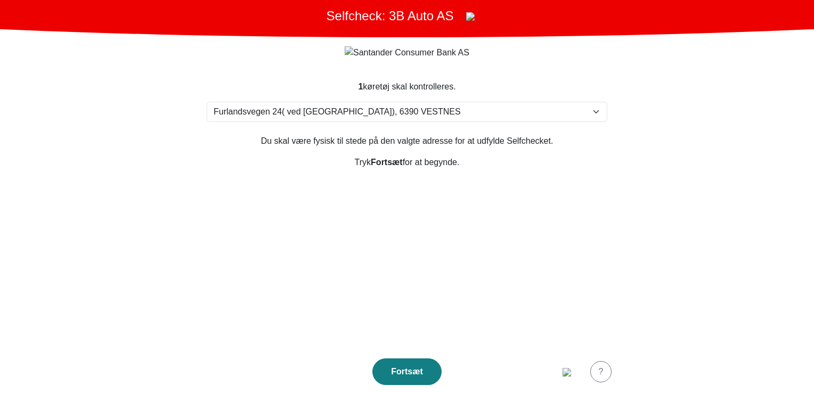
click at [790, 342] on main "Selfcheck: 3B Auto AS 1 køretøj skal kontrolleres. Vælg din adresse Furlandsveg…" at bounding box center [407, 196] width 814 height 393
click at [603, 371] on div "?" at bounding box center [600, 372] width 7 height 13
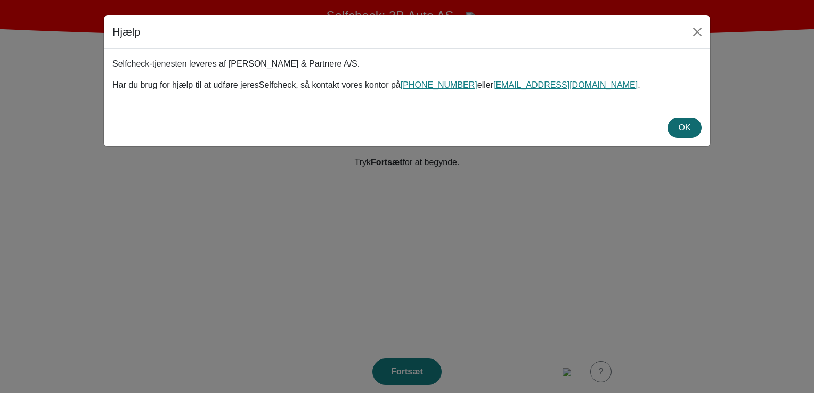
click at [691, 129] on div "OK" at bounding box center [685, 127] width 20 height 13
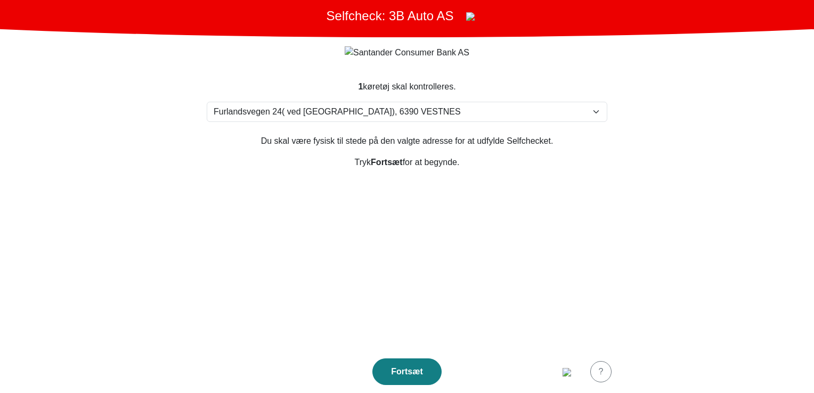
click at [495, 266] on section "1 køretøj skal kontrolleres. Vælg din adresse Furlandsvegen 24( ved Bunkeroil),…" at bounding box center [407, 209] width 426 height 283
click at [555, 371] on footer "Fortsæt ?" at bounding box center [407, 372] width 426 height 43
click at [563, 368] on img "button" at bounding box center [567, 372] width 9 height 9
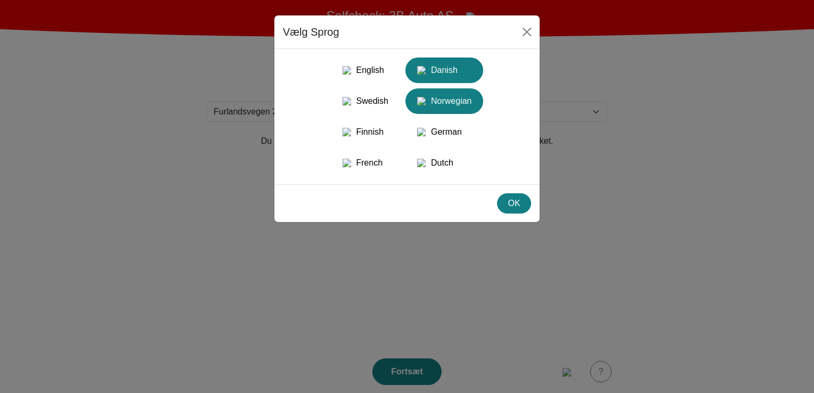
click at [454, 105] on div "Norwegian" at bounding box center [444, 101] width 65 height 19
click at [454, 68] on div "Danish" at bounding box center [444, 70] width 65 height 19
click at [522, 210] on div "OK" at bounding box center [514, 203] width 20 height 13
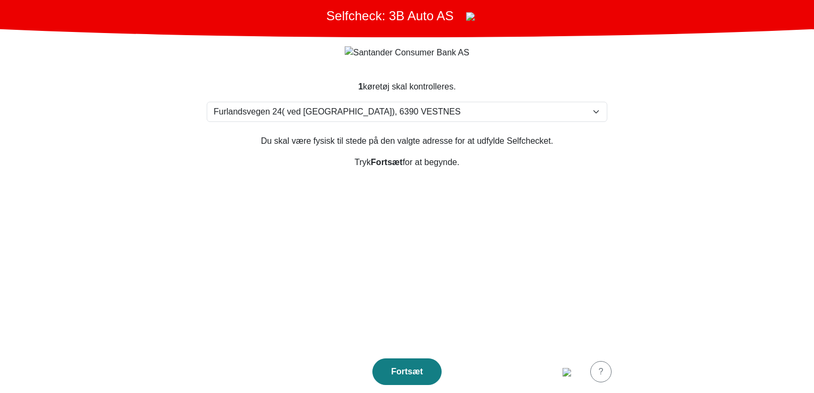
click at [515, 295] on section "1 køretøj skal kontrolleres. Vælg din adresse Furlandsvegen 24( ved Bunkeroil),…" at bounding box center [407, 209] width 426 height 283
click at [422, 376] on div "Fortsæt" at bounding box center [407, 372] width 47 height 13
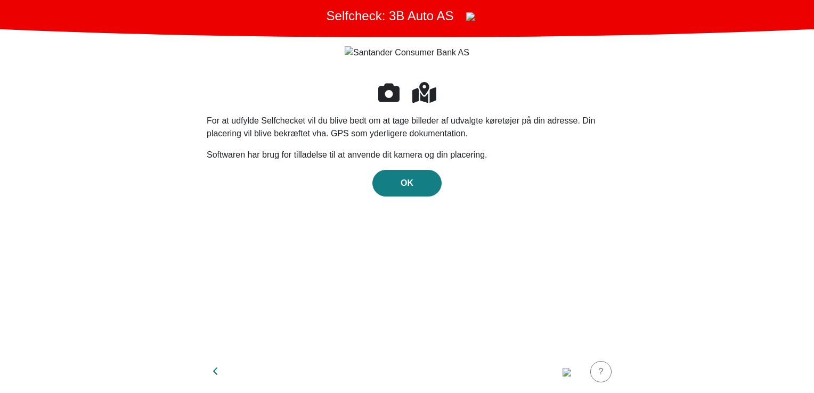
click at [369, 281] on div "For at udfylde Selfchecket vil du blive bedt om at tage billeder af udvalgte kø…" at bounding box center [407, 208] width 401 height 257
click at [220, 374] on button "button" at bounding box center [215, 372] width 27 height 26
select select "3303"
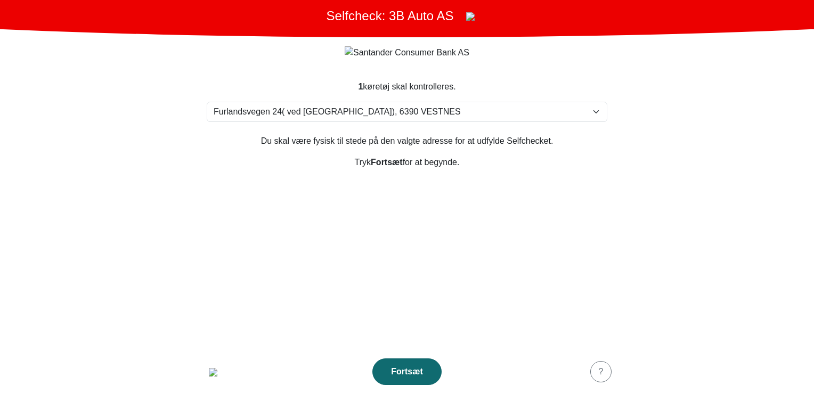
click at [413, 369] on div "Fortsæt" at bounding box center [407, 372] width 47 height 13
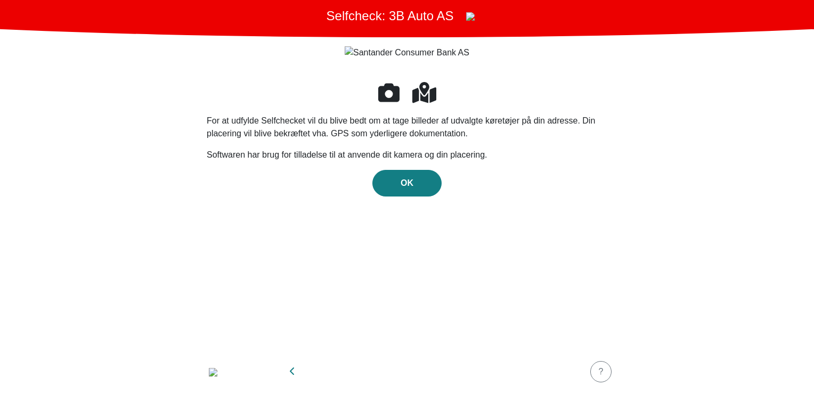
click at [374, 319] on div "For at udfylde Selfchecket vil du blive bedt om at tage billeder af udvalgte kø…" at bounding box center [407, 208] width 401 height 257
click at [290, 303] on div "For at udfylde Selfchecket vil du blive bedt om at tage billeder af udvalgte kø…" at bounding box center [407, 208] width 401 height 257
click at [299, 374] on button "button" at bounding box center [292, 372] width 27 height 26
select select "3303"
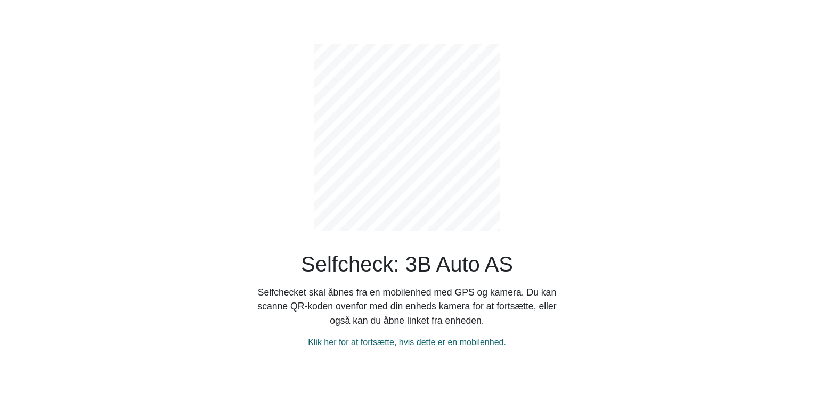
click at [421, 338] on link "Klik her for at fortsætte, hvis dette er en mobilenhed." at bounding box center [407, 342] width 198 height 9
select select "3303"
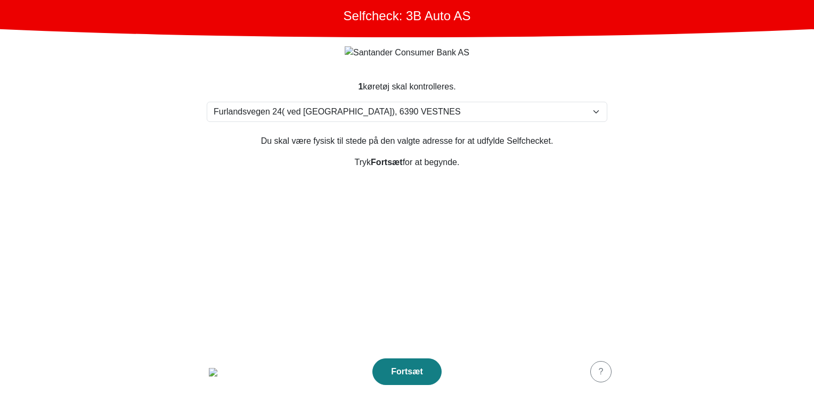
click at [178, 264] on main "Selfcheck: 3B Auto AS 1 køretøj skal kontrolleres. Vælg din adresse Furlandsveg…" at bounding box center [407, 196] width 814 height 393
click at [456, 324] on section "1 køretøj skal kontrolleres. Vælg din adresse Furlandsvegen 24( ved Bunkeroil),…" at bounding box center [407, 209] width 426 height 283
click at [419, 363] on button "Fortsæt" at bounding box center [406, 372] width 69 height 27
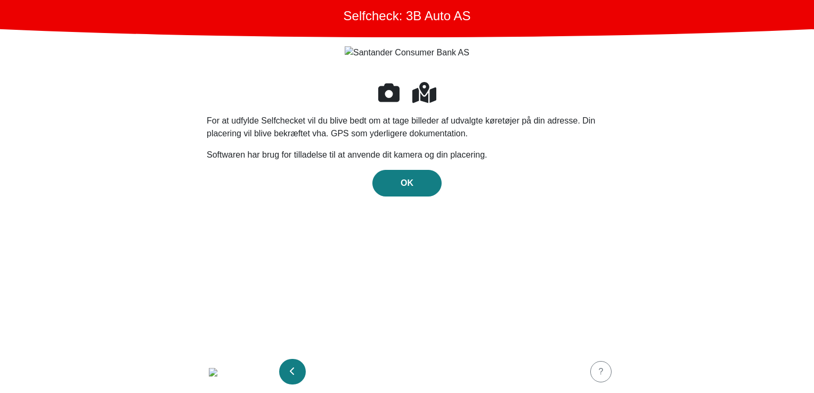
click at [295, 372] on button "button" at bounding box center [292, 372] width 27 height 26
select select "3303"
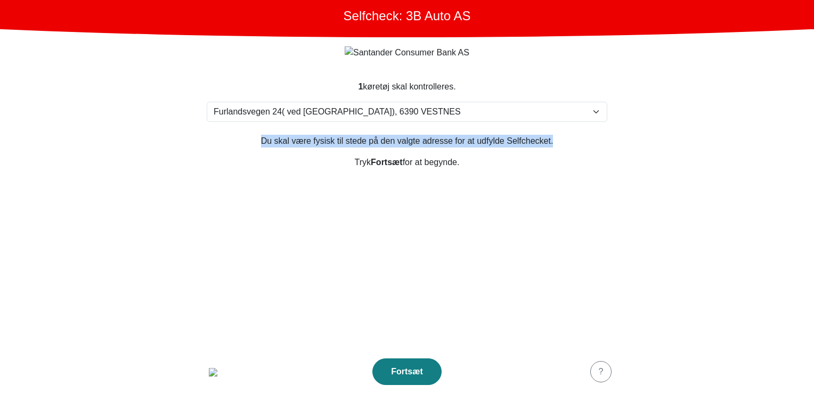
drag, startPoint x: 264, startPoint y: 147, endPoint x: 590, endPoint y: 131, distance: 325.9
click at [590, 131] on section "1 køretøj skal kontrolleres. Vælg din adresse Furlandsvegen 24( ved Bunkeroil),…" at bounding box center [407, 209] width 426 height 283
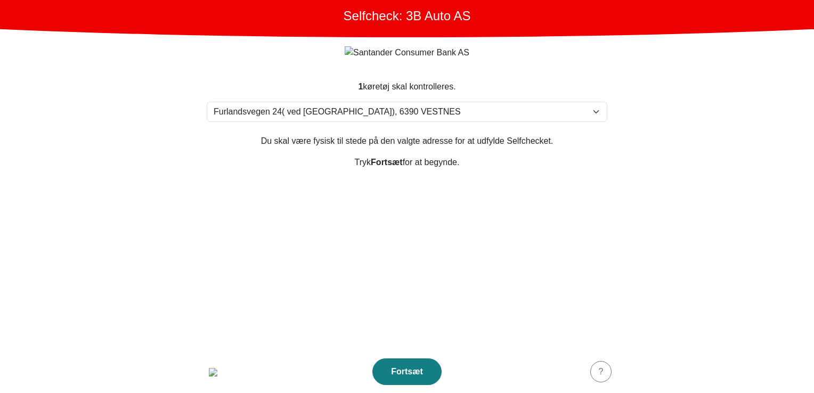
drag, startPoint x: 590, startPoint y: 131, endPoint x: 481, endPoint y: 226, distance: 145.4
click at [481, 226] on section "1 køretøj skal kontrolleres. Vælg din adresse Furlandsvegen 24( ved Bunkeroil),…" at bounding box center [407, 209] width 426 height 283
click at [384, 272] on section "1 køretøj skal kontrolleres. Vælg din adresse Furlandsvegen 24( ved Bunkeroil),…" at bounding box center [407, 209] width 426 height 283
click at [418, 373] on div "Fortsæt" at bounding box center [407, 372] width 47 height 13
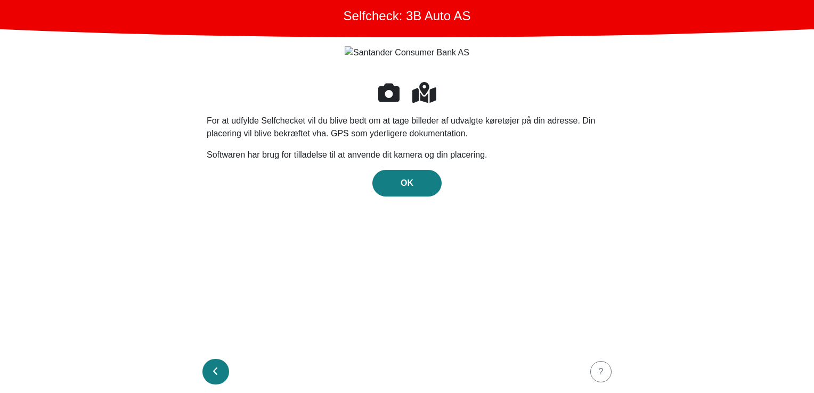
click at [217, 371] on icon "button" at bounding box center [215, 371] width 5 height 9
select select "3303"
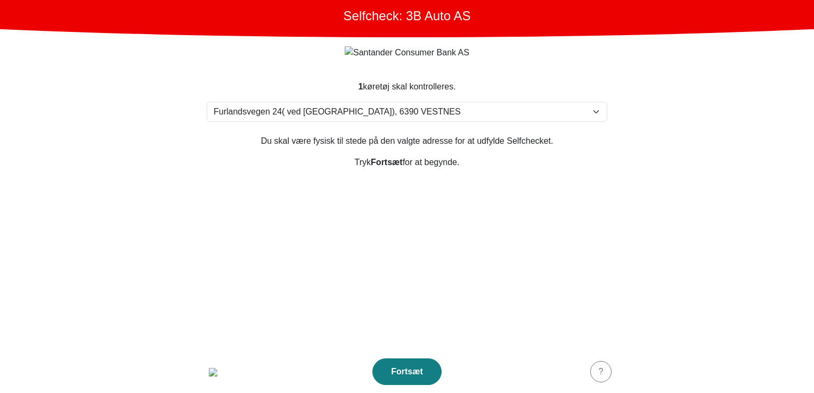
click at [294, 299] on section "1 køretøj skal kontrolleres. Vælg din adresse Furlandsvegen 24( ved Bunkeroil),…" at bounding box center [407, 209] width 426 height 283
click at [417, 370] on div "Fortsæt" at bounding box center [407, 372] width 47 height 13
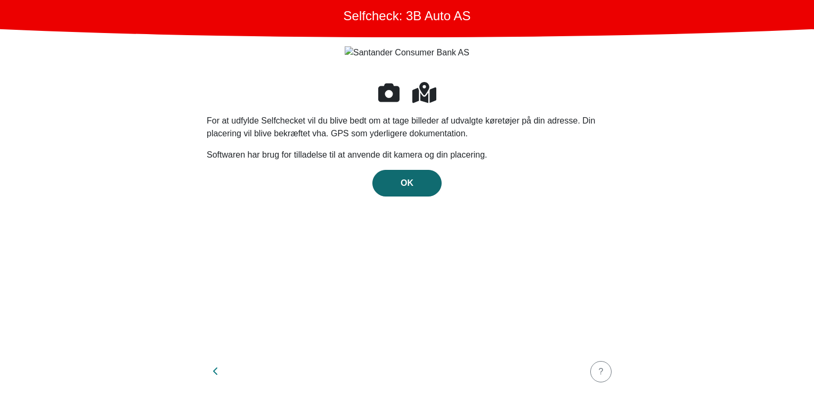
click at [413, 184] on div "OK" at bounding box center [407, 183] width 47 height 13
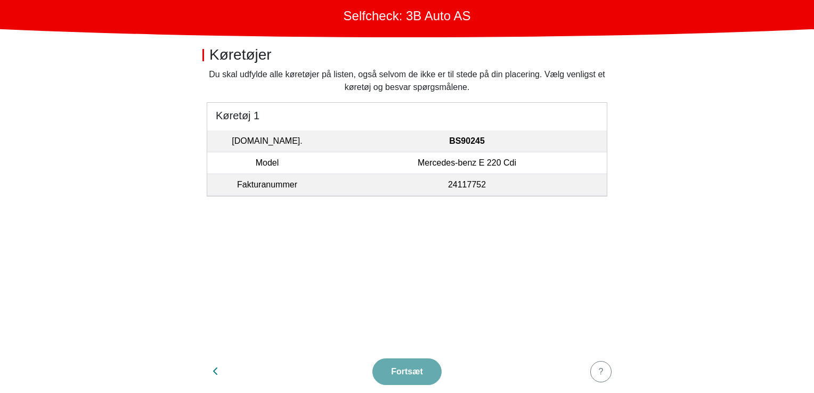
click at [390, 242] on section "Du skal udfylde alle køretøjer på listen, også selvom de ikke er til stede på d…" at bounding box center [407, 209] width 426 height 282
click at [220, 370] on button "button" at bounding box center [215, 372] width 27 height 26
select select "3303"
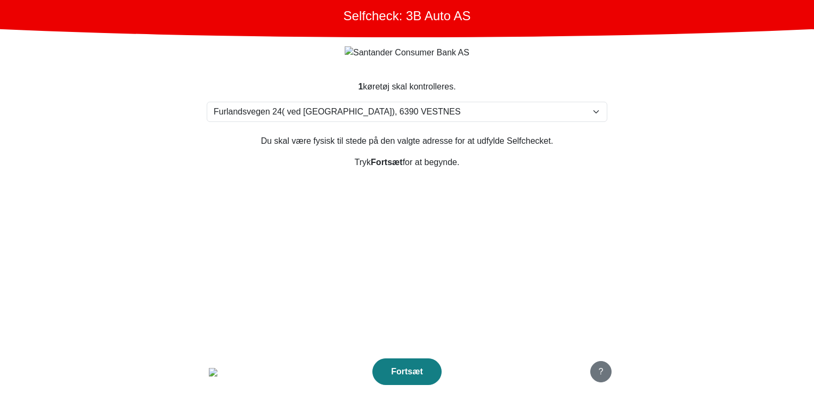
click at [607, 370] on button "?" at bounding box center [600, 371] width 21 height 21
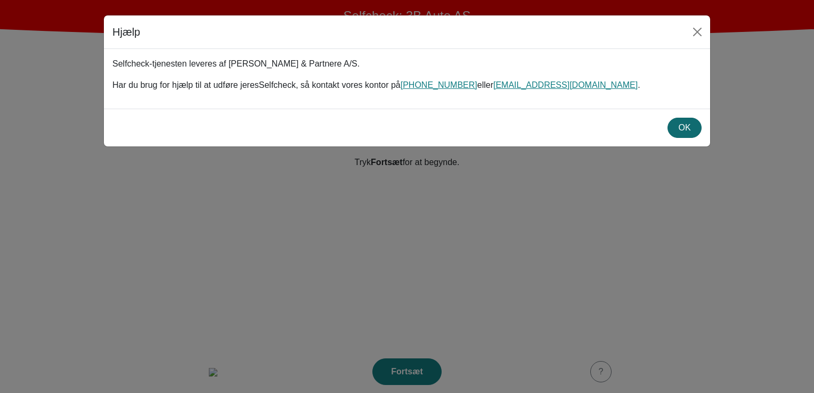
click at [691, 127] on div "OK" at bounding box center [685, 127] width 20 height 13
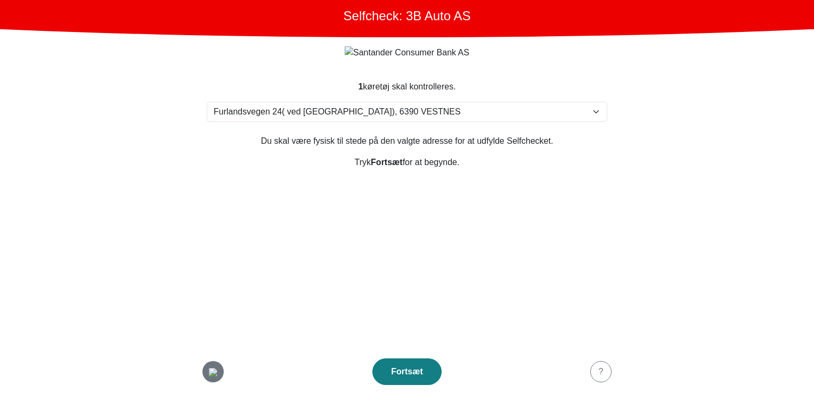
click at [209, 382] on button "button" at bounding box center [212, 371] width 21 height 21
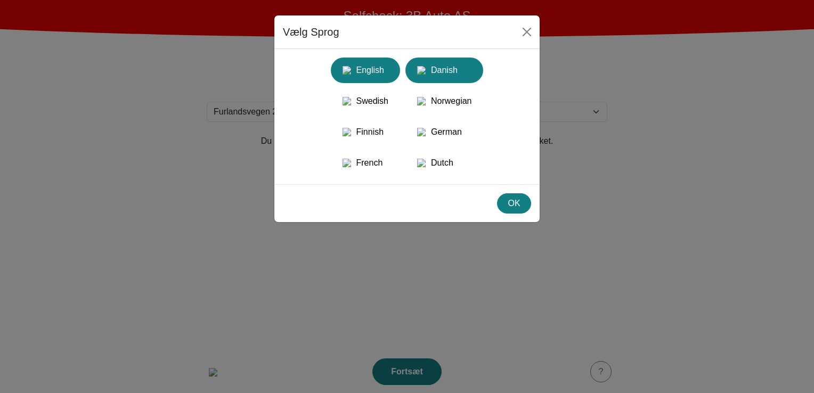
click at [382, 70] on div "English" at bounding box center [365, 70] width 56 height 19
click at [501, 214] on button "OK" at bounding box center [514, 203] width 34 height 20
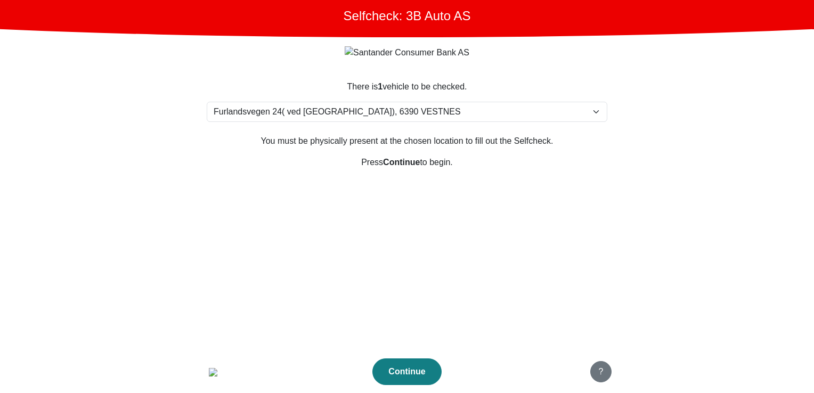
click at [598, 377] on div "?" at bounding box center [600, 372] width 7 height 13
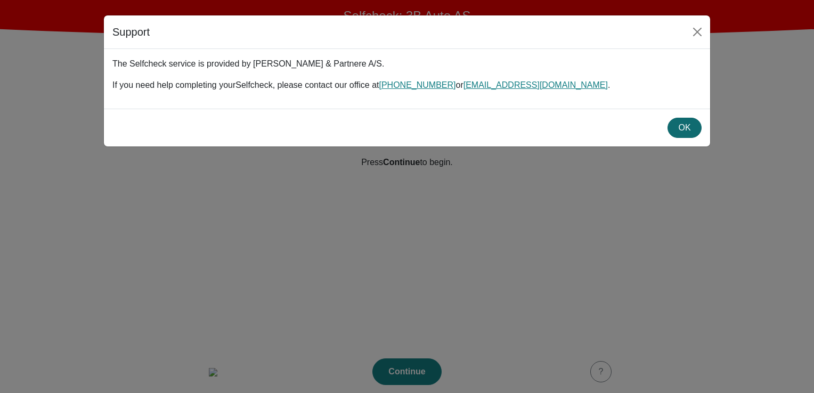
click at [686, 129] on div "OK" at bounding box center [685, 127] width 20 height 13
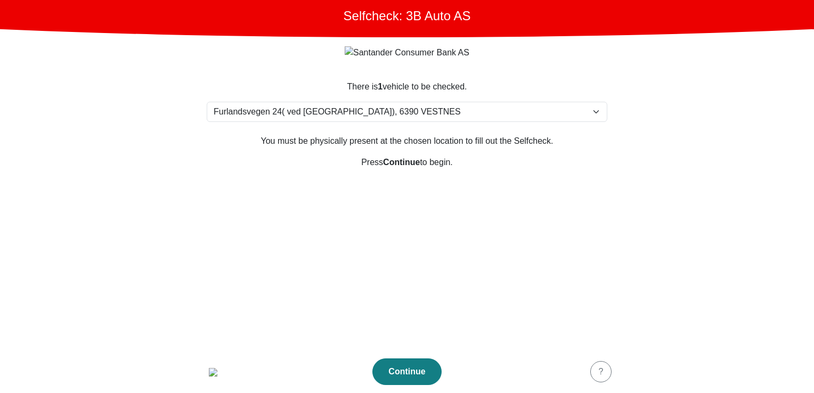
click at [604, 307] on section "There is 1 vehicle to be checked. Please select your location Furlandsvegen 24(…" at bounding box center [407, 209] width 426 height 283
click at [524, 259] on section "There is 1 vehicle to be checked. Please select your location Furlandsvegen 24(…" at bounding box center [407, 209] width 426 height 283
click at [609, 345] on div "button" at bounding box center [600, 346] width 21 height 13
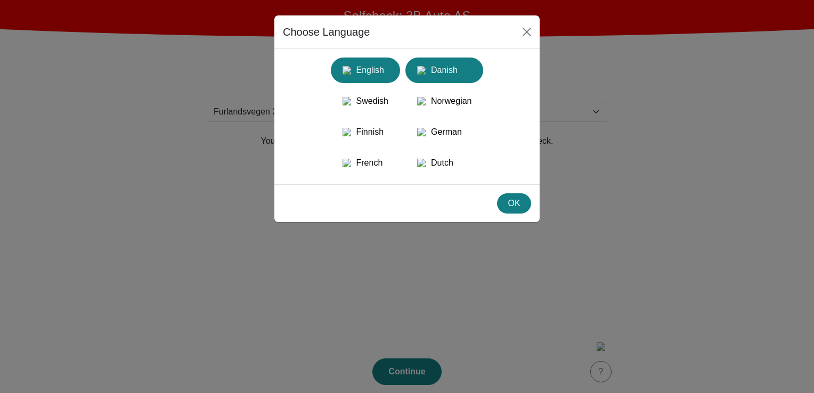
click at [442, 79] on div "Danish" at bounding box center [444, 70] width 65 height 19
click at [518, 210] on div "OK" at bounding box center [514, 203] width 20 height 13
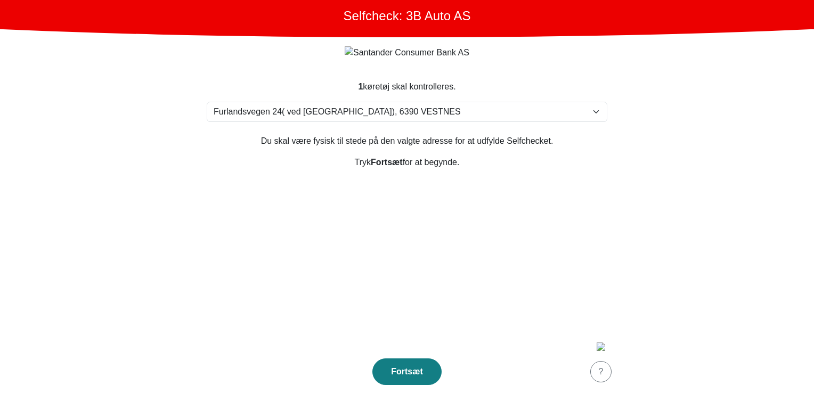
click at [420, 267] on section "1 køretøj skal kontrolleres. Vælg din adresse Furlandsvegen 24( ved Bunkeroil),…" at bounding box center [407, 209] width 426 height 283
click at [425, 373] on div "Fortsæt" at bounding box center [407, 372] width 47 height 13
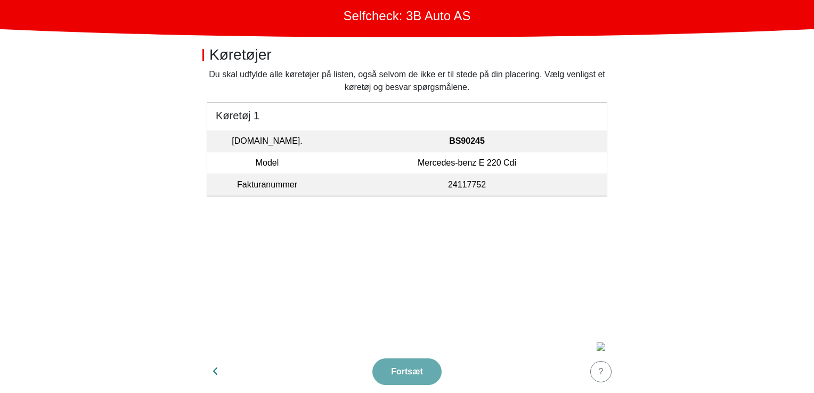
click at [386, 244] on section "Du skal udfylde alle køretøjer på listen, også selvom de ikke er til stede på d…" at bounding box center [407, 209] width 426 height 282
click at [369, 140] on td "BS90245" at bounding box center [467, 142] width 280 height 22
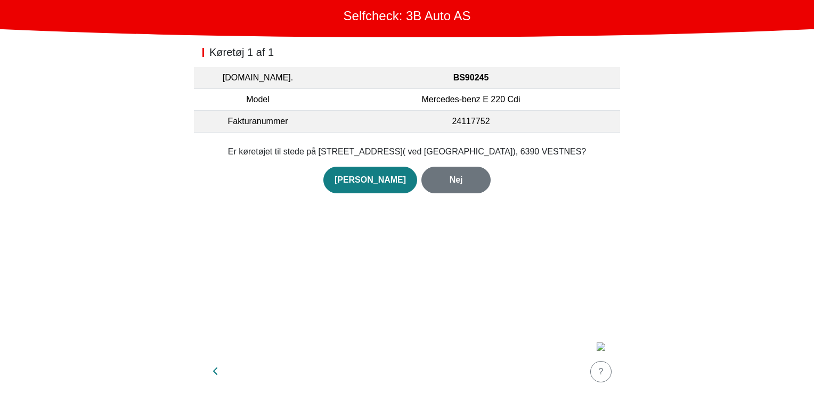
click at [518, 343] on div "Køretøj 1 af 1 Reg.nr. BS90245 Model Mercedes-benz E 220 Cdi Fakturanummer 2411…" at bounding box center [407, 193] width 426 height 313
click at [209, 366] on button "button" at bounding box center [215, 372] width 27 height 26
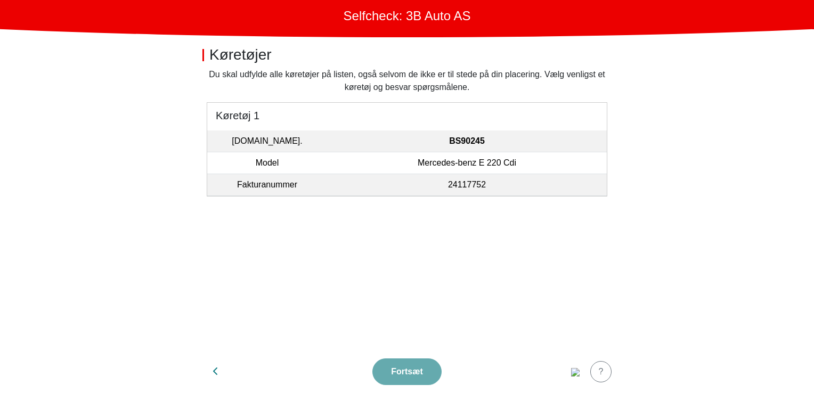
click at [697, 243] on main "Selfcheck: 3B Auto AS Køretøjer Du skal udfylde alle køretøjer på listen, også …" at bounding box center [407, 196] width 814 height 393
click at [525, 277] on section "Du skal udfylde alle køretøjer på listen, også selvom de ikke er til stede på d…" at bounding box center [407, 209] width 426 height 282
click at [451, 290] on section "Du skal udfylde alle køretøjer på listen, også selvom de ikke er til stede på d…" at bounding box center [407, 209] width 426 height 282
click at [571, 374] on img "button" at bounding box center [575, 372] width 9 height 9
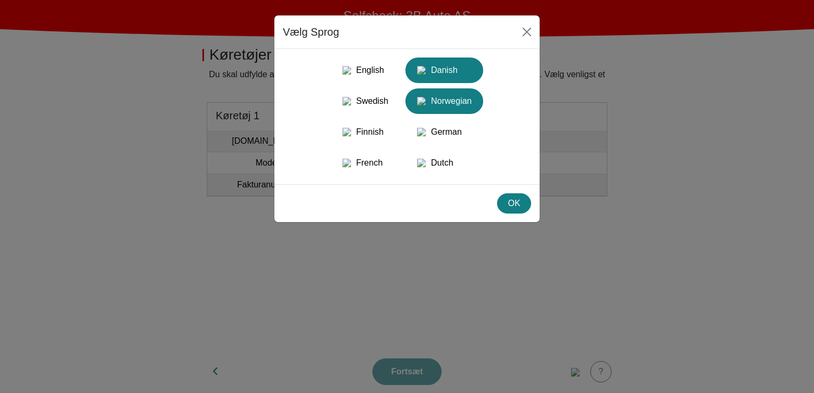
click at [472, 104] on div "Norwegian" at bounding box center [444, 101] width 65 height 19
click at [441, 66] on div "Danish" at bounding box center [444, 70] width 65 height 19
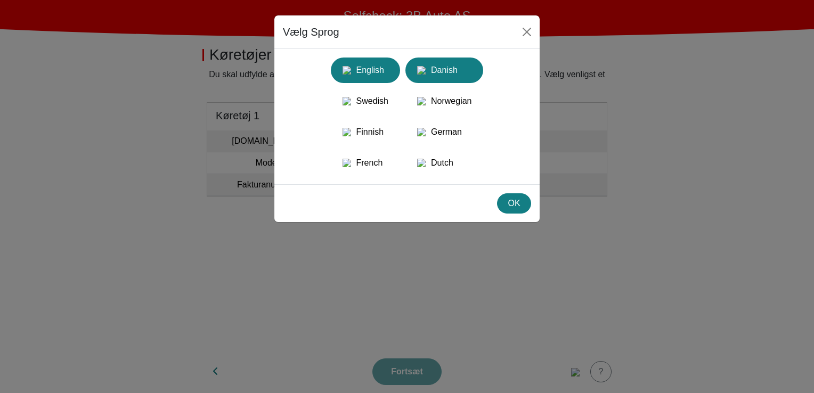
click at [380, 65] on div "English" at bounding box center [365, 70] width 56 height 19
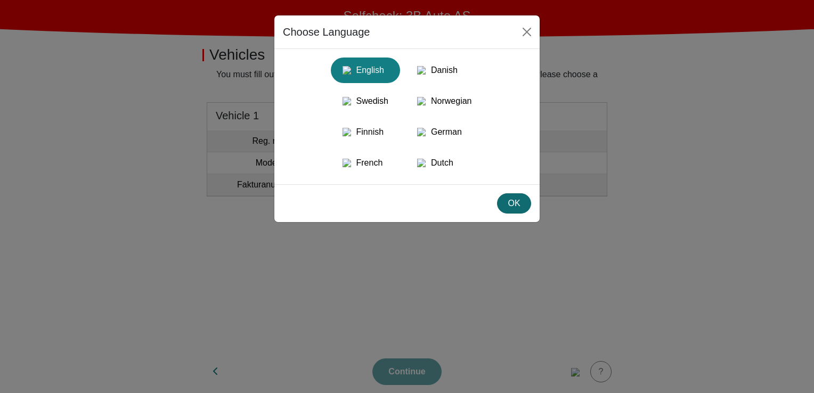
click at [516, 210] on div "OK" at bounding box center [514, 203] width 20 height 13
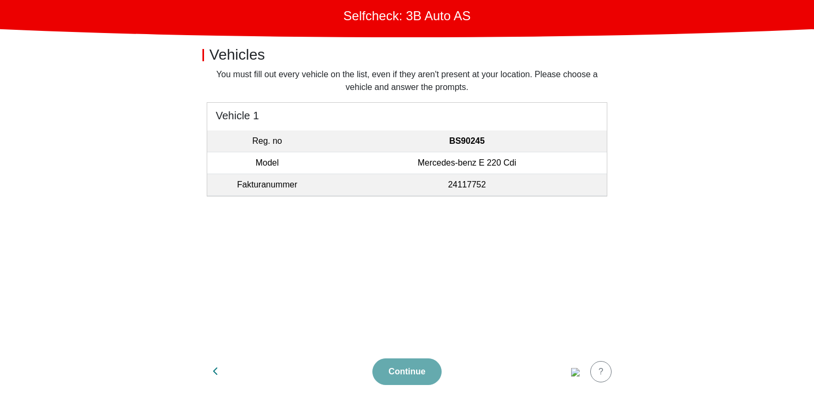
click at [423, 368] on footer "Continue ?" at bounding box center [407, 372] width 426 height 43
click at [580, 371] on img "button" at bounding box center [575, 372] width 9 height 9
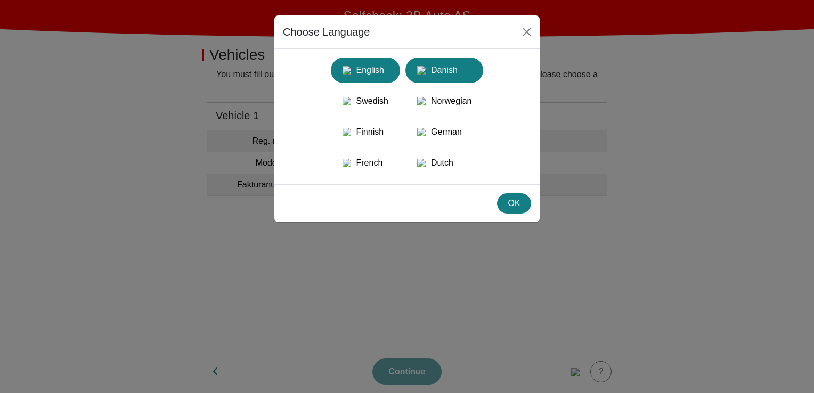
click at [454, 66] on div "Danish" at bounding box center [444, 70] width 65 height 19
click at [516, 210] on div "OK" at bounding box center [514, 203] width 20 height 13
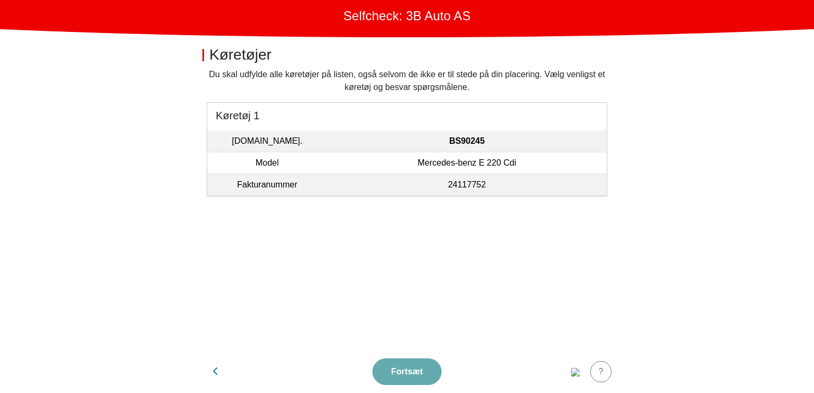
click at [379, 158] on td "Mercedes-benz E 220 Cdi" at bounding box center [467, 163] width 280 height 22
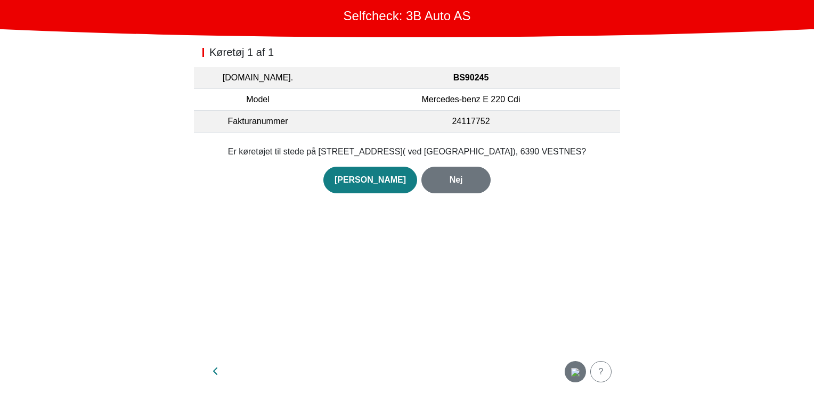
click at [580, 371] on img "button" at bounding box center [575, 372] width 9 height 9
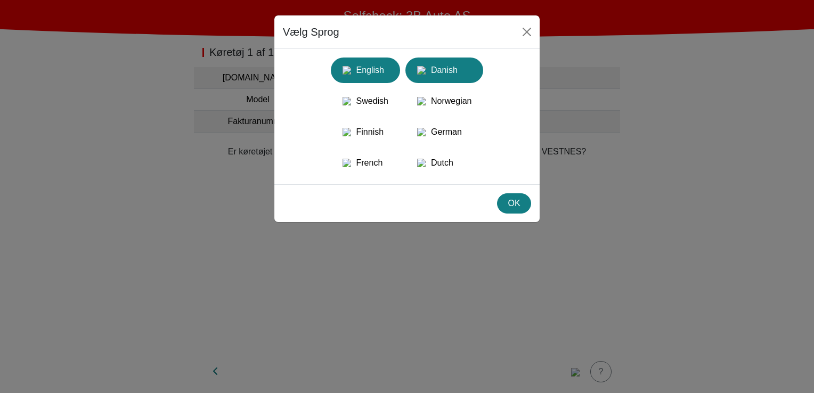
click at [378, 66] on div "English" at bounding box center [365, 70] width 56 height 19
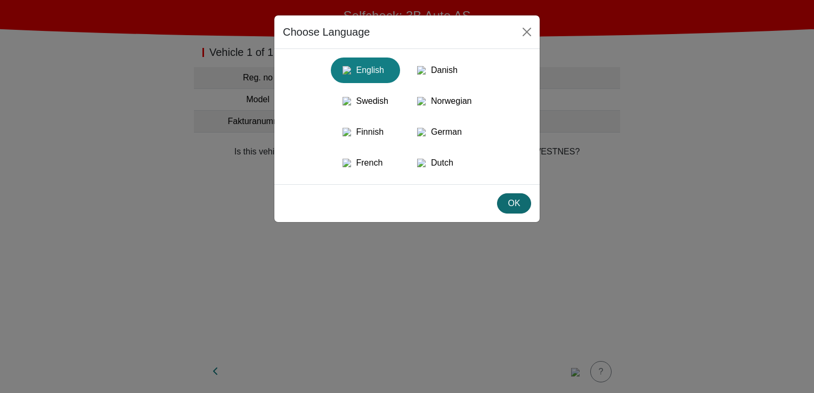
click at [510, 210] on div "OK" at bounding box center [514, 203] width 20 height 13
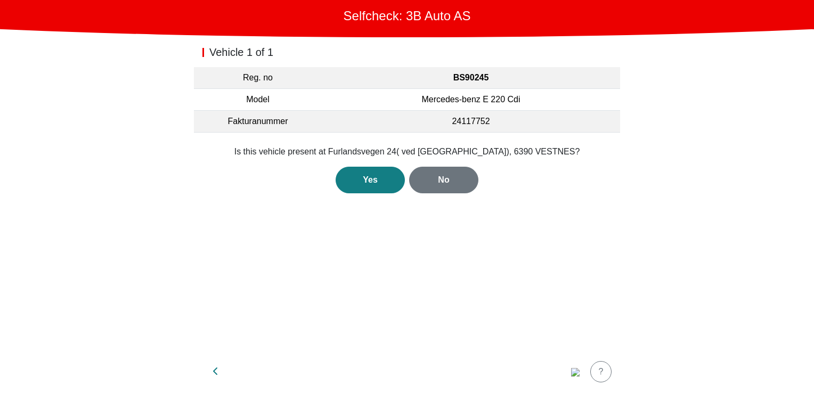
click at [433, 297] on div "Vehicle 1 of 1 Reg. no BS90245 Model Mercedes-benz E 220 Cdi Fakturanummer 2411…" at bounding box center [407, 193] width 426 height 313
click at [475, 286] on div "Vehicle 1 of 1 Reg. no BS90245 Model Mercedes-benz E 220 Cdi Fakturanummer 2411…" at bounding box center [407, 193] width 426 height 313
click at [381, 176] on div "Yes" at bounding box center [370, 180] width 47 height 13
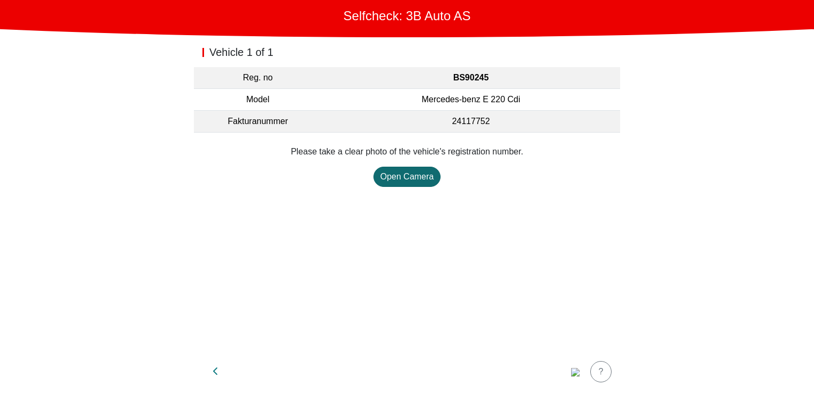
click at [389, 174] on div "Open Camera" at bounding box center [407, 177] width 54 height 13
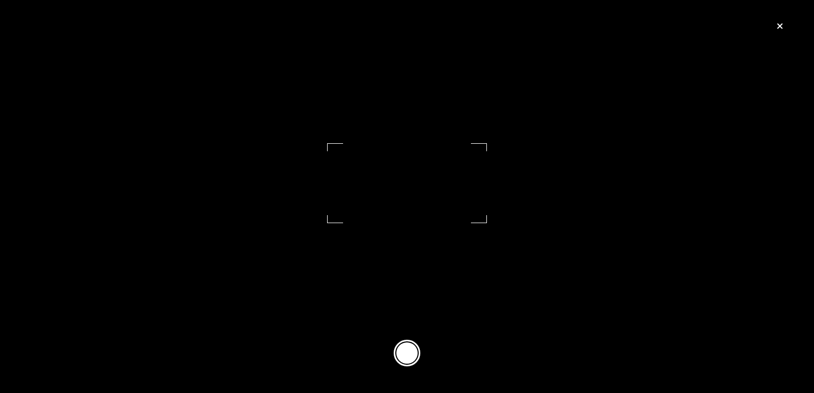
click at [413, 354] on button at bounding box center [407, 353] width 27 height 27
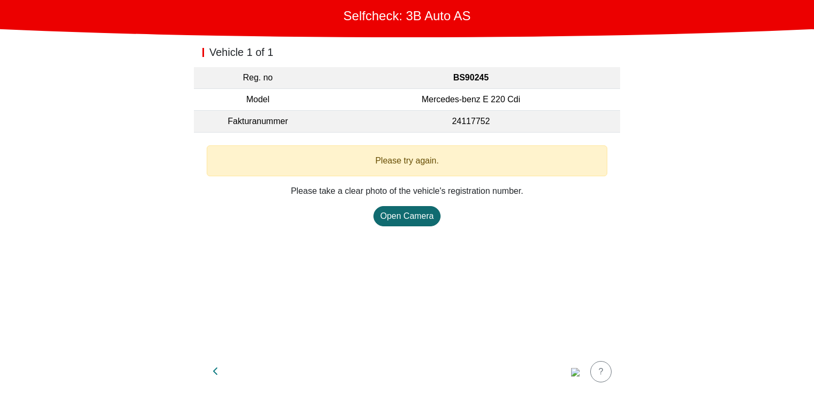
click at [420, 219] on div "Open Camera" at bounding box center [407, 216] width 54 height 13
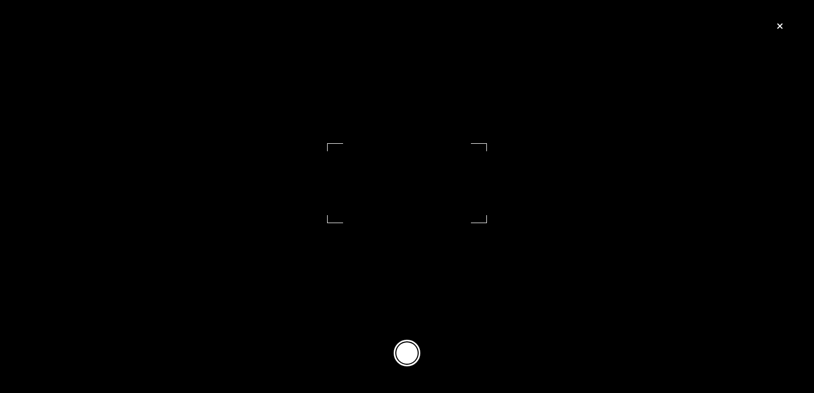
click at [417, 351] on button at bounding box center [407, 353] width 27 height 27
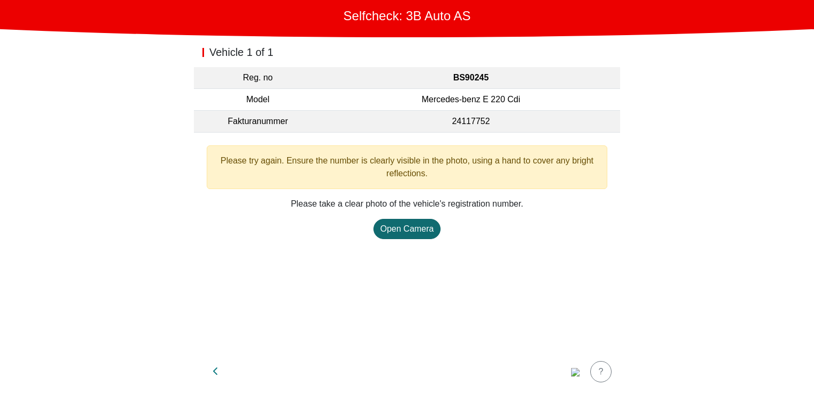
click at [405, 219] on button "Open Camera" at bounding box center [408, 229] width 68 height 20
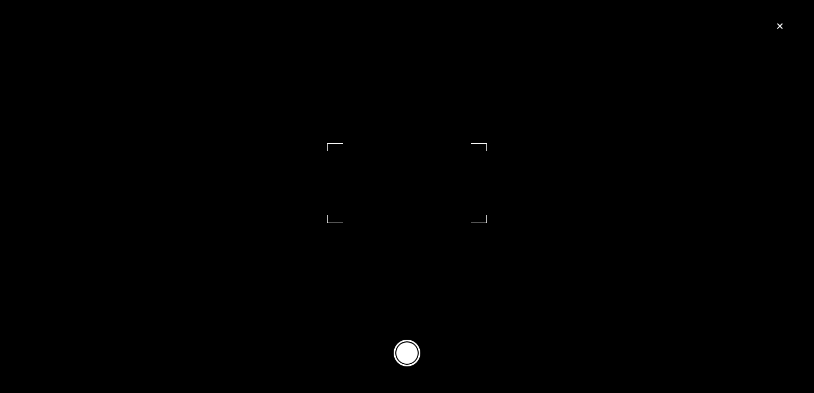
click at [401, 350] on button at bounding box center [407, 353] width 27 height 27
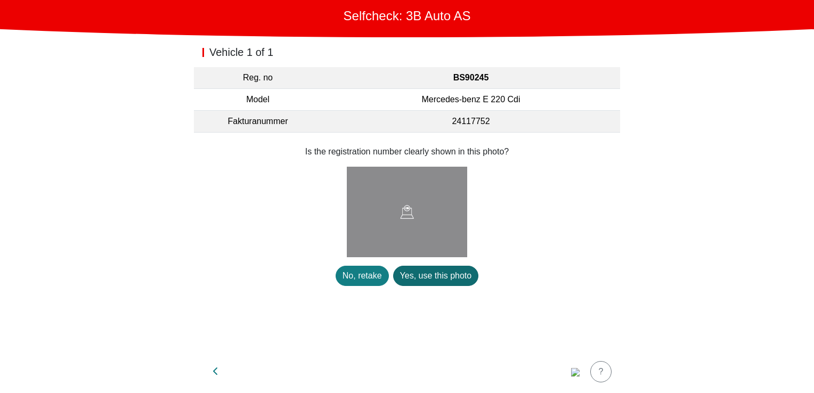
click at [432, 276] on div "Yes, use this photo" at bounding box center [436, 276] width 72 height 13
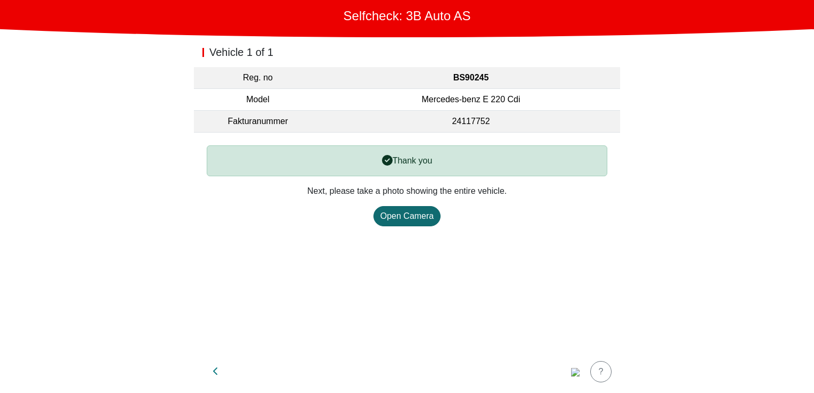
click at [411, 212] on div "Open Camera" at bounding box center [407, 216] width 54 height 13
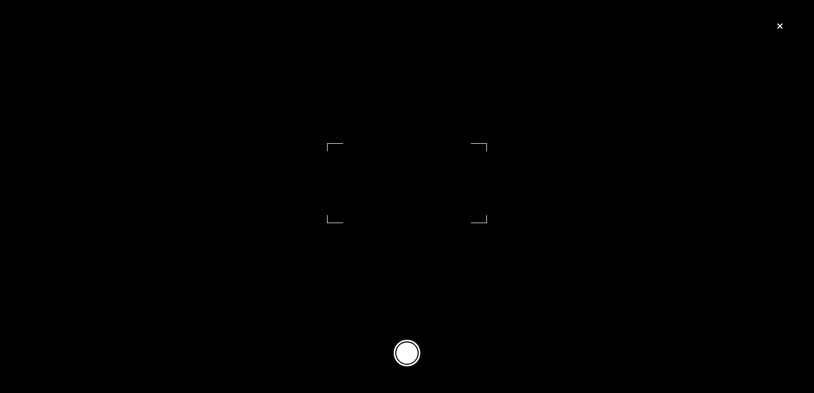
click at [400, 351] on button at bounding box center [407, 353] width 27 height 27
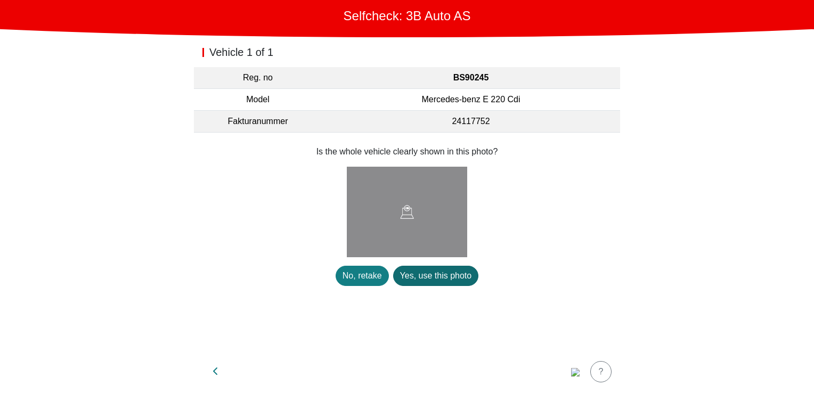
click at [431, 274] on div "Yes, use this photo" at bounding box center [436, 276] width 72 height 13
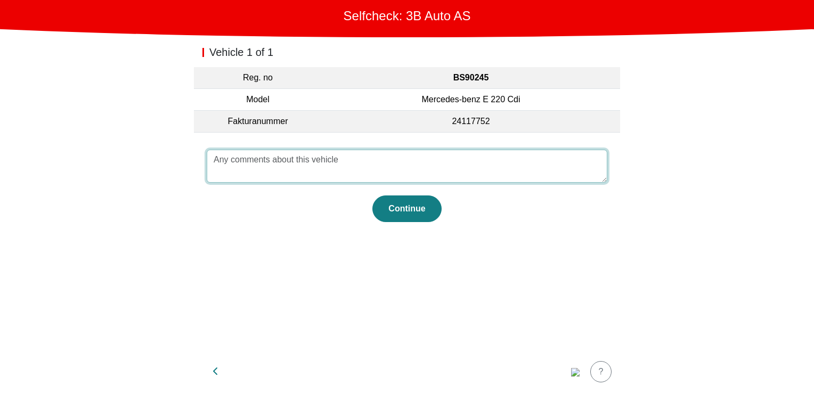
click at [343, 165] on textarea at bounding box center [407, 166] width 401 height 33
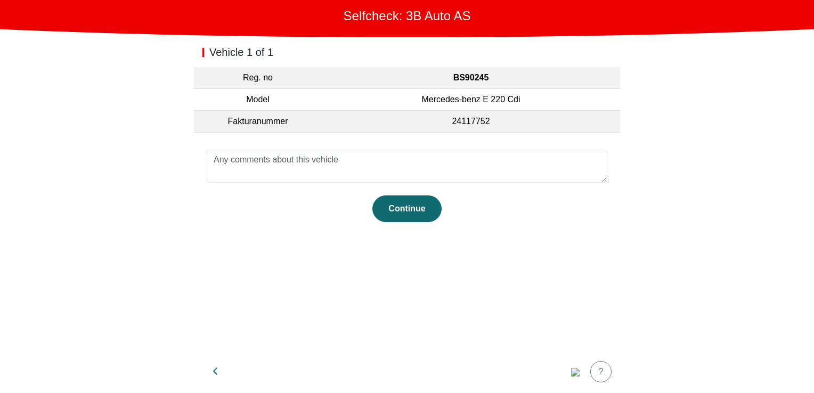
click at [413, 196] on button "Continue" at bounding box center [406, 209] width 69 height 27
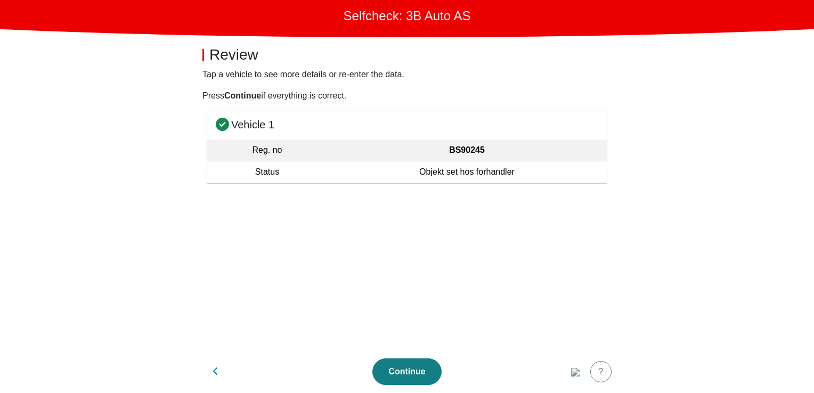
click at [485, 171] on td "Objekt set hos forhandler" at bounding box center [467, 172] width 280 height 22
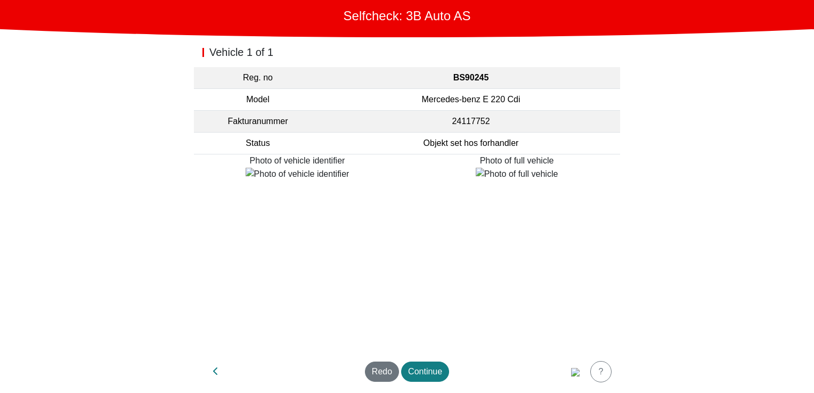
click at [483, 176] on div "Photo of full vehicle" at bounding box center [517, 168] width 220 height 26
click at [147, 118] on main "Selfcheck: 3B Auto AS Vehicle 1 of 1 Reg. no BS90245 Model Mercedes-benz E 220 …" at bounding box center [407, 196] width 814 height 393
click at [460, 141] on td "Objekt set hos forhandler" at bounding box center [471, 144] width 298 height 22
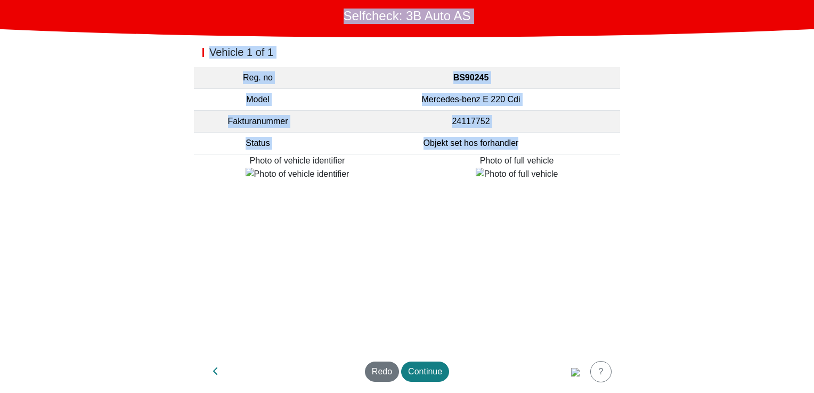
drag, startPoint x: 129, startPoint y: 76, endPoint x: 549, endPoint y: 138, distance: 424.5
click at [549, 138] on main "Selfcheck: 3B Auto AS Vehicle 1 of 1 Reg. no BS90245 Model Mercedes-benz E 220 …" at bounding box center [407, 196] width 814 height 393
drag, startPoint x: 549, startPoint y: 138, endPoint x: 362, endPoint y: 94, distance: 192.1
click at [362, 94] on td "Mercedes-benz E 220 Cdi" at bounding box center [471, 100] width 298 height 22
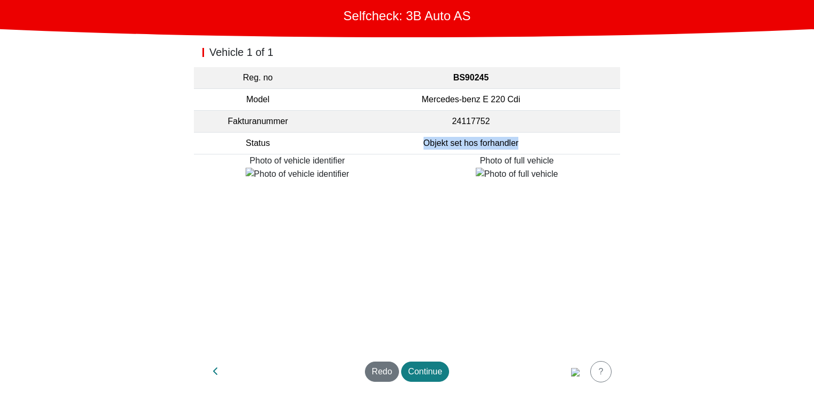
drag, startPoint x: 516, startPoint y: 144, endPoint x: 410, endPoint y: 147, distance: 106.1
click at [410, 147] on td "Objekt set hos forhandler" at bounding box center [471, 144] width 298 height 22
copy td "Objekt set hos forhandler"
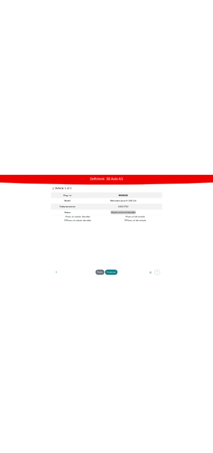
scroll to position [2, 0]
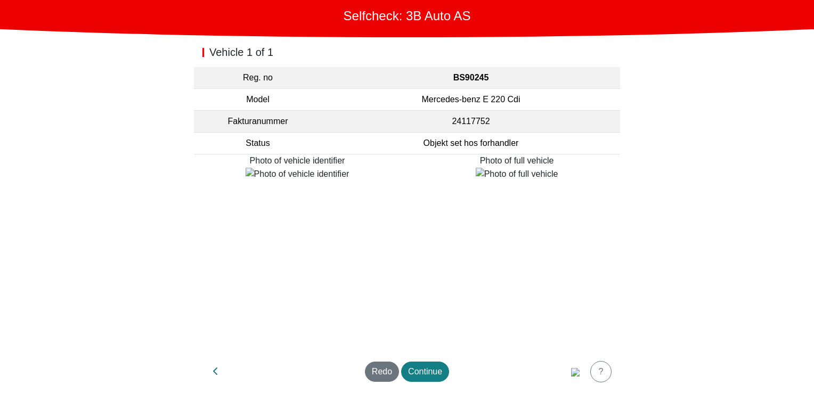
click at [658, 152] on main "Selfcheck: 3B Auto AS Vehicle 1 of 1 Reg. no BS90245 Model Mercedes-benz E 220 …" at bounding box center [407, 196] width 814 height 393
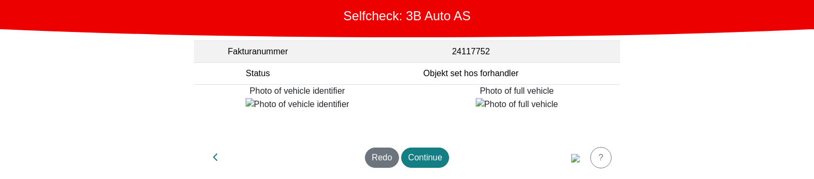
scroll to position [213, 0]
click at [580, 156] on img "button" at bounding box center [575, 158] width 9 height 9
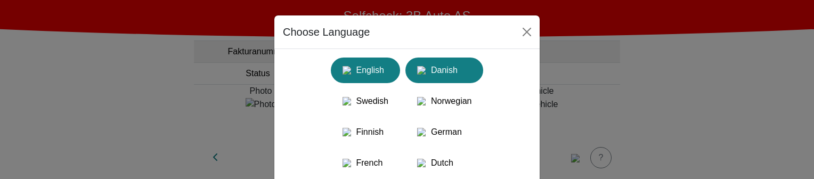
click at [450, 78] on div "Danish" at bounding box center [444, 70] width 65 height 19
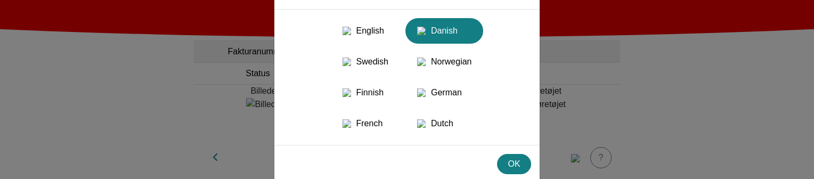
scroll to position [75, 0]
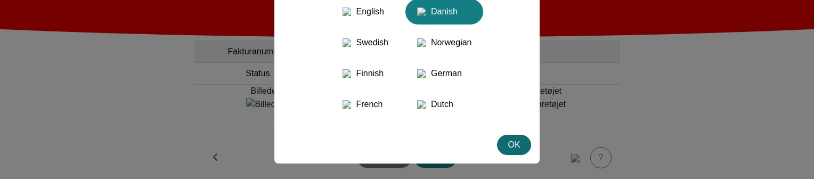
click at [509, 144] on div "OK" at bounding box center [514, 145] width 20 height 13
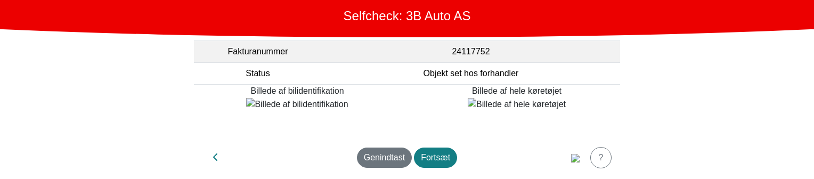
scroll to position [53, 0]
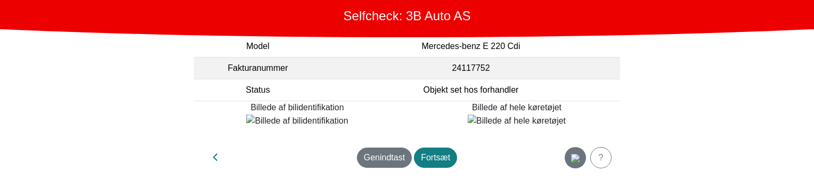
click at [571, 159] on img "button" at bounding box center [575, 158] width 9 height 9
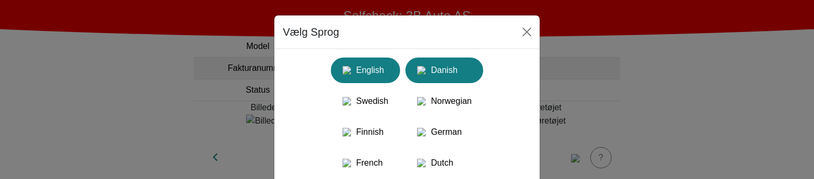
click at [373, 70] on div "English" at bounding box center [365, 70] width 56 height 19
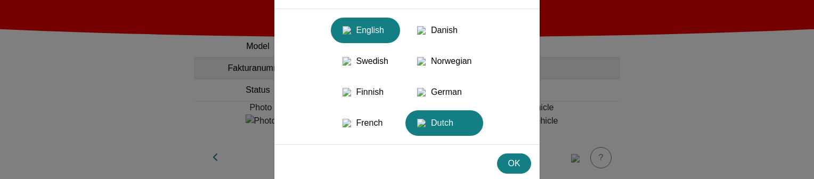
scroll to position [75, 0]
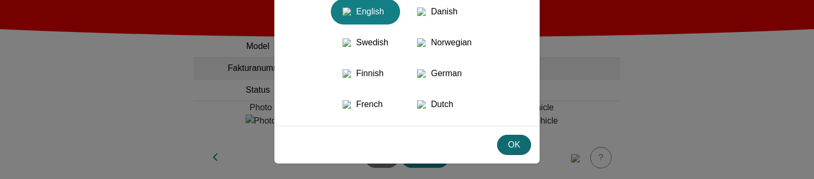
click at [510, 148] on div "OK" at bounding box center [514, 145] width 20 height 13
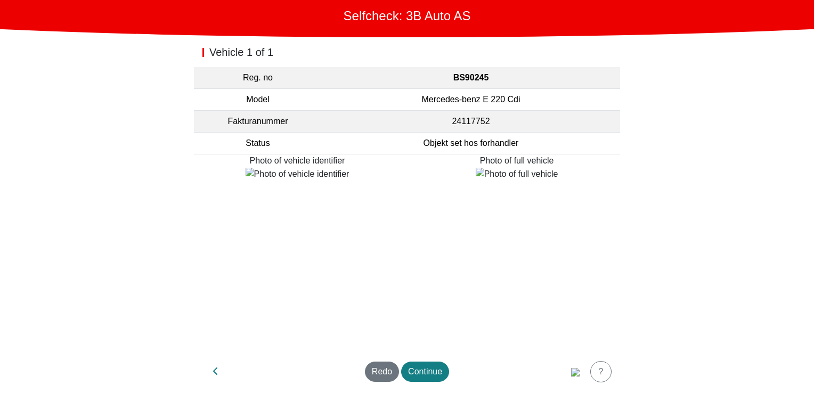
scroll to position [0, 0]
click at [743, 157] on main "Selfcheck: 3B Auto AS Vehicle 1 of 1 Reg. no BS90245 Model Mercedes-benz E 220 …" at bounding box center [407, 196] width 814 height 393
click at [390, 376] on div "Redo" at bounding box center [382, 372] width 20 height 13
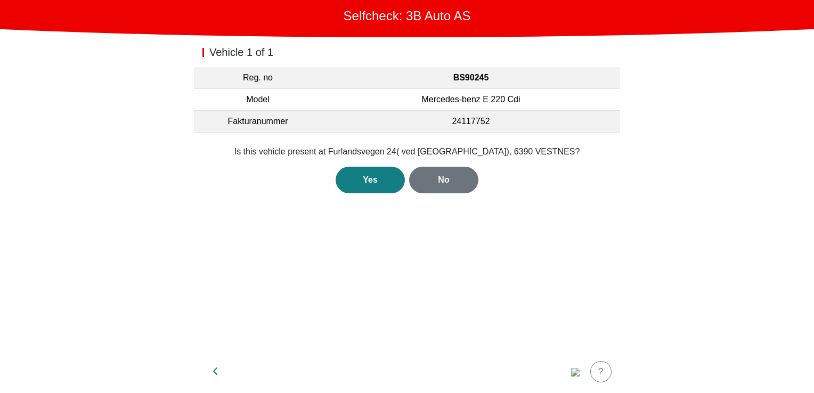
click at [368, 238] on div "Vehicle 1 of 1 Reg. no BS90245 Model Mercedes-benz E 220 Cdi Fakturanummer 2411…" at bounding box center [407, 193] width 426 height 313
click at [220, 374] on button "button" at bounding box center [215, 372] width 27 height 26
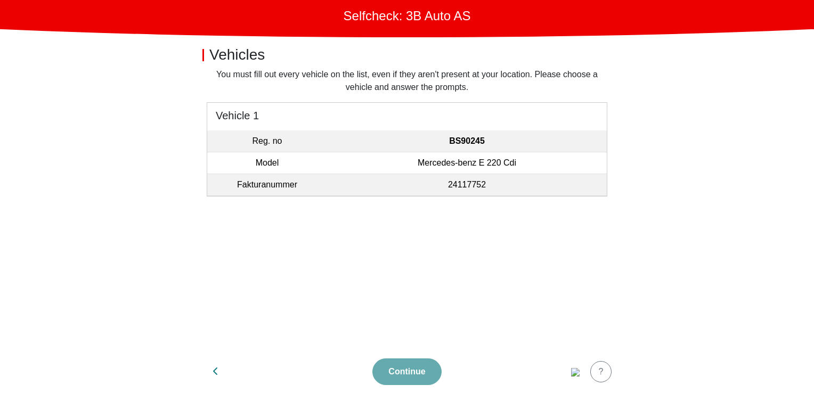
click at [385, 243] on section "You must fill out every vehicle on the list, even if they aren't present at you…" at bounding box center [407, 209] width 426 height 282
click at [217, 367] on div "button" at bounding box center [215, 372] width 5 height 13
select select "3303"
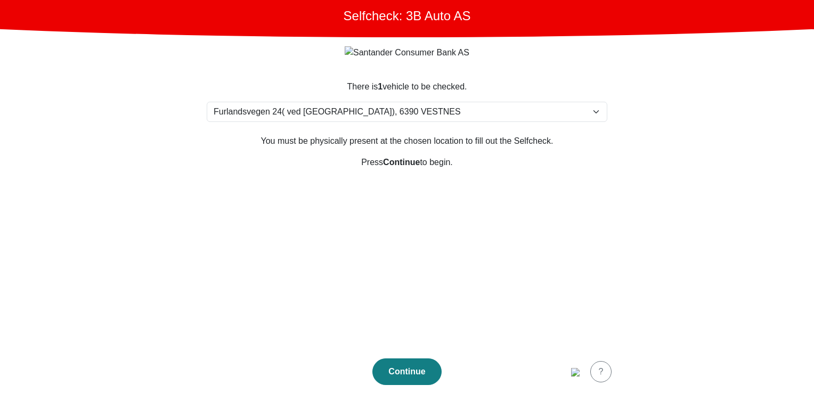
click at [354, 243] on section "There is 1 vehicle to be checked. Please select your location Furlandsvegen 24(…" at bounding box center [407, 209] width 426 height 283
click at [580, 376] on img "button" at bounding box center [575, 372] width 9 height 9
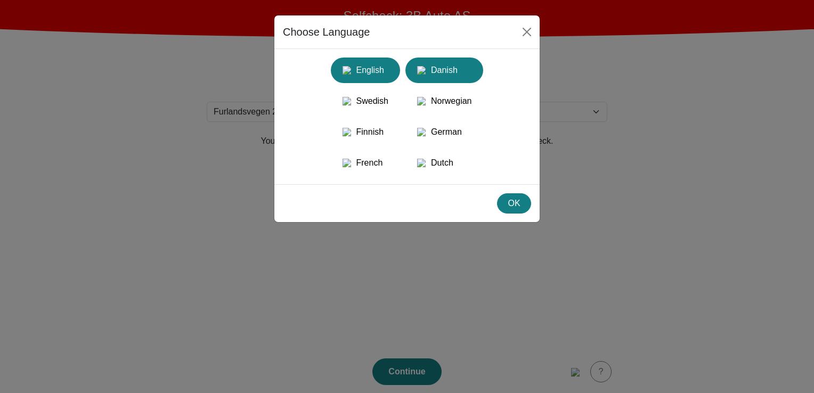
click at [465, 67] on div "Danish" at bounding box center [444, 70] width 65 height 19
click at [516, 210] on div "OK" at bounding box center [514, 203] width 20 height 13
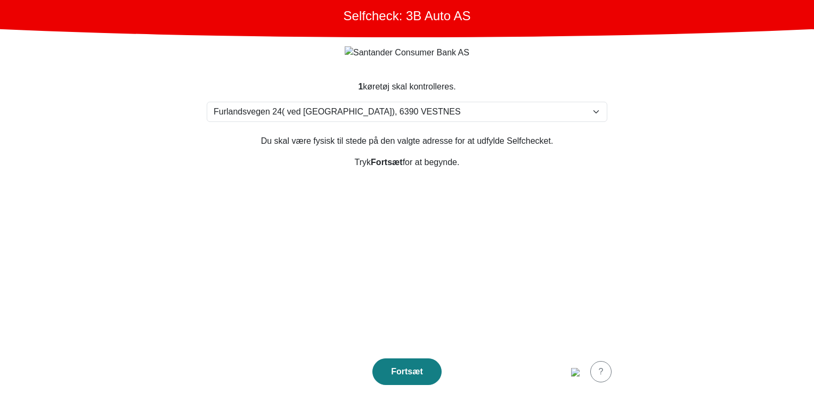
click at [492, 253] on section "1 køretøj skal kontrolleres. Vælg din adresse Furlandsvegen 24( ved Bunkeroil),…" at bounding box center [407, 209] width 426 height 283
drag, startPoint x: 473, startPoint y: 14, endPoint x: 298, endPoint y: 12, distance: 175.3
click at [298, 12] on header "Selfcheck: 3B Auto AS" at bounding box center [407, 18] width 814 height 37
click at [464, 242] on section "1 køretøj skal kontrolleres. Vælg din adresse Furlandsvegen 24( ved Bunkeroil),…" at bounding box center [407, 209] width 426 height 283
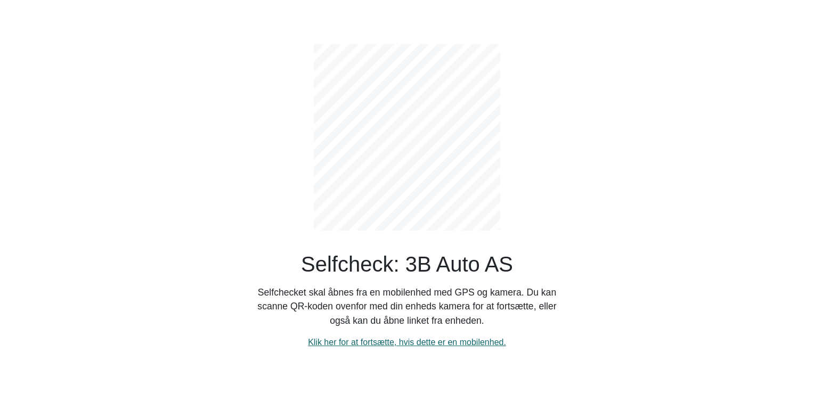
click at [428, 338] on link "Klik her for at fortsætte, hvis dette er en mobilenhed." at bounding box center [407, 342] width 198 height 9
select select "3303"
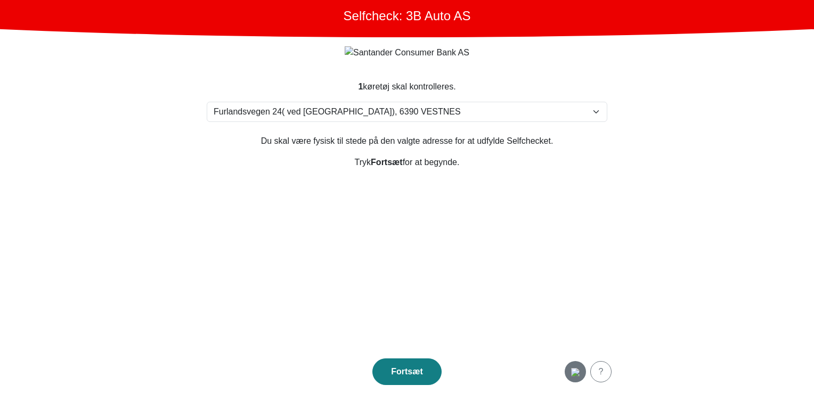
click at [571, 371] on img "button" at bounding box center [575, 372] width 9 height 9
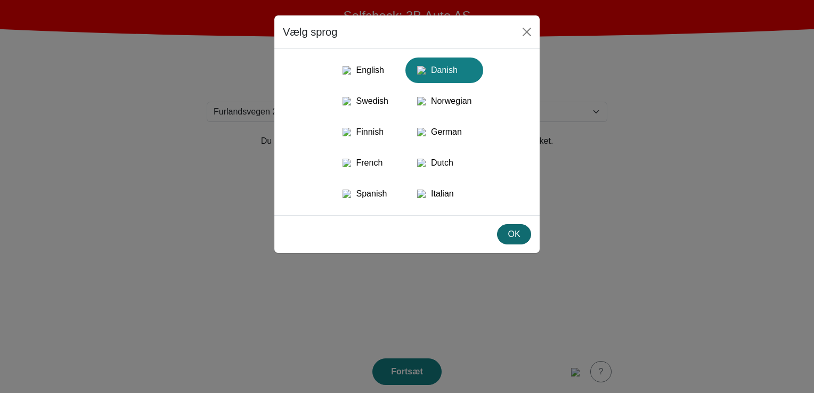
click at [510, 241] on div "OK" at bounding box center [514, 234] width 20 height 13
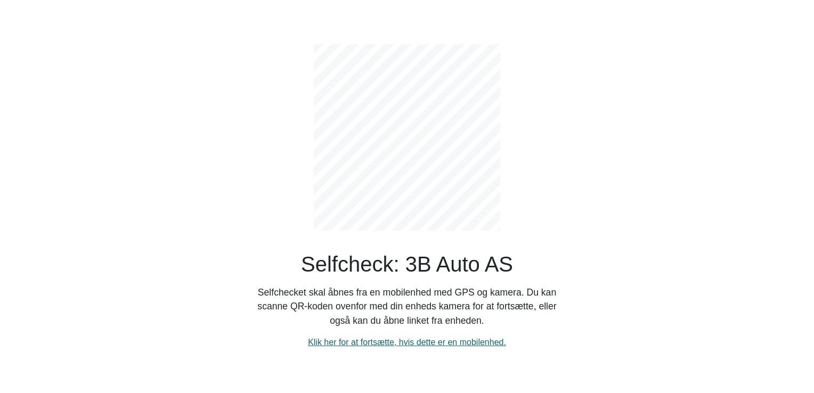
click at [379, 343] on link "Klik her for at fortsætte, hvis dette er en mobilenhed." at bounding box center [407, 342] width 198 height 9
select select "3303"
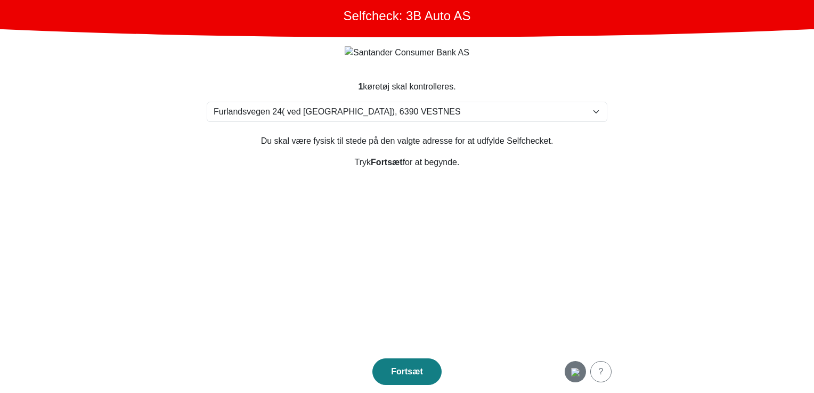
click at [579, 370] on img "button" at bounding box center [575, 372] width 9 height 9
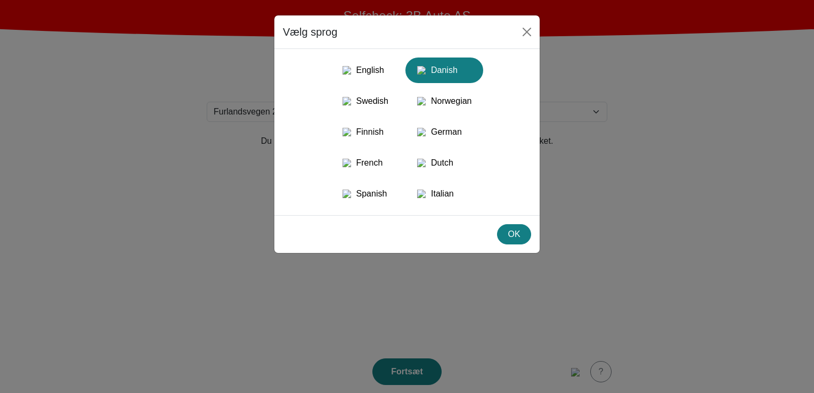
click at [370, 246] on div "OK" at bounding box center [406, 234] width 265 height 38
click at [361, 204] on div "Spanish" at bounding box center [365, 193] width 56 height 19
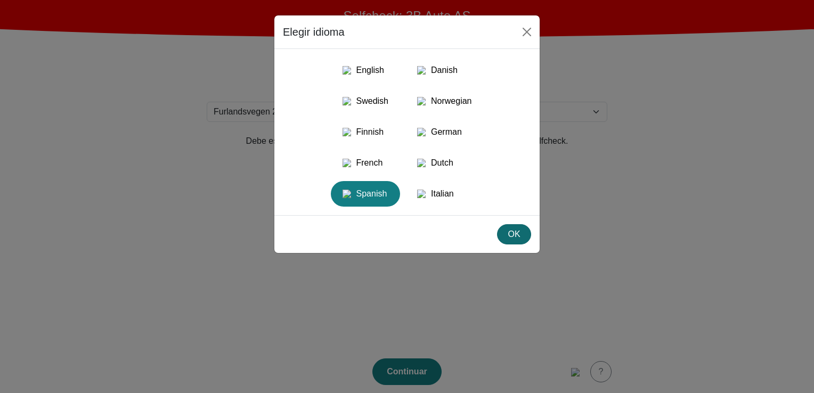
click at [512, 241] on div "OK" at bounding box center [514, 234] width 20 height 13
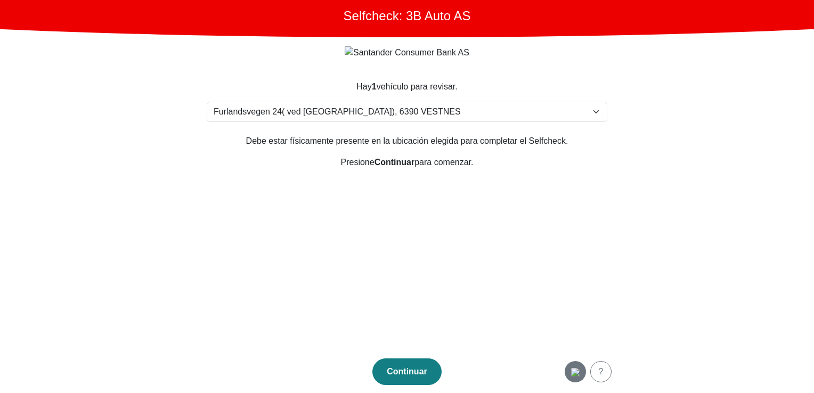
click at [572, 371] on img "button" at bounding box center [575, 372] width 9 height 9
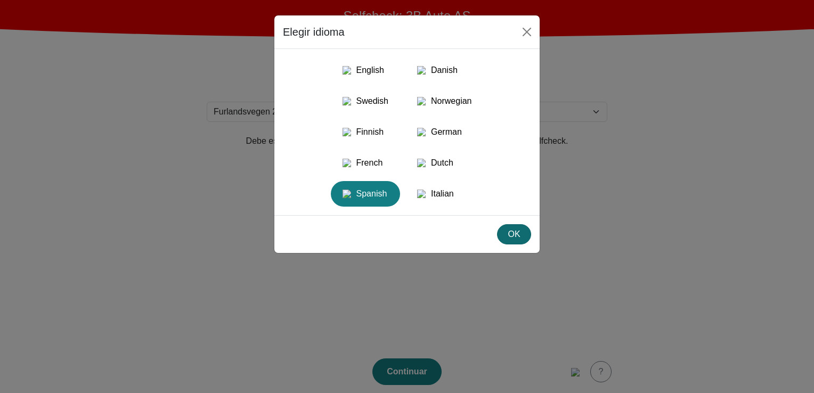
click at [506, 241] on div "OK" at bounding box center [514, 234] width 20 height 13
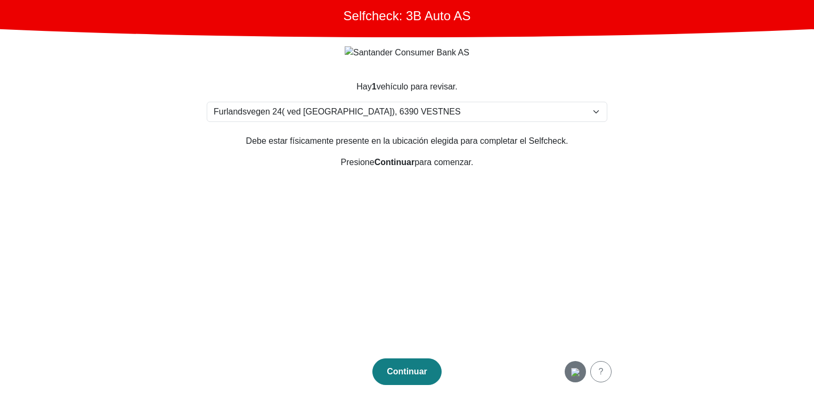
click at [571, 372] on img "button" at bounding box center [575, 372] width 9 height 9
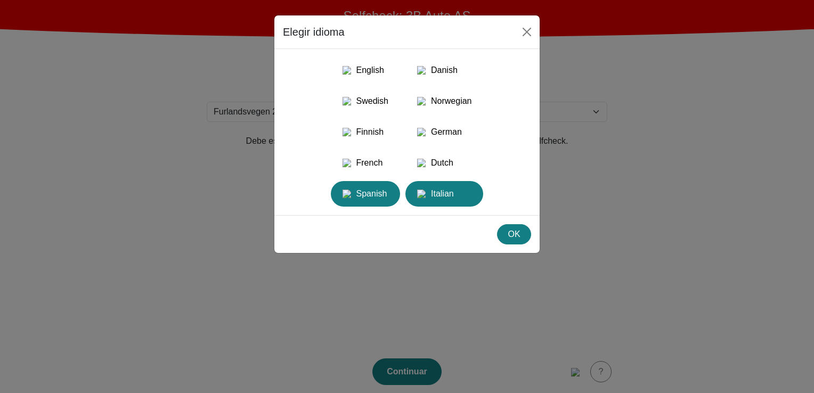
click at [469, 204] on div "Italian" at bounding box center [444, 193] width 65 height 19
click at [513, 241] on div "OK" at bounding box center [514, 234] width 20 height 13
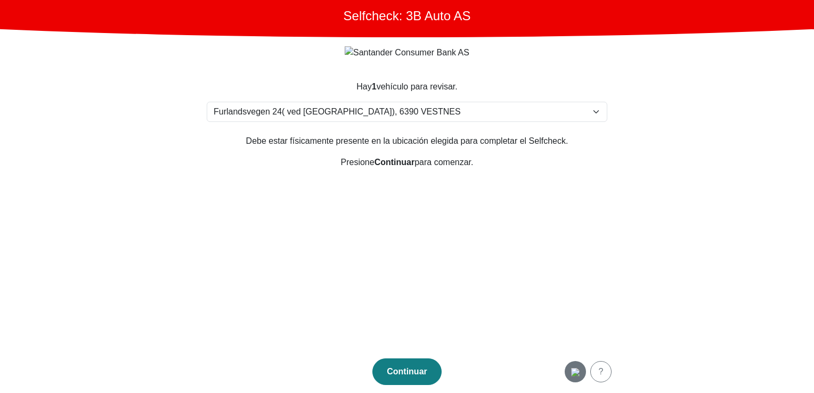
click at [571, 376] on img "button" at bounding box center [575, 372] width 9 height 9
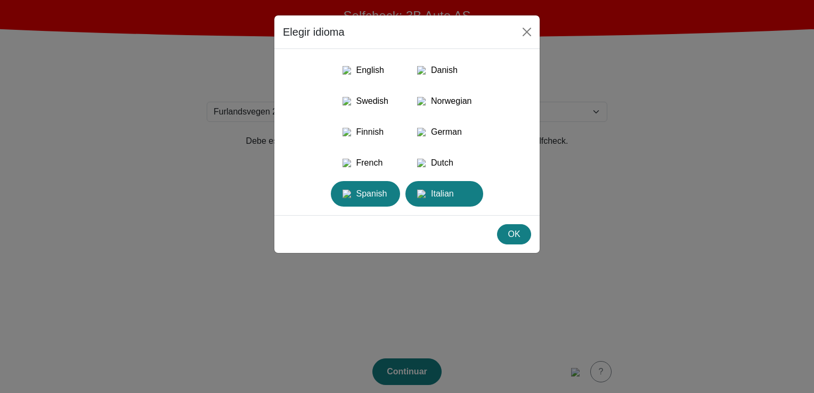
click at [371, 204] on div "Spanish" at bounding box center [365, 193] width 56 height 19
click at [510, 241] on div "OK" at bounding box center [514, 234] width 20 height 13
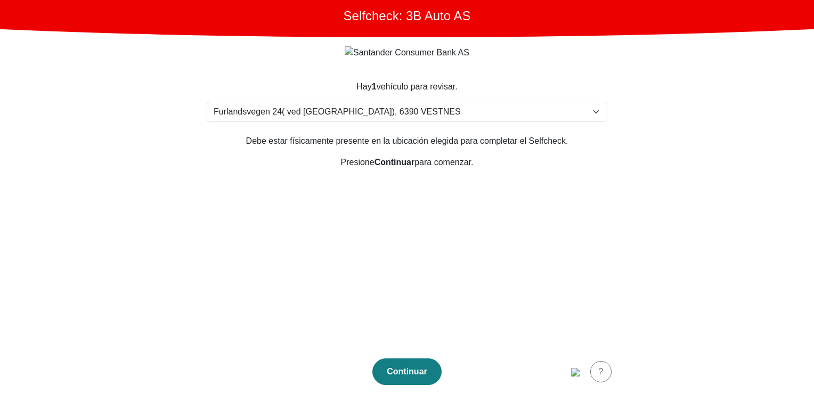
click at [516, 269] on section "Hay 1 vehículo para revisar. Por favor, seleccione su ubicación Furlandsvegen 2…" at bounding box center [407, 209] width 426 height 283
drag, startPoint x: 530, startPoint y: 239, endPoint x: 550, endPoint y: 291, distance: 56.7
click at [530, 240] on section "Hay 1 vehículo para revisar. Por favor, seleccione su ubicación Furlandsvegen 2…" at bounding box center [407, 209] width 426 height 283
click at [577, 376] on img "button" at bounding box center [575, 372] width 9 height 9
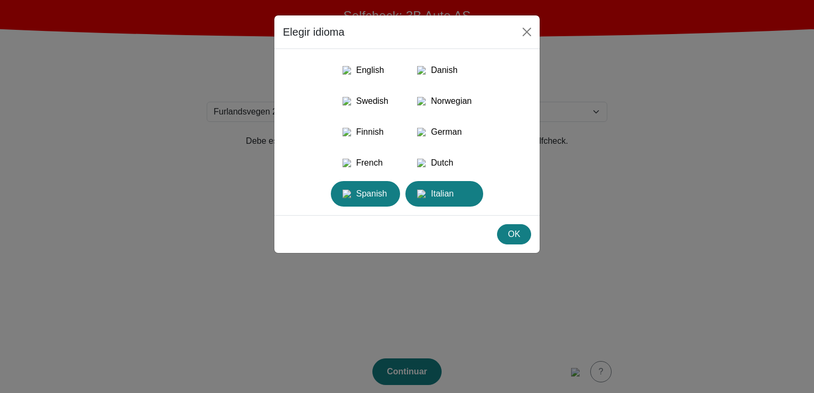
click at [441, 201] on div "Italian" at bounding box center [444, 193] width 65 height 19
click at [513, 241] on div "OK" at bounding box center [514, 234] width 20 height 13
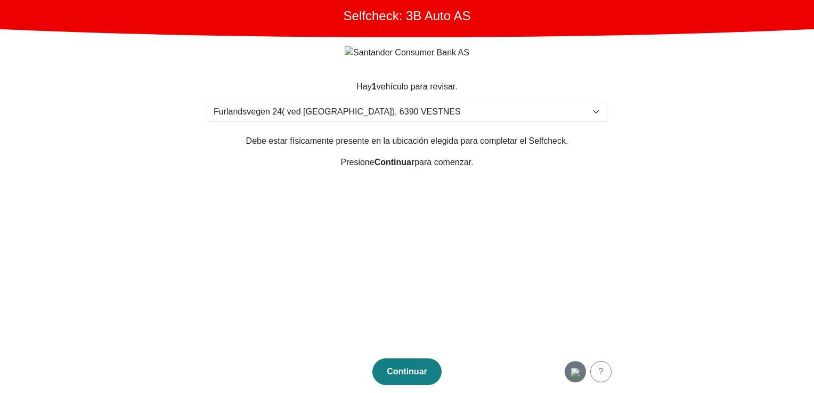
drag, startPoint x: 577, startPoint y: 389, endPoint x: 576, endPoint y: 380, distance: 8.6
click at [577, 386] on footer "Continuar ?" at bounding box center [407, 372] width 426 height 43
click at [576, 380] on button "button" at bounding box center [575, 371] width 21 height 21
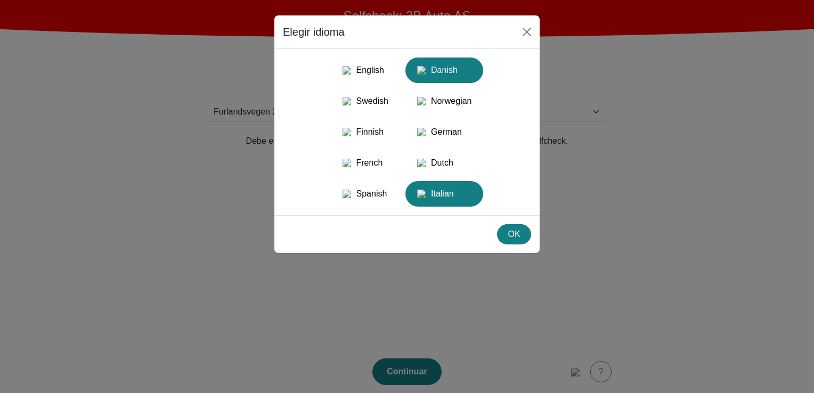
click at [457, 63] on div "Danish" at bounding box center [444, 70] width 65 height 19
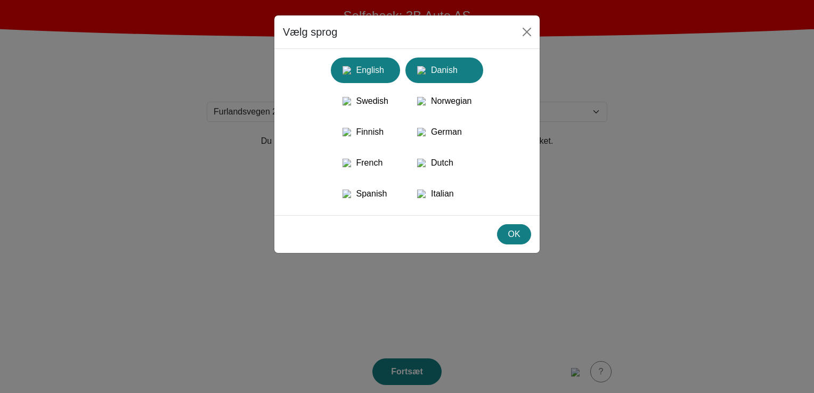
click at [364, 67] on div "English" at bounding box center [365, 70] width 56 height 19
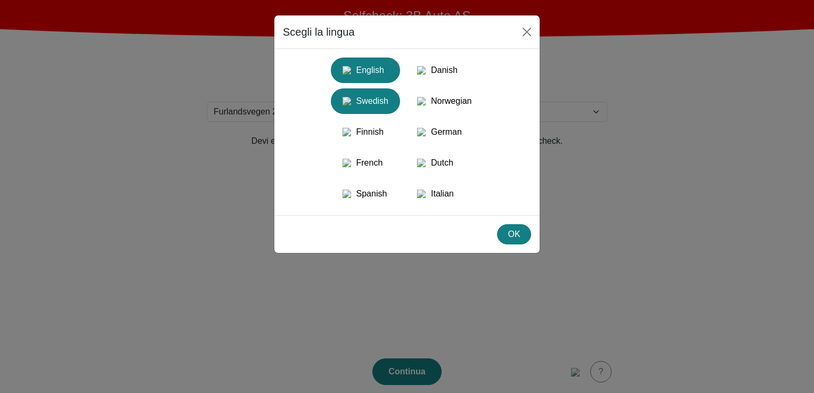
click at [362, 111] on div "Swedish" at bounding box center [365, 101] width 56 height 19
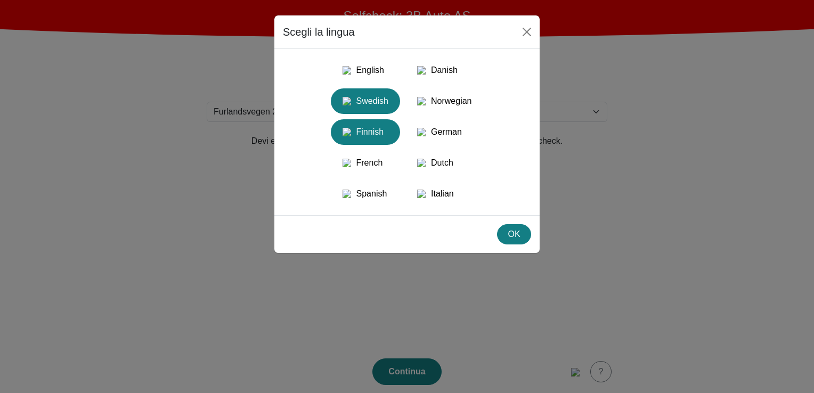
click at [362, 142] on div "Finnish" at bounding box center [365, 132] width 56 height 19
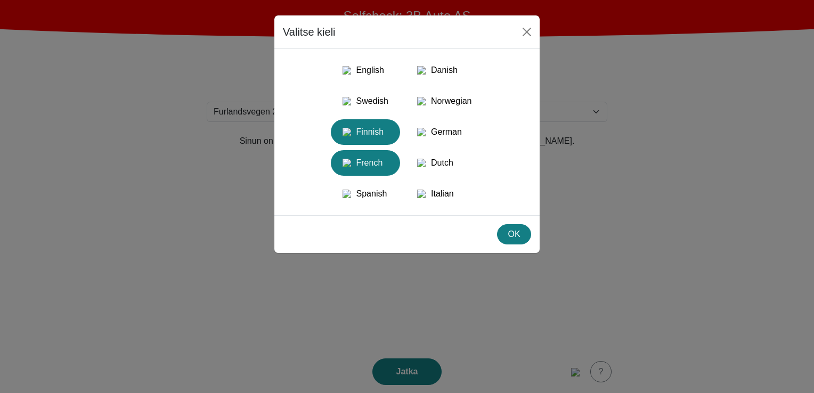
click at [364, 173] on div "French" at bounding box center [365, 162] width 56 height 19
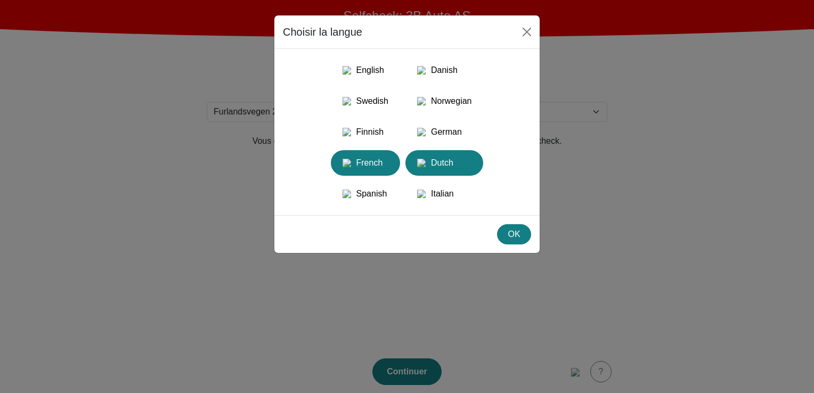
click at [422, 167] on img "button" at bounding box center [421, 163] width 9 height 9
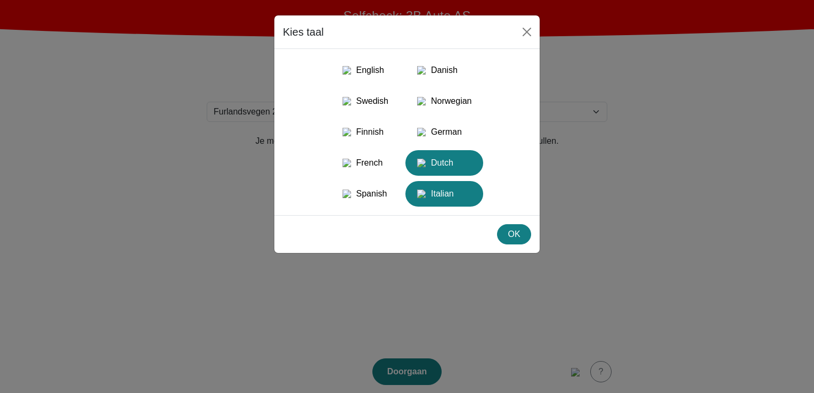
click at [440, 204] on div "Italian" at bounding box center [444, 193] width 65 height 19
click at [514, 241] on div "OK" at bounding box center [514, 234] width 20 height 13
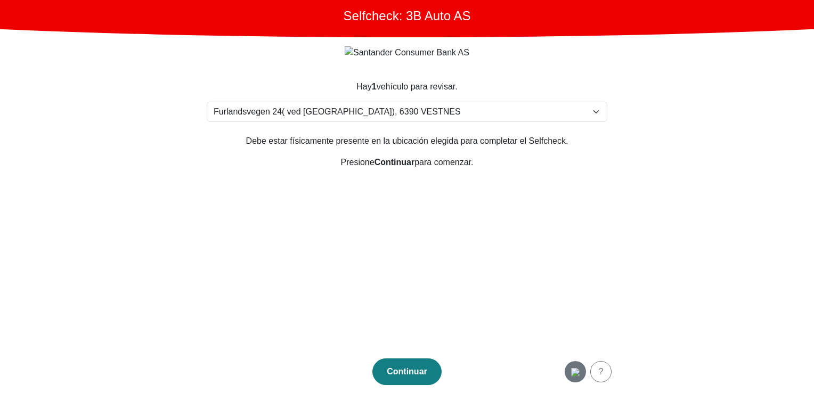
click at [571, 370] on img "button" at bounding box center [575, 372] width 9 height 9
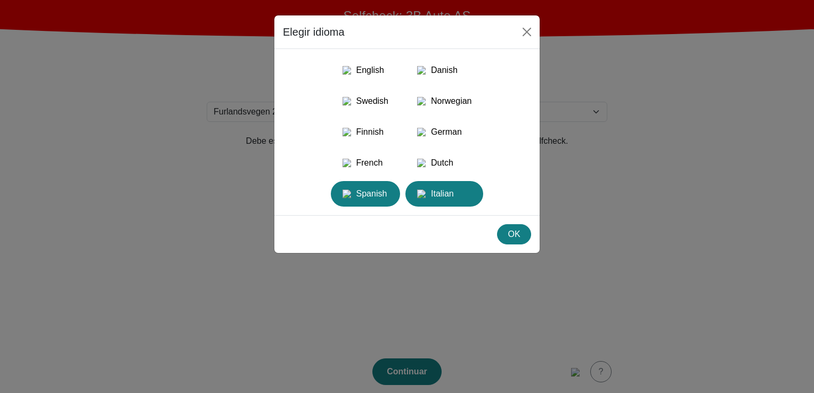
click at [388, 204] on div "Spanish" at bounding box center [365, 193] width 56 height 19
click at [516, 241] on div "OK" at bounding box center [514, 234] width 20 height 13
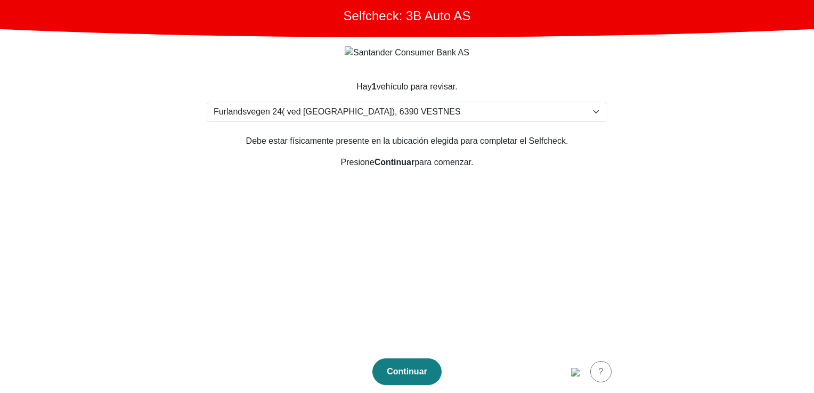
click at [270, 189] on section "Hay 1 vehículo para revisar. Por favor, seleccione su ubicación Furlandsvegen 2…" at bounding box center [407, 209] width 426 height 283
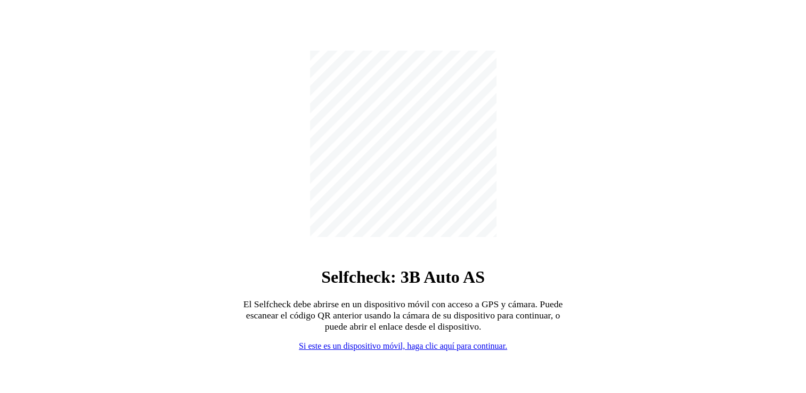
click at [413, 340] on div "Selfcheck: 3B Auto AS El Selfcheck debe abrirse en un dispositivo móvil con acc…" at bounding box center [403, 193] width 320 height 318
click at [412, 344] on link "Si este es un dispositivo móvil, haga clic aquí para continuar." at bounding box center [403, 346] width 208 height 9
select select "3303"
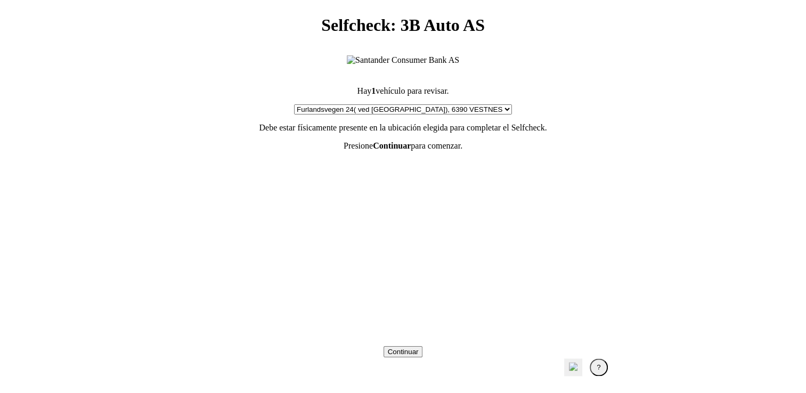
drag, startPoint x: 685, startPoint y: 264, endPoint x: 590, endPoint y: 348, distance: 126.8
click at [685, 264] on main "Selfcheck: 3B Auto AS Hay 1 vehículo para revisar. Por favor, seleccione su ubi…" at bounding box center [403, 200] width 798 height 393
click at [579, 132] on p "Debe estar físicamente presente en la ubicación elegida para completar el Selfc…" at bounding box center [403, 128] width 401 height 10
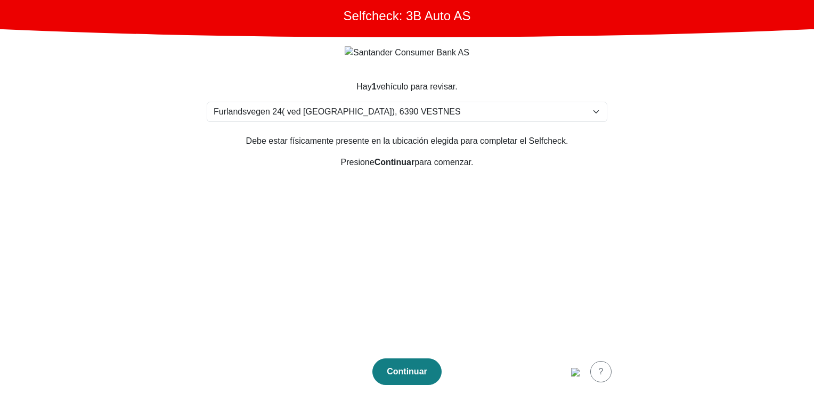
click at [498, 305] on section "Hay 1 vehículo para revisar. Por favor, seleccione su ubicación Furlandsvegen 2…" at bounding box center [407, 209] width 426 height 283
click at [578, 373] on img "button" at bounding box center [575, 372] width 9 height 9
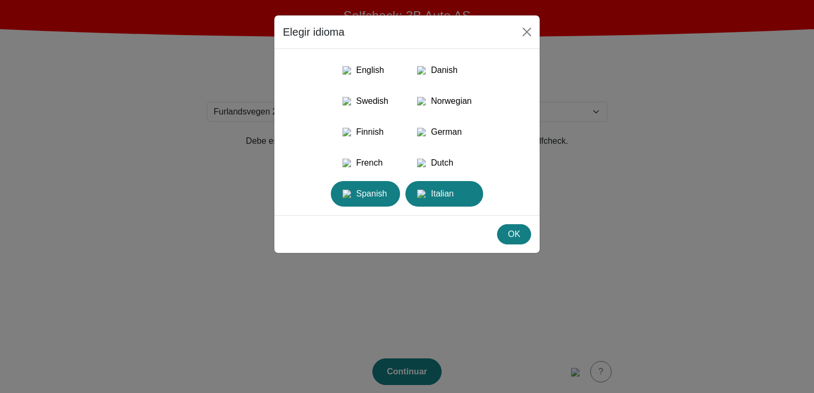
click at [452, 204] on div "Italian" at bounding box center [444, 193] width 65 height 19
click at [513, 241] on div "OK" at bounding box center [514, 234] width 20 height 13
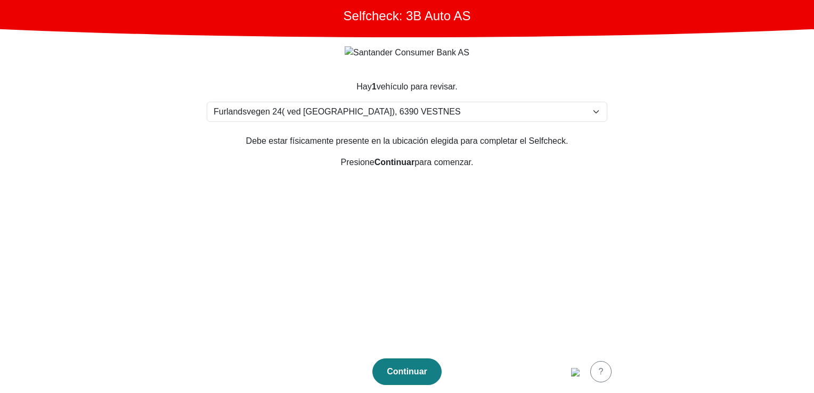
click at [472, 227] on section "Hay 1 vehículo para revisar. Por favor, seleccione su ubicación Furlandsvegen 2…" at bounding box center [407, 209] width 426 height 283
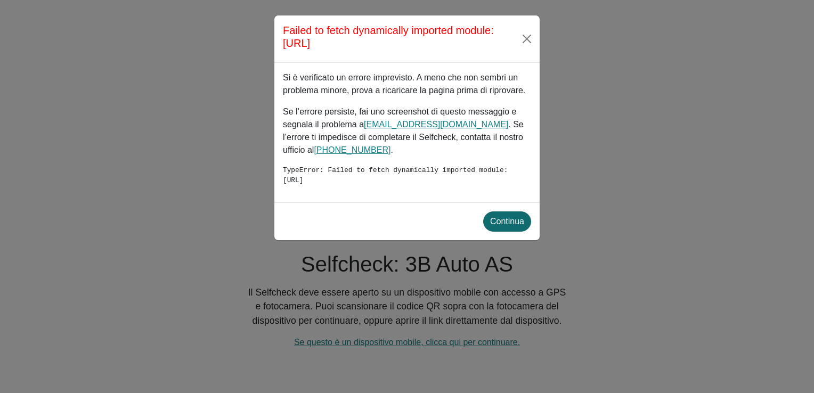
click at [515, 228] on div "Continua" at bounding box center [507, 221] width 34 height 13
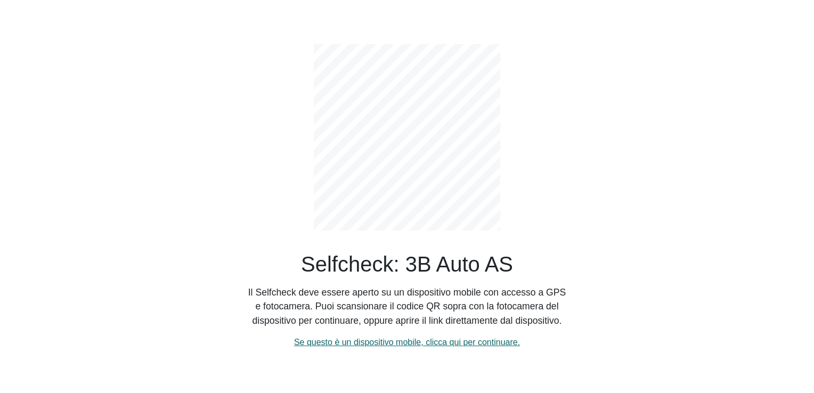
click at [384, 347] on link "Se questo è un dispositivo mobile, clicca qui per continuare." at bounding box center [407, 342] width 226 height 9
select select "3303"
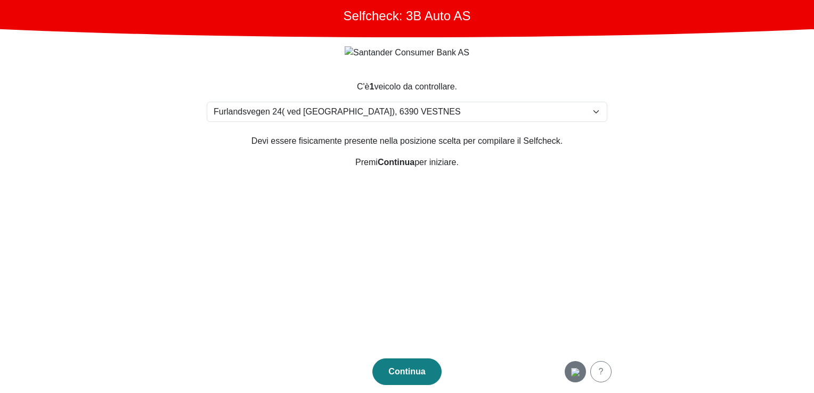
click at [580, 369] on img "button" at bounding box center [575, 372] width 9 height 9
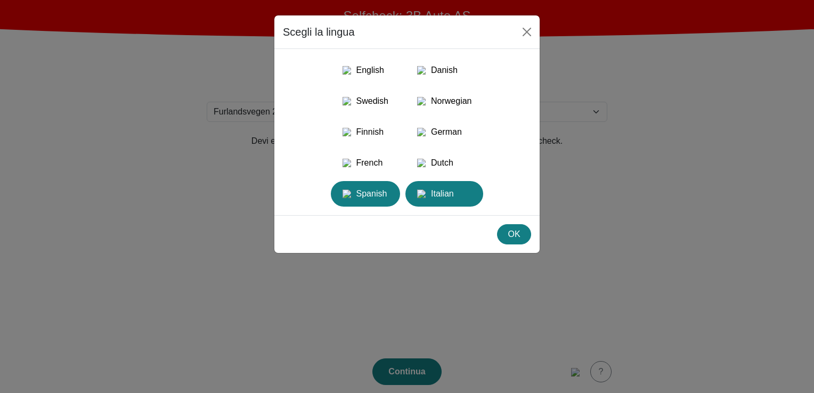
click at [365, 204] on div "Spanish" at bounding box center [365, 193] width 56 height 19
click at [516, 241] on div "OK" at bounding box center [514, 234] width 20 height 13
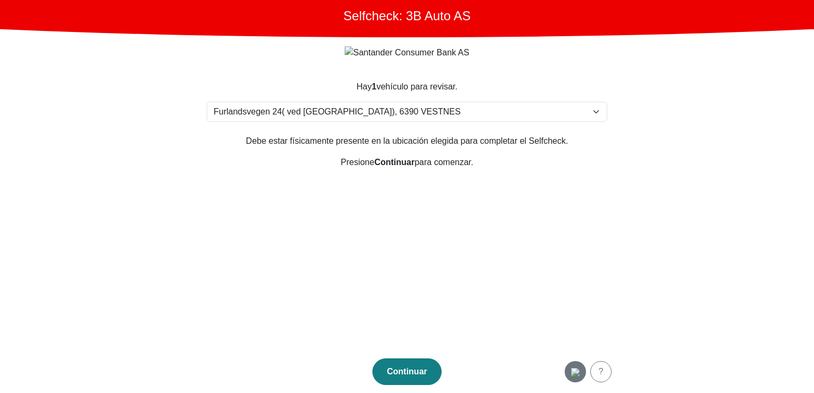
click at [575, 374] on img "button" at bounding box center [575, 372] width 9 height 9
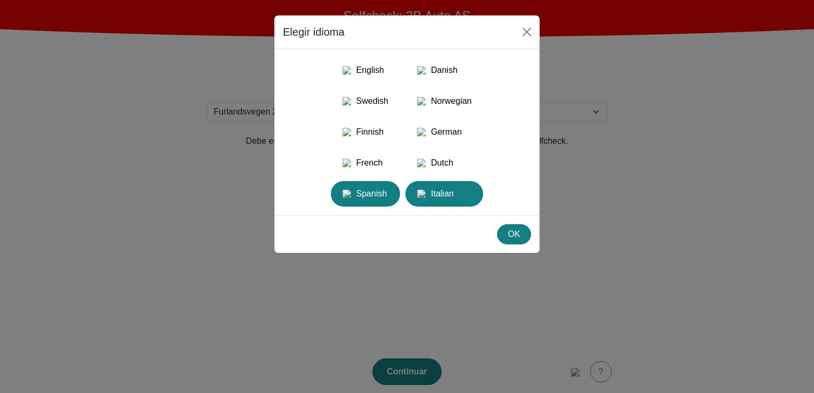
click at [450, 201] on div "Italian" at bounding box center [444, 193] width 65 height 19
click at [509, 241] on div "OK" at bounding box center [514, 234] width 20 height 13
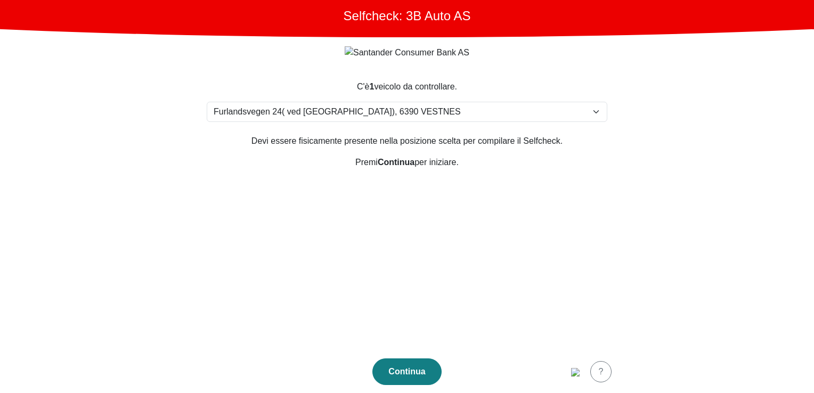
drag, startPoint x: 465, startPoint y: 89, endPoint x: 330, endPoint y: 80, distance: 135.1
click at [330, 80] on section "C'è 1 veicolo da controllare. Seleziona la tua posizione Furlandsvegen 24( ved …" at bounding box center [407, 209] width 426 height 283
copy div "C'è 1 veicolo da controllare."
click at [508, 183] on section "C'è 1 veicolo da controllare. Seleziona la tua posizione Furlandsvegen 24( ved …" at bounding box center [407, 209] width 426 height 283
click at [535, 208] on section "C'è 1 veicolo da controllare. Seleziona la tua posizione Furlandsvegen 24( ved …" at bounding box center [407, 209] width 426 height 283
